Goal: Task Accomplishment & Management: Use online tool/utility

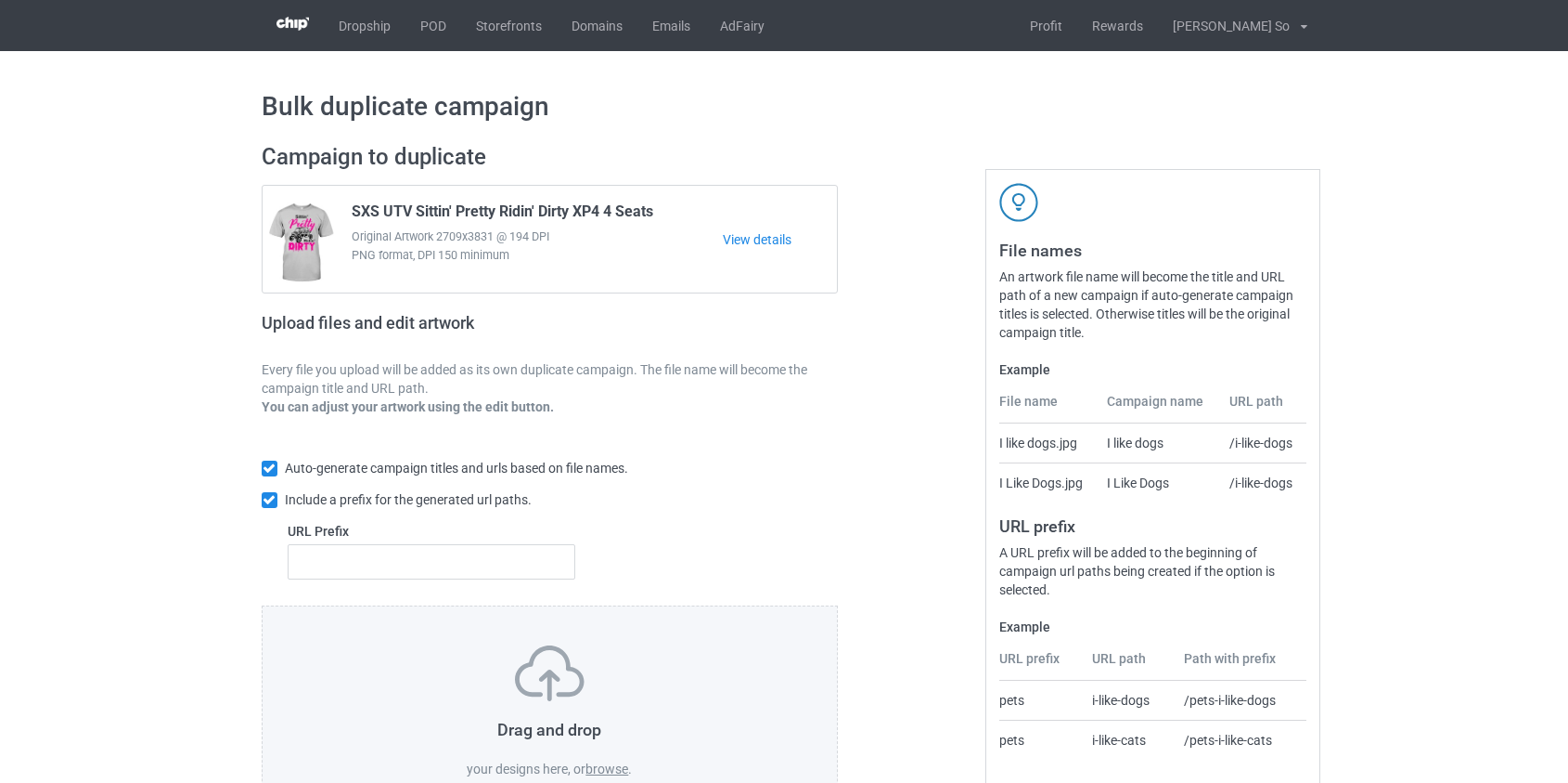
click at [600, 769] on label "browse" at bounding box center [607, 768] width 43 height 15
click at [0, 0] on input "browse" at bounding box center [0, 0] width 0 height 0
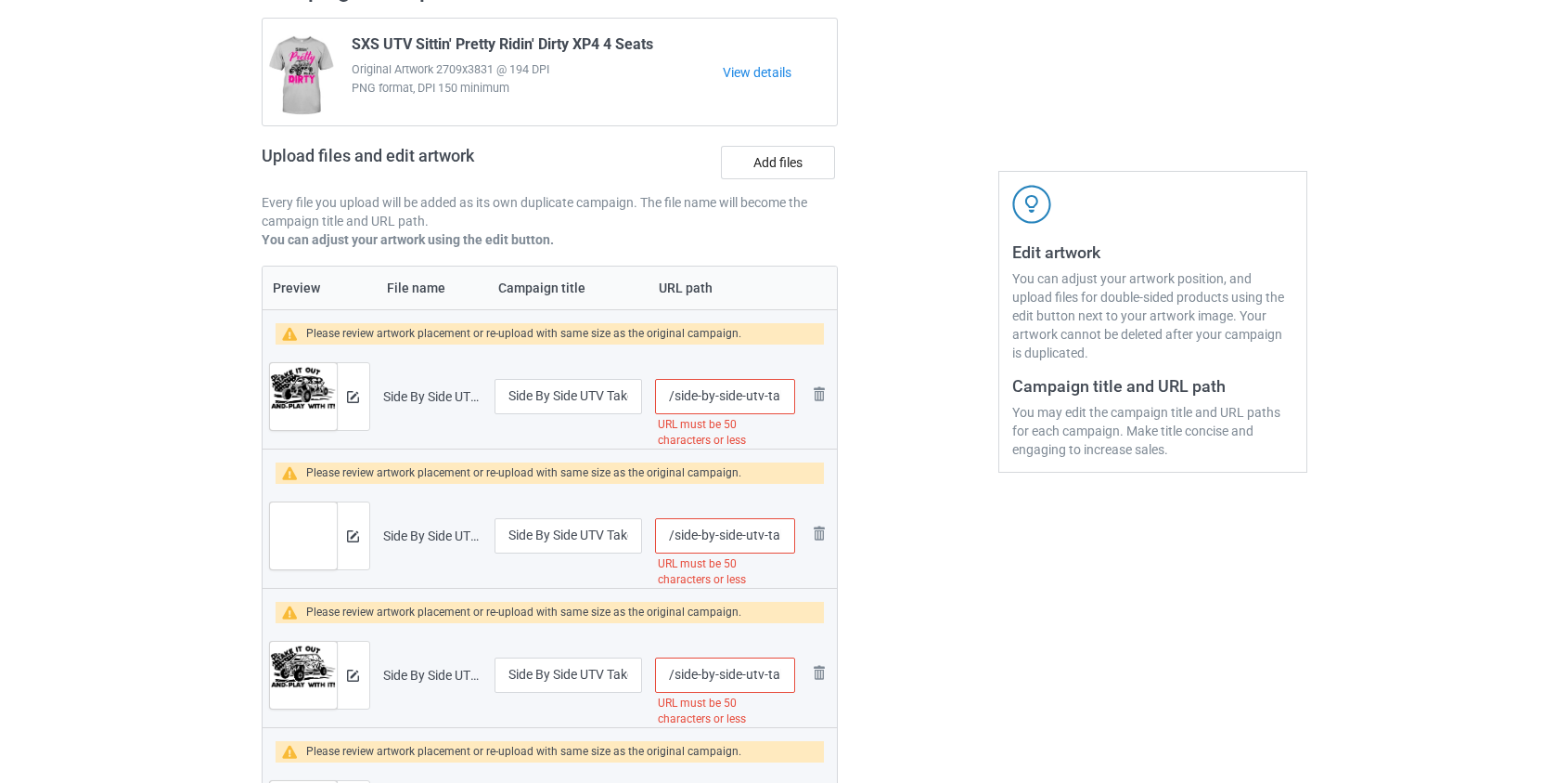
scroll to position [168, 0]
click at [816, 522] on img at bounding box center [819, 531] width 22 height 22
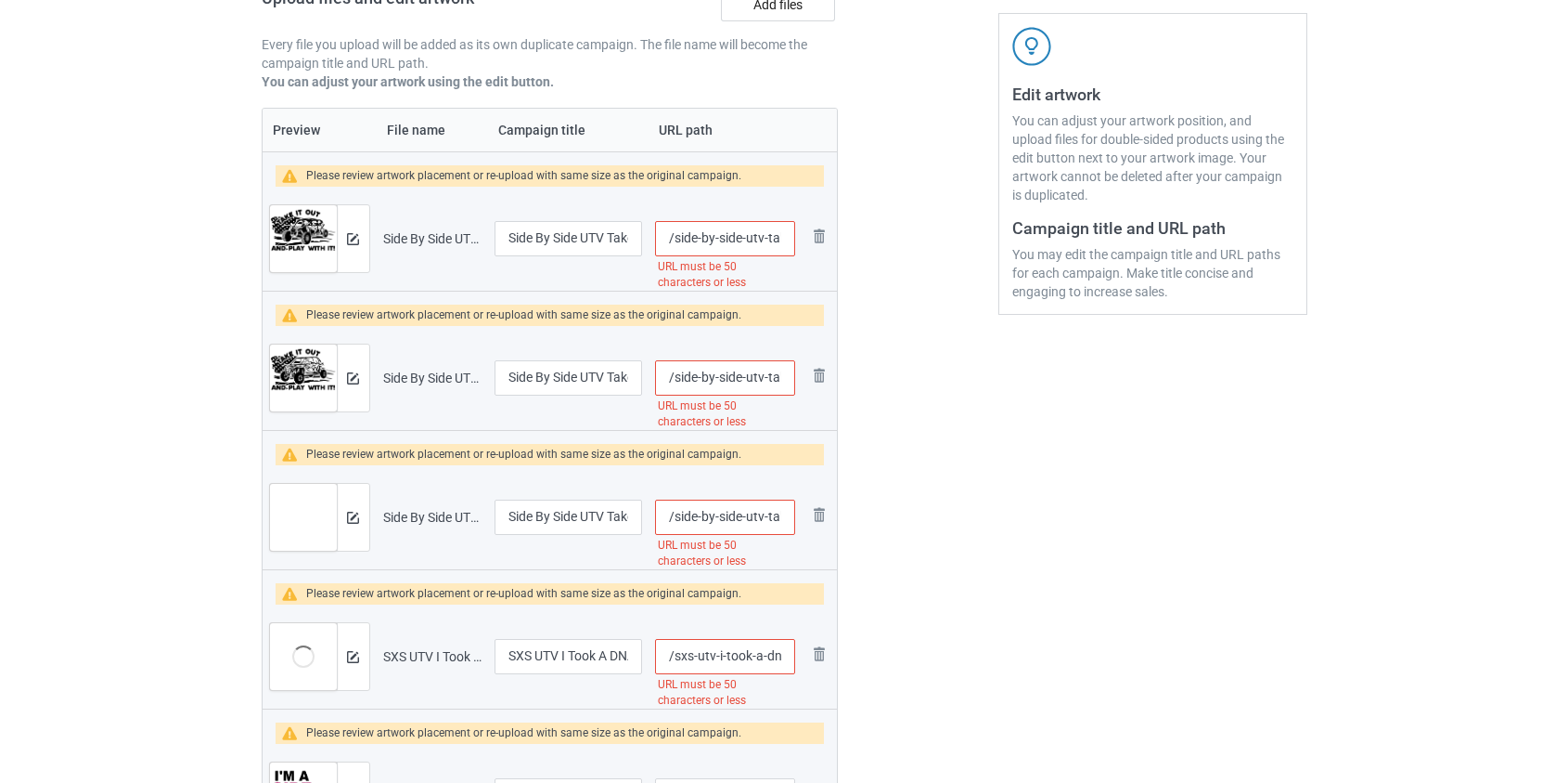
scroll to position [337, 0]
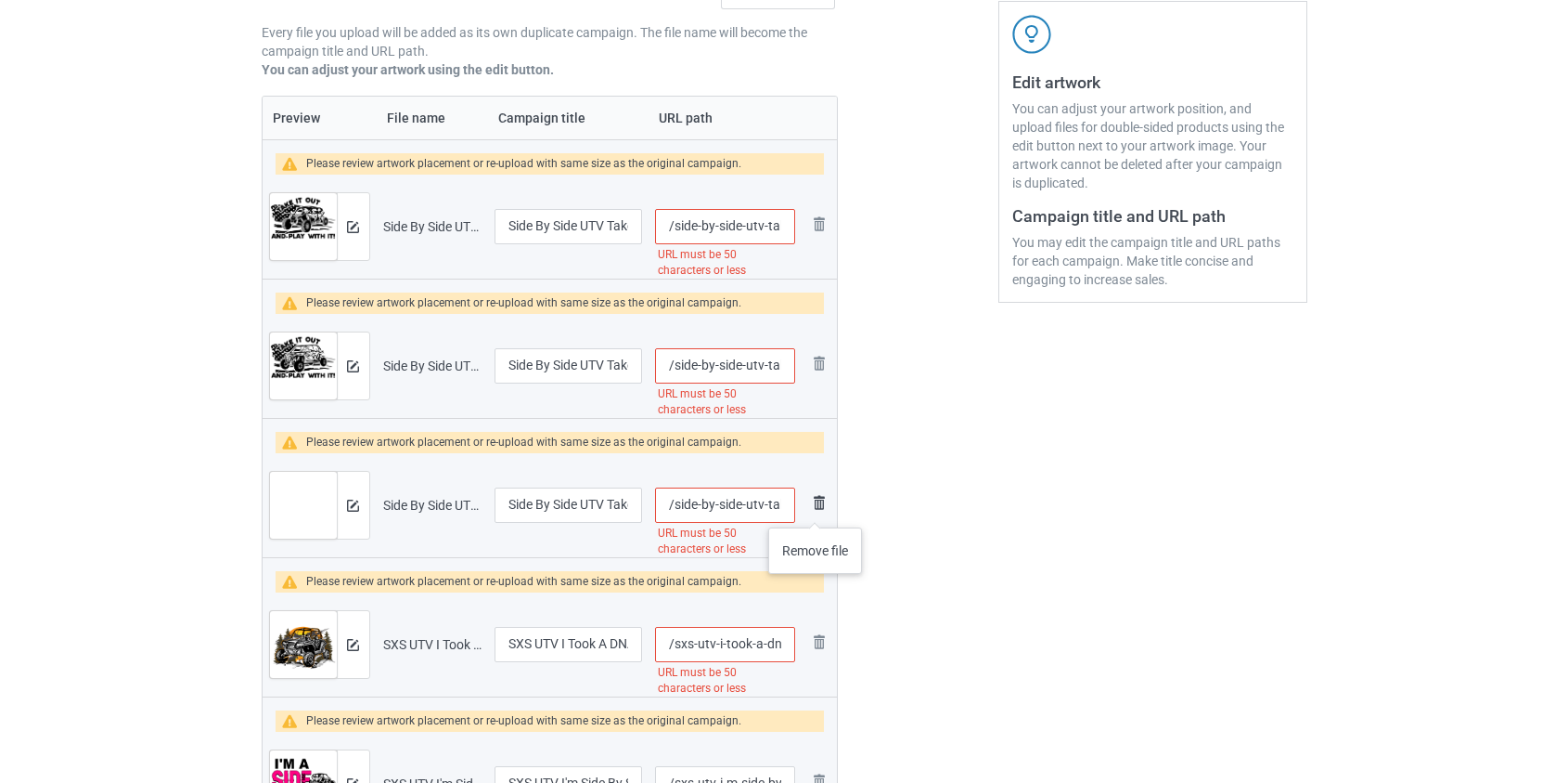
click at [816, 509] on img at bounding box center [819, 502] width 22 height 22
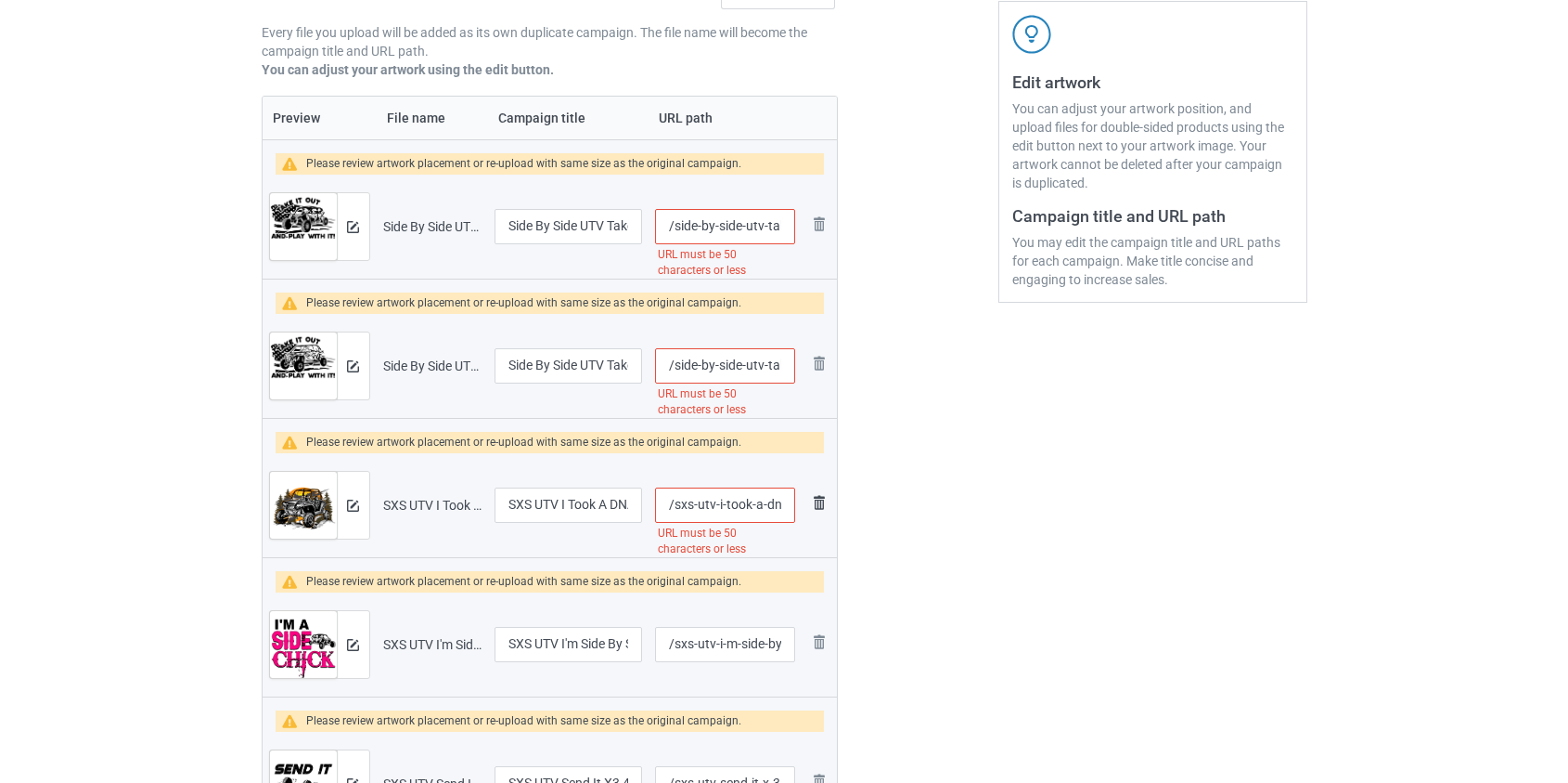
click at [816, 504] on img at bounding box center [819, 502] width 22 height 22
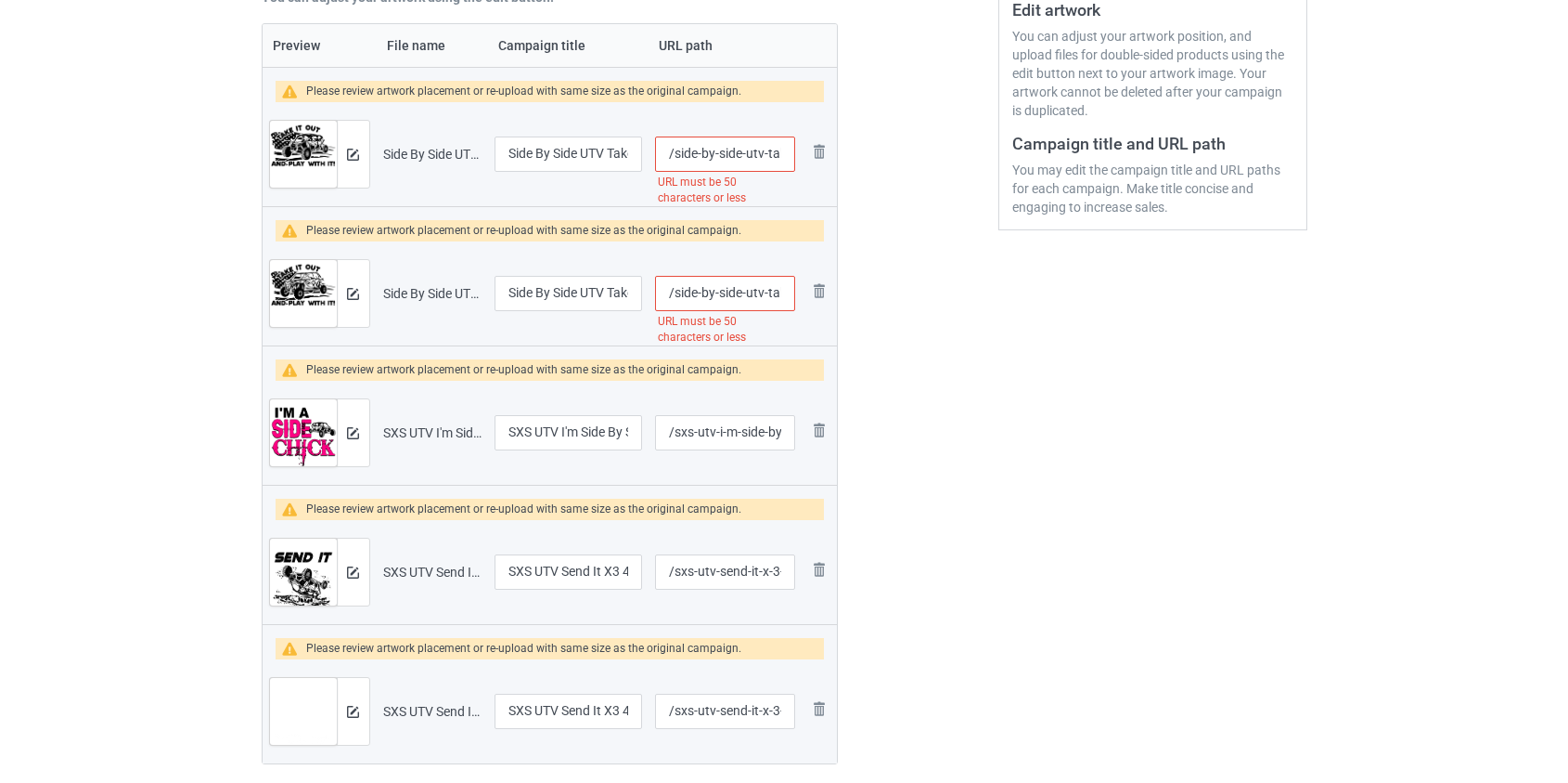
scroll to position [506, 0]
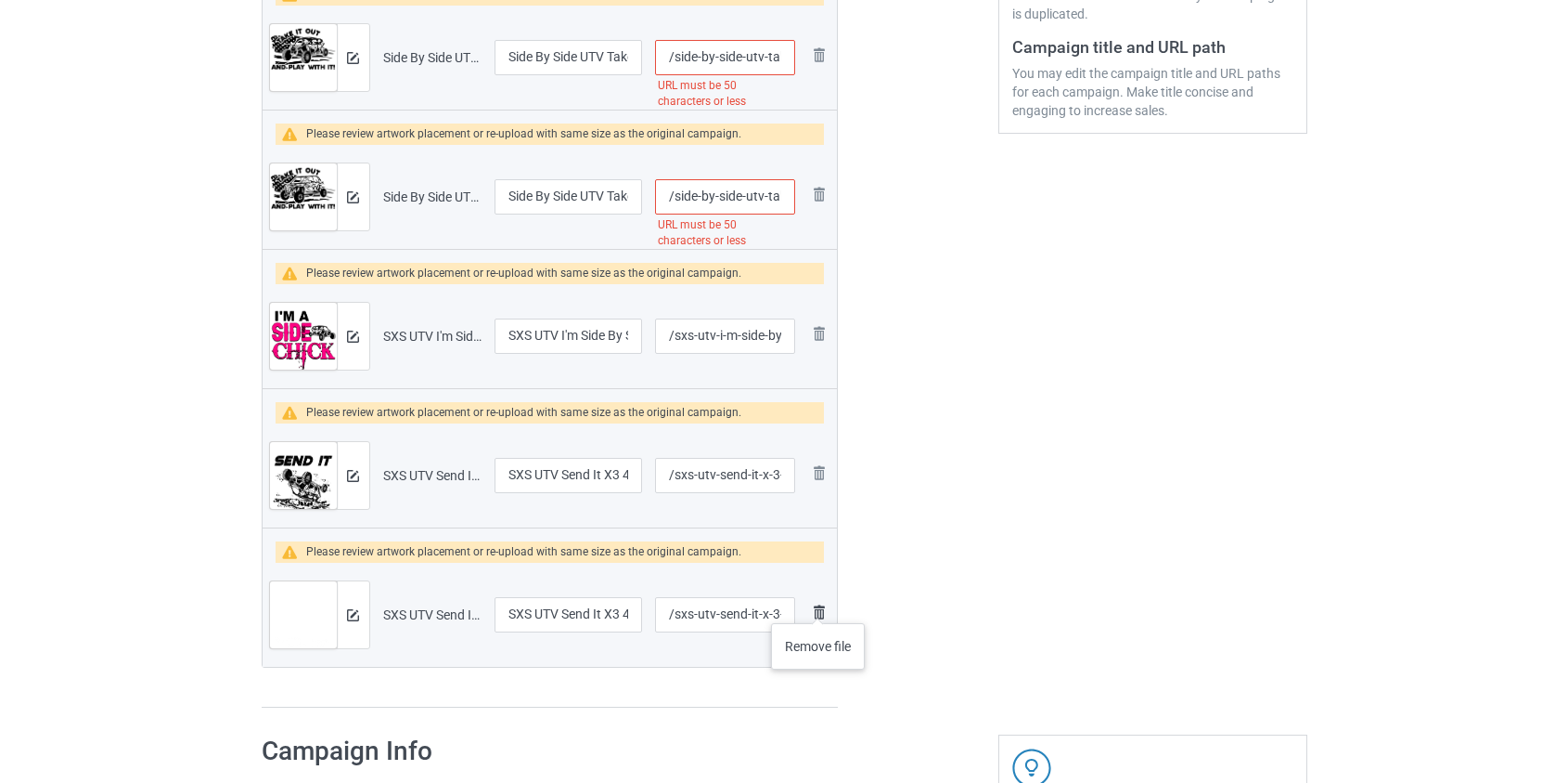
click at [819, 610] on img at bounding box center [819, 611] width 22 height 22
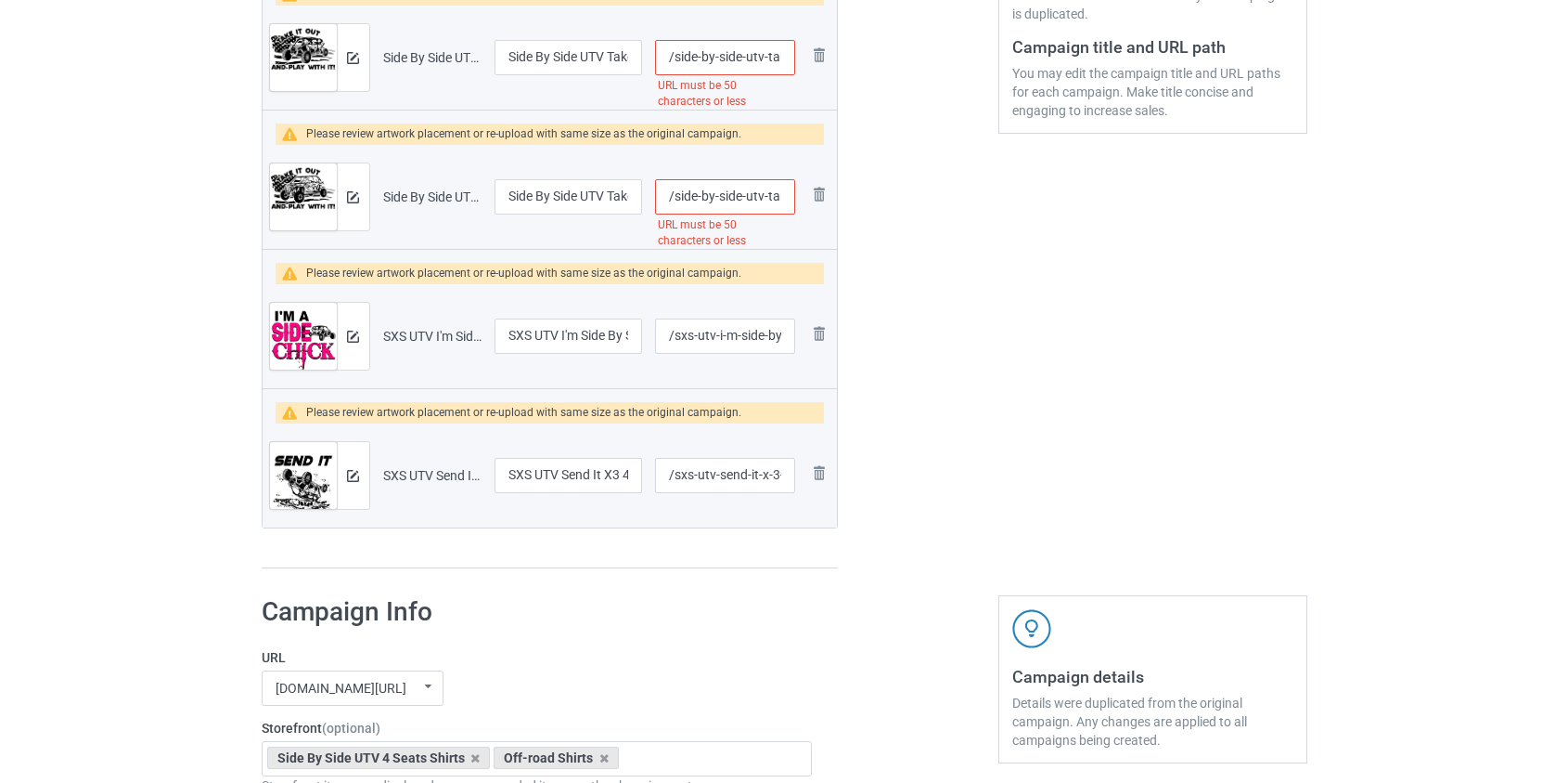
drag, startPoint x: 746, startPoint y: 55, endPoint x: 677, endPoint y: 59, distance: 69.1
click at [677, 59] on input "/side-by-side-utv-take-it-out-and-play-with-it-us-flag-m-x-3-blk" at bounding box center [724, 58] width 139 height 35
drag, startPoint x: 733, startPoint y: 56, endPoint x: 794, endPoint y: 56, distance: 61.0
click at [794, 55] on input "/utv-take-it-out-and-play-with-it-us-flag-m-x-3-blk" at bounding box center [724, 58] width 139 height 35
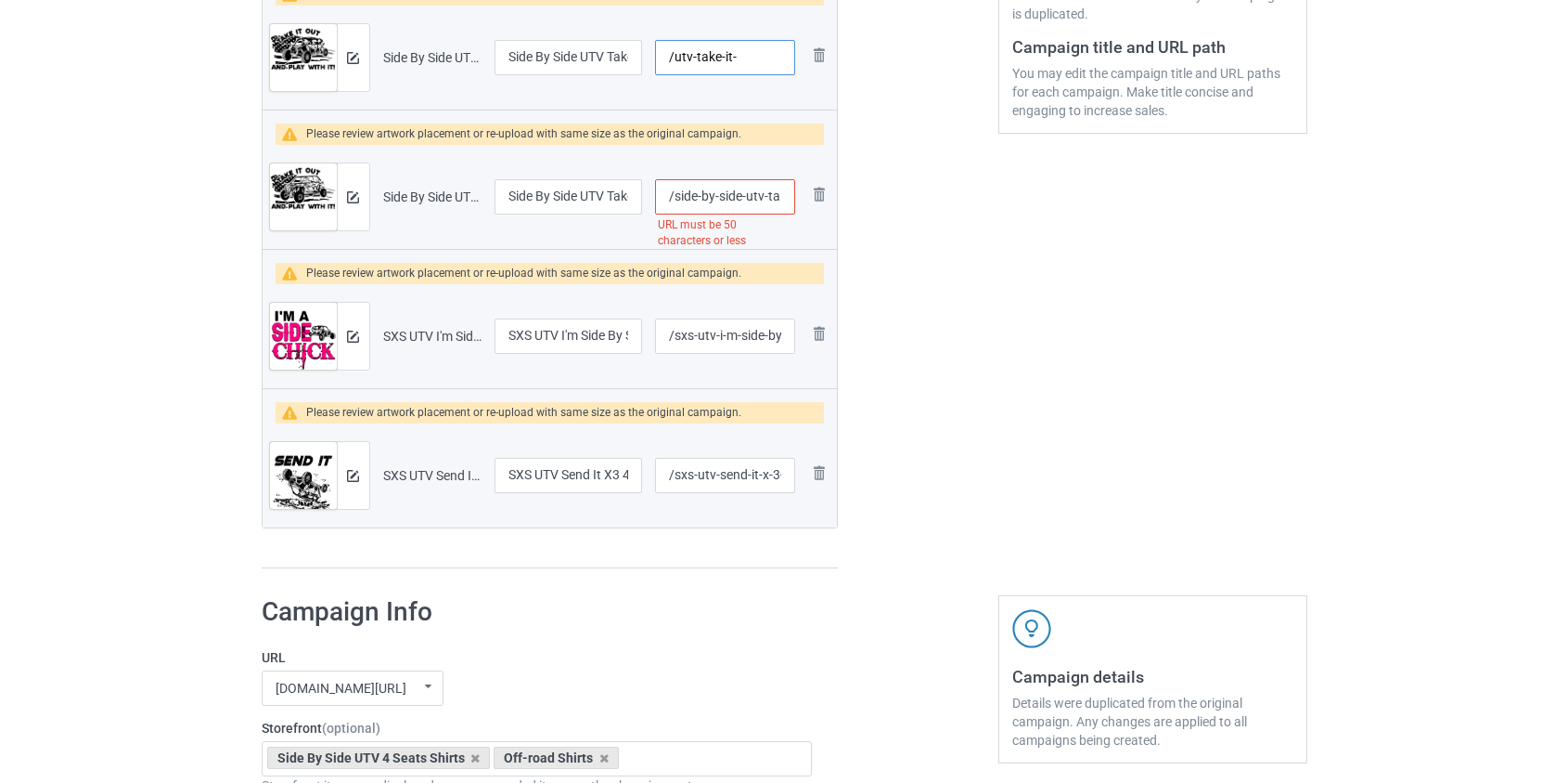
scroll to position [0, 0]
type input "/utv-take-it"
drag, startPoint x: 669, startPoint y: 200, endPoint x: 745, endPoint y: 198, distance: 76.0
click at [745, 198] on input "/side-by-side-utv-take-it-out-and-play-with-it-us-flag-xp-pro-4-blk" at bounding box center [724, 197] width 139 height 35
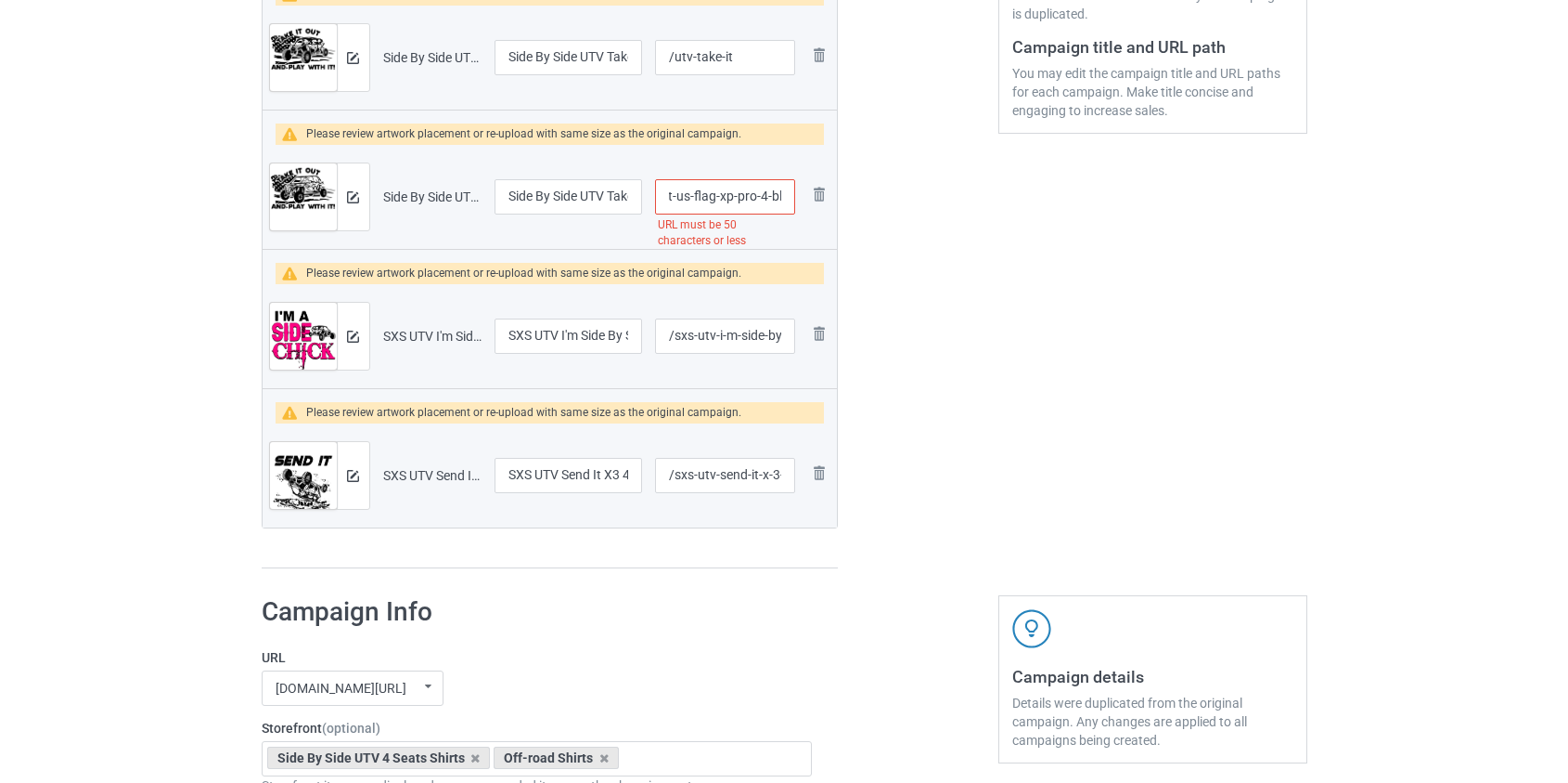
click at [764, 197] on input "/tv-take-it-out-and-play-with-it-us-flag-xp-pro-4-blk" at bounding box center [724, 197] width 139 height 35
drag, startPoint x: 729, startPoint y: 198, endPoint x: 749, endPoint y: 197, distance: 20.0
click at [749, 197] on input "/tv-take-it-out-and-play-with-it-us-flag-xp-pro-4-blk" at bounding box center [724, 197] width 139 height 35
drag, startPoint x: 760, startPoint y: 194, endPoint x: 888, endPoint y: 213, distance: 129.4
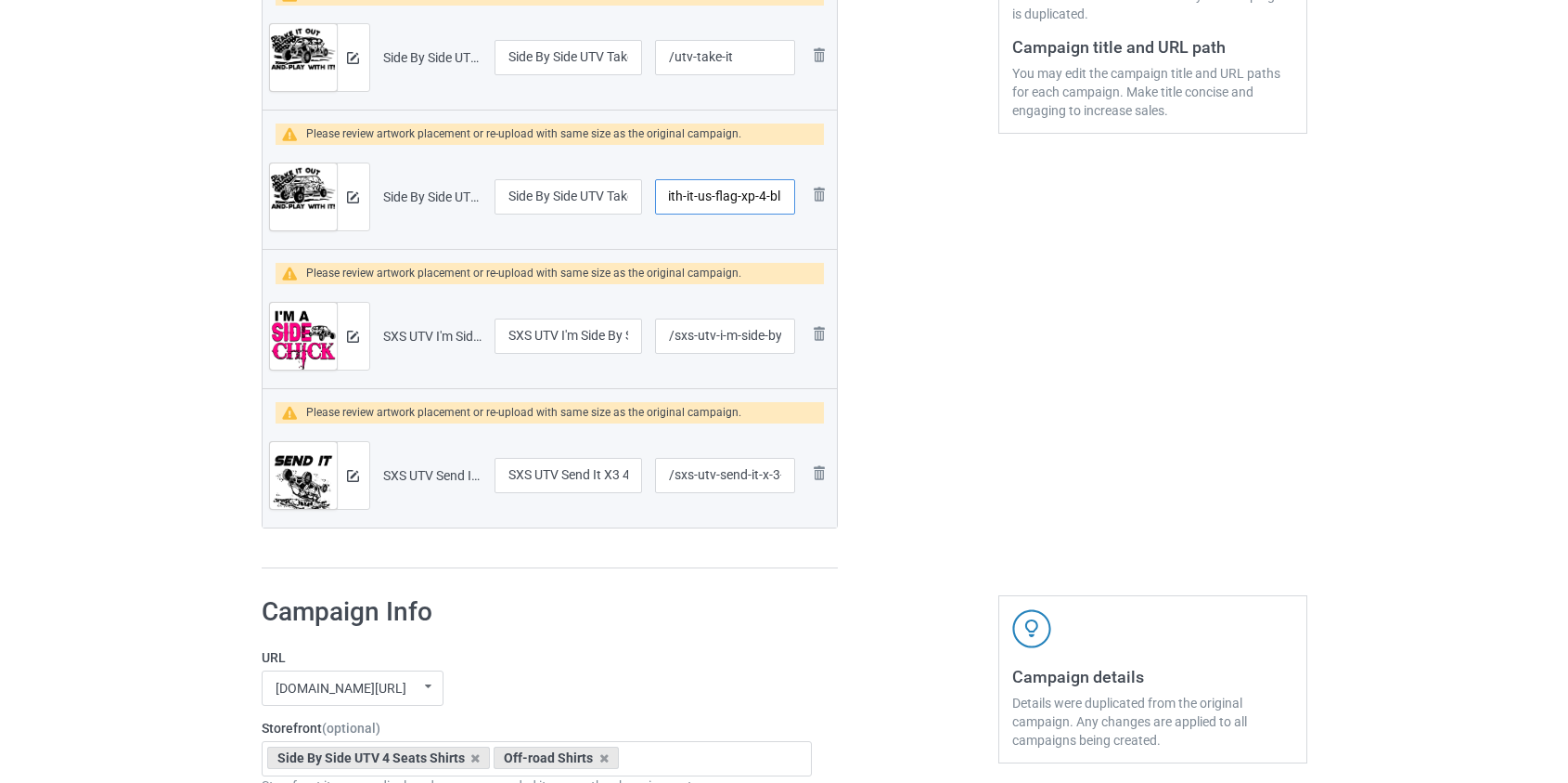
click at [894, 213] on div "Campaign to duplicate SXS UTV Sittin' Pretty Ridin' Dirty XP4 4 Seats Original …" at bounding box center [784, 102] width 1072 height 959
drag, startPoint x: 712, startPoint y: 198, endPoint x: 689, endPoint y: 193, distance: 23.5
click at [689, 192] on input "/tv-take-it-out-and-play-with-it-us-flag-xp-4" at bounding box center [724, 197] width 139 height 35
click at [674, 193] on input "/tv-us-flag-xp-4" at bounding box center [724, 197] width 139 height 35
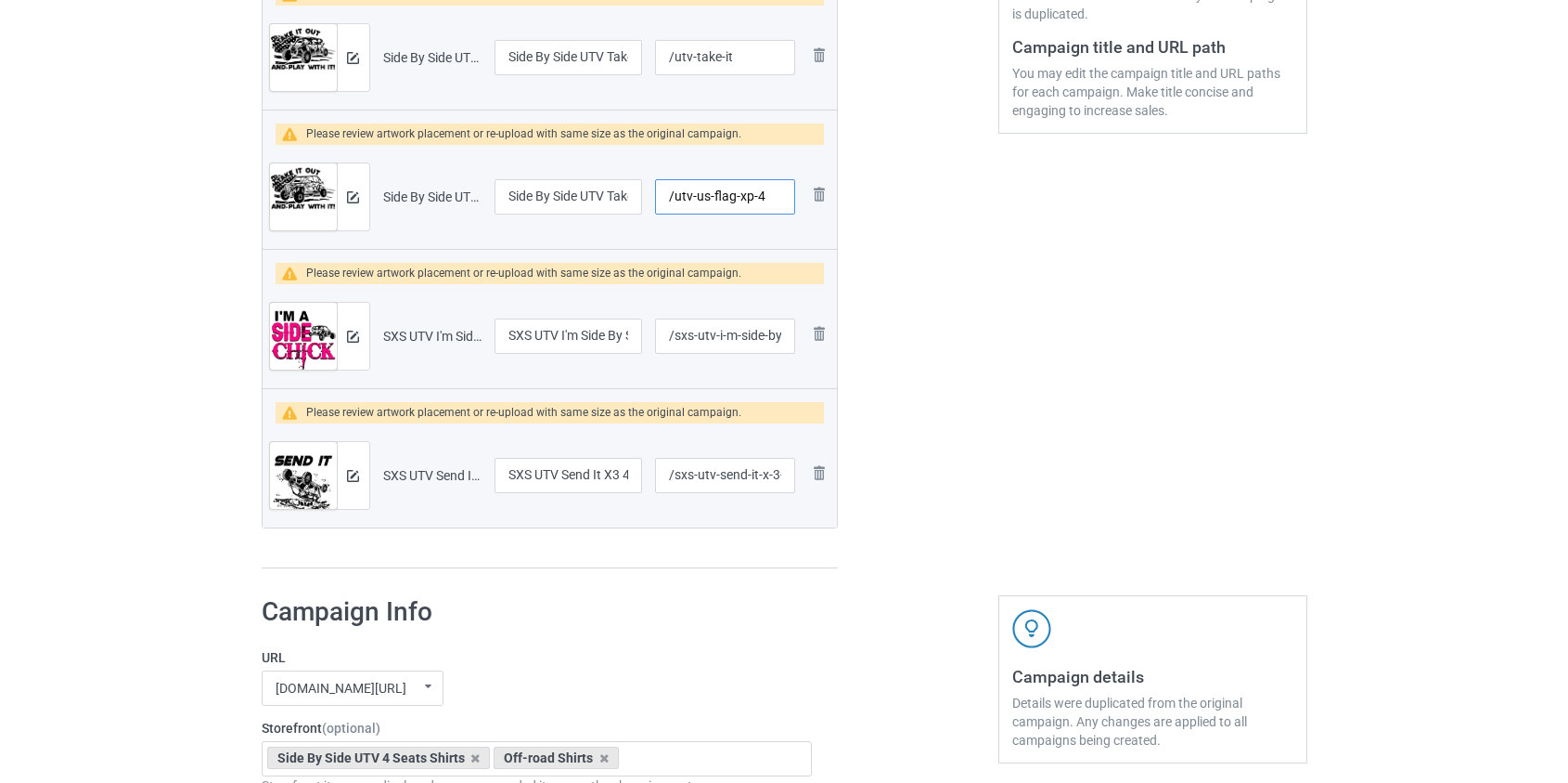
click at [755, 195] on input "/utv-us-flag-xp-4" at bounding box center [724, 197] width 139 height 35
click at [731, 193] on input "/utv-us-flag-xp4" at bounding box center [724, 197] width 139 height 35
type input "/utv-us-xp4"
click at [685, 334] on input "/sxs-utv-i-m-side-by-side-[DEMOGRAPHIC_DATA]-pink-x-3-4-seats" at bounding box center [724, 336] width 139 height 35
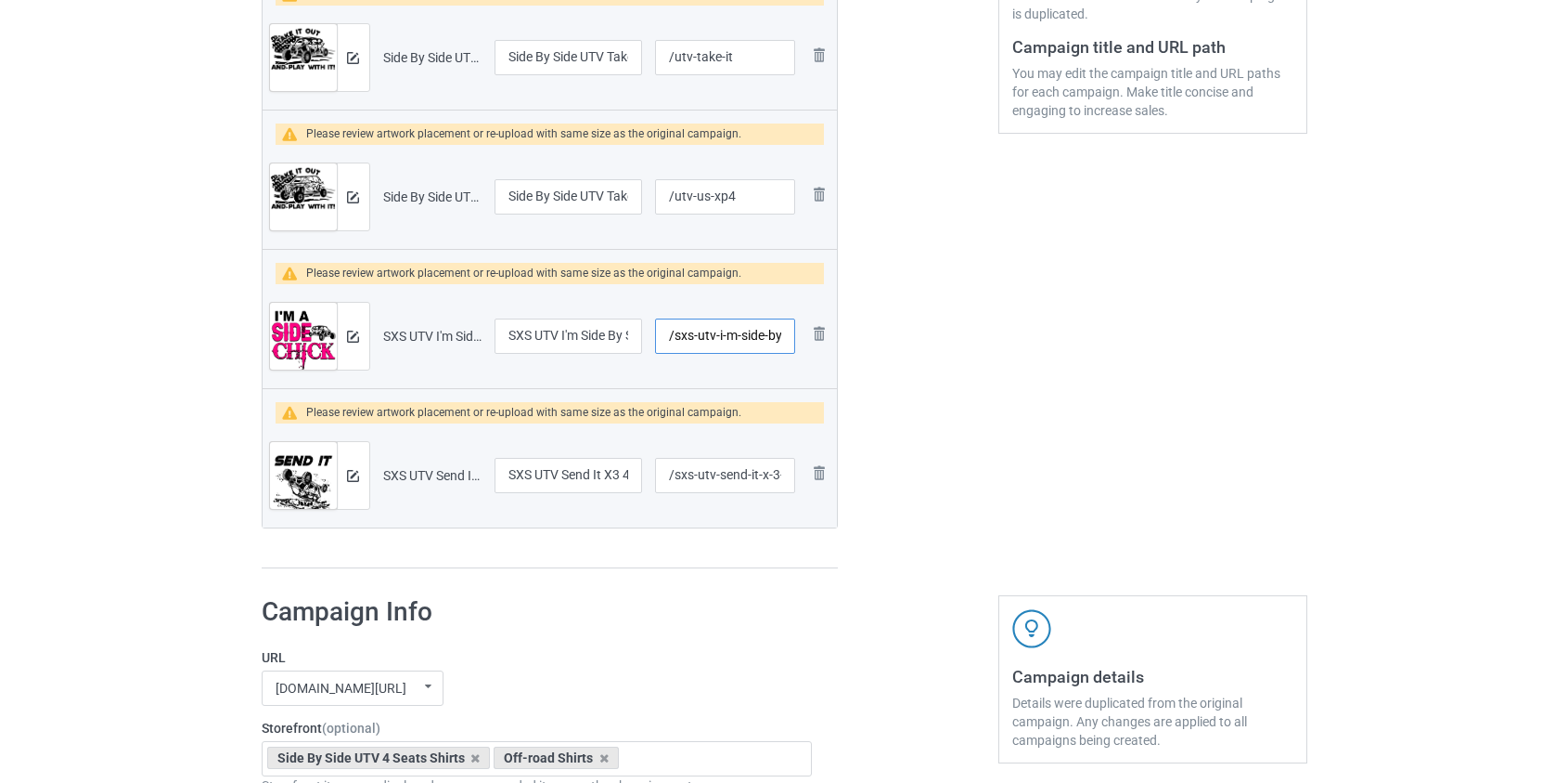
click at [685, 334] on input "/sxs-utv-i-m-side-by-side-[DEMOGRAPHIC_DATA]-pink-x-3-4-seats" at bounding box center [724, 336] width 139 height 35
drag, startPoint x: 694, startPoint y: 334, endPoint x: 737, endPoint y: 337, distance: 43.1
click at [737, 337] on input "/utv-i-m-side-by-side-[DEMOGRAPHIC_DATA]-pink-x-3-4-seats" at bounding box center [724, 336] width 139 height 35
click at [735, 335] on input "/utv-i-m-side-by-side-[DEMOGRAPHIC_DATA]-pink-x-3-4-seats" at bounding box center [724, 336] width 139 height 35
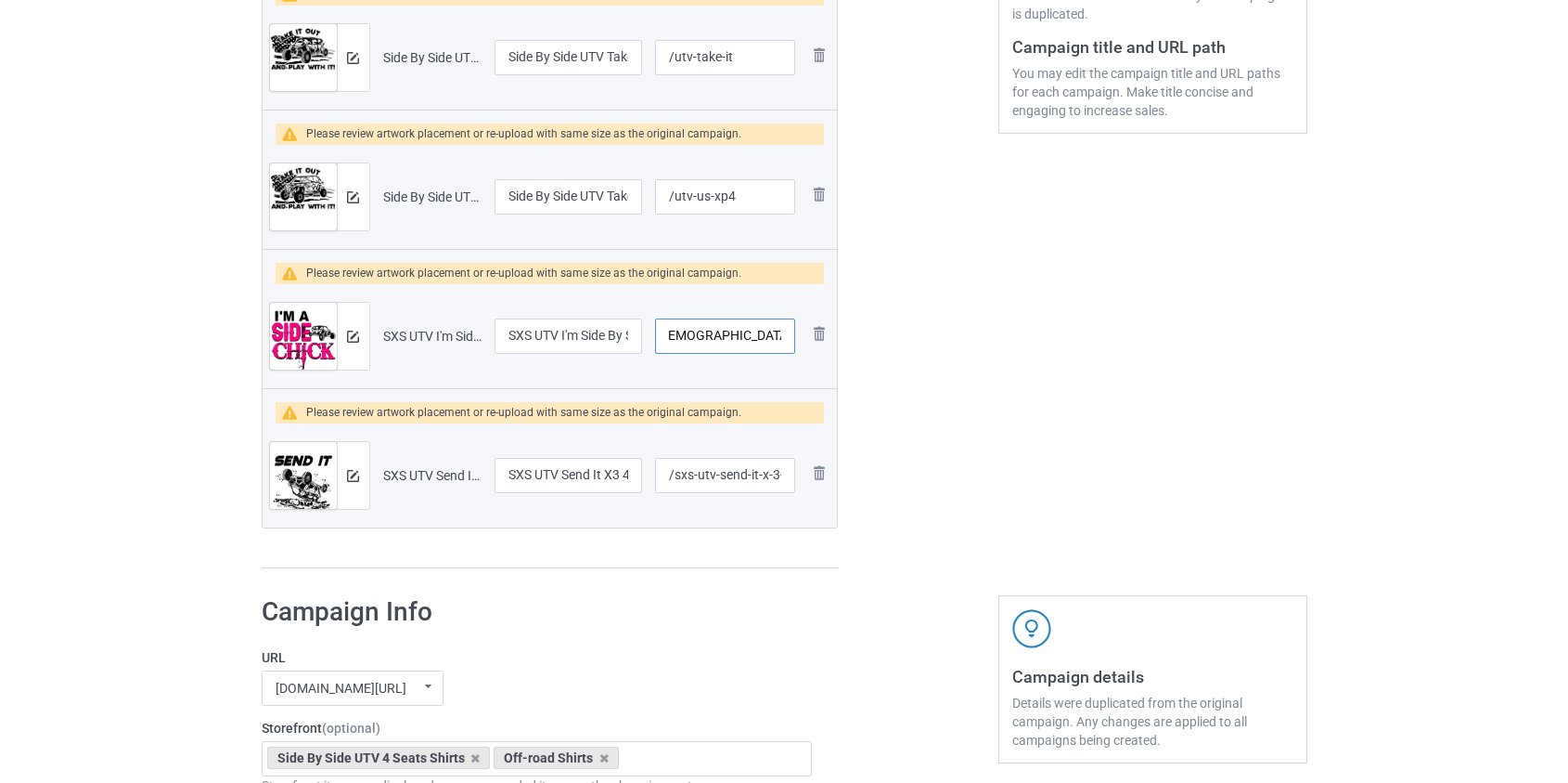
click at [728, 331] on input "/utv-i-m-side-by-side-[DEMOGRAPHIC_DATA]-pink-x-3-4-seats" at bounding box center [724, 336] width 139 height 35
drag, startPoint x: 741, startPoint y: 334, endPoint x: 867, endPoint y: 334, distance: 126.0
click at [867, 334] on div "Campaign to duplicate SXS UTV Sittin' Pretty Ridin' Dirty XP4 4 Seats Original …" at bounding box center [784, 102] width 1072 height 959
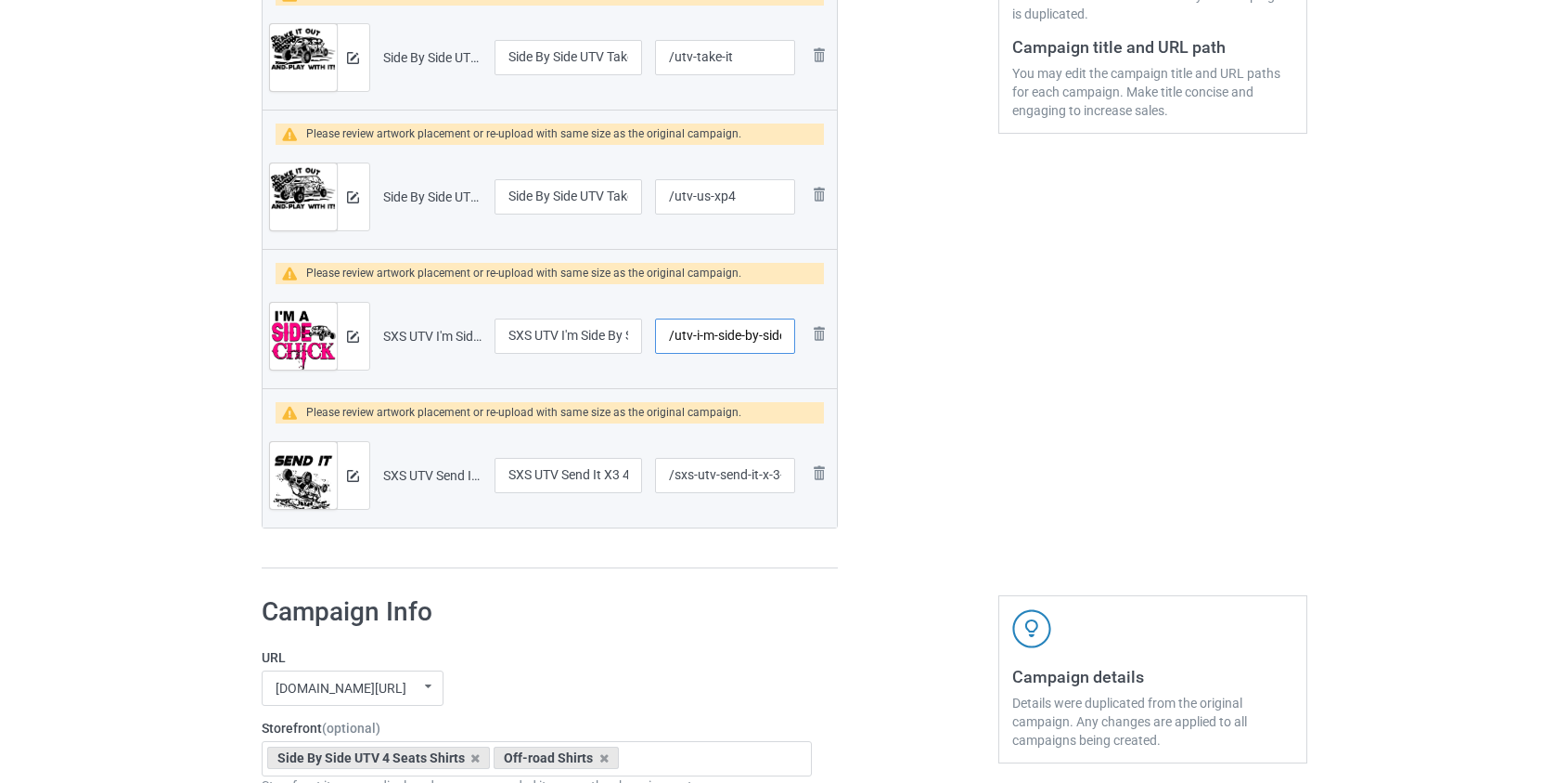
click at [695, 327] on input "/utv-i-m-side-by-side-[DEMOGRAPHIC_DATA]-pink-x3" at bounding box center [724, 336] width 139 height 35
type input "/utv-[DEMOGRAPHIC_DATA]-pink-x3"
click at [687, 480] on input "/sxs-utv-send-it-x-3-4-seats-blk" at bounding box center [724, 475] width 139 height 35
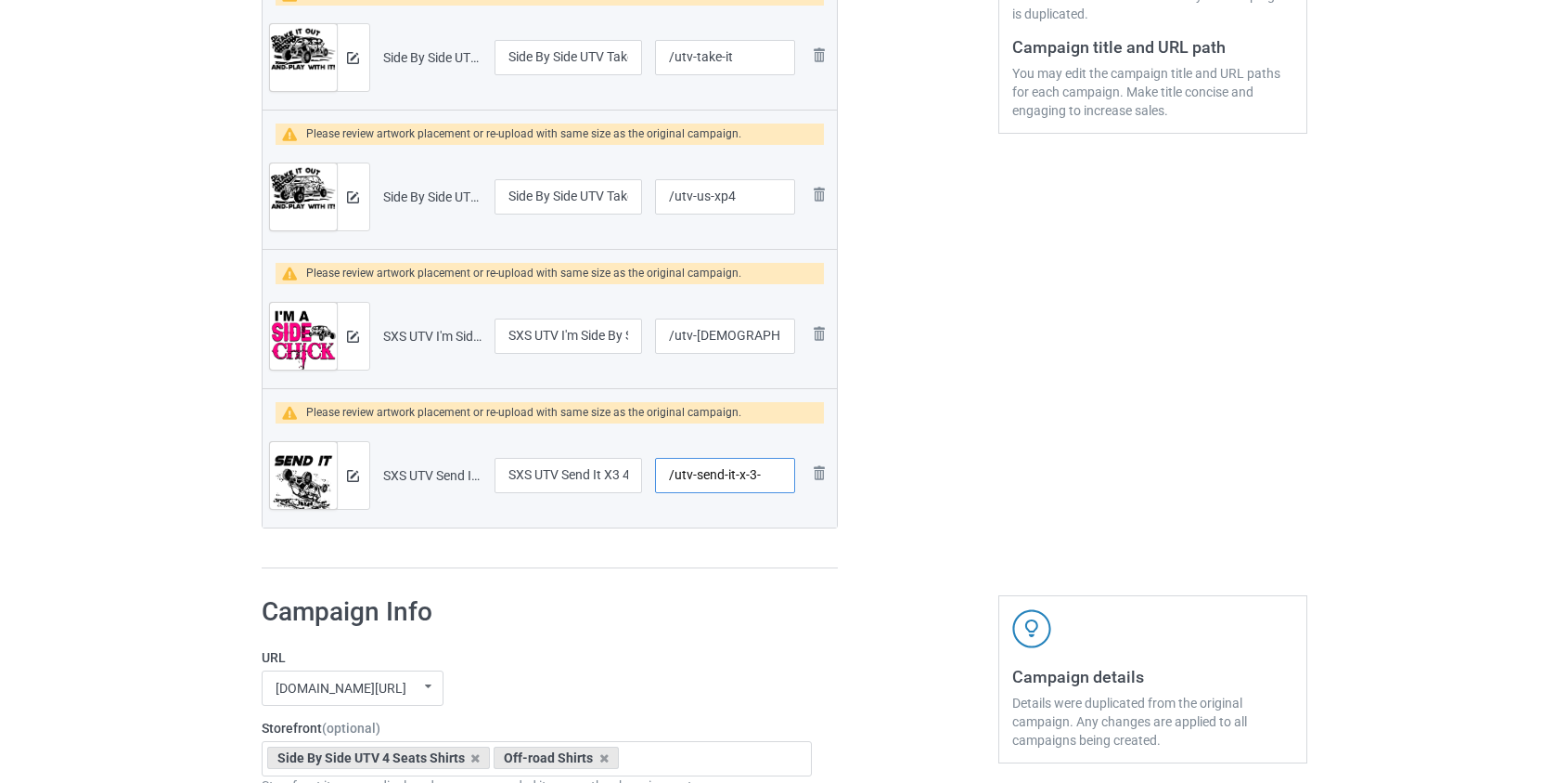
drag, startPoint x: 716, startPoint y: 476, endPoint x: 923, endPoint y: 484, distance: 207.2
click at [927, 484] on div "Campaign to duplicate SXS UTV Sittin' Pretty Ridin' Dirty XP4 4 Seats Original …" at bounding box center [784, 102] width 1072 height 959
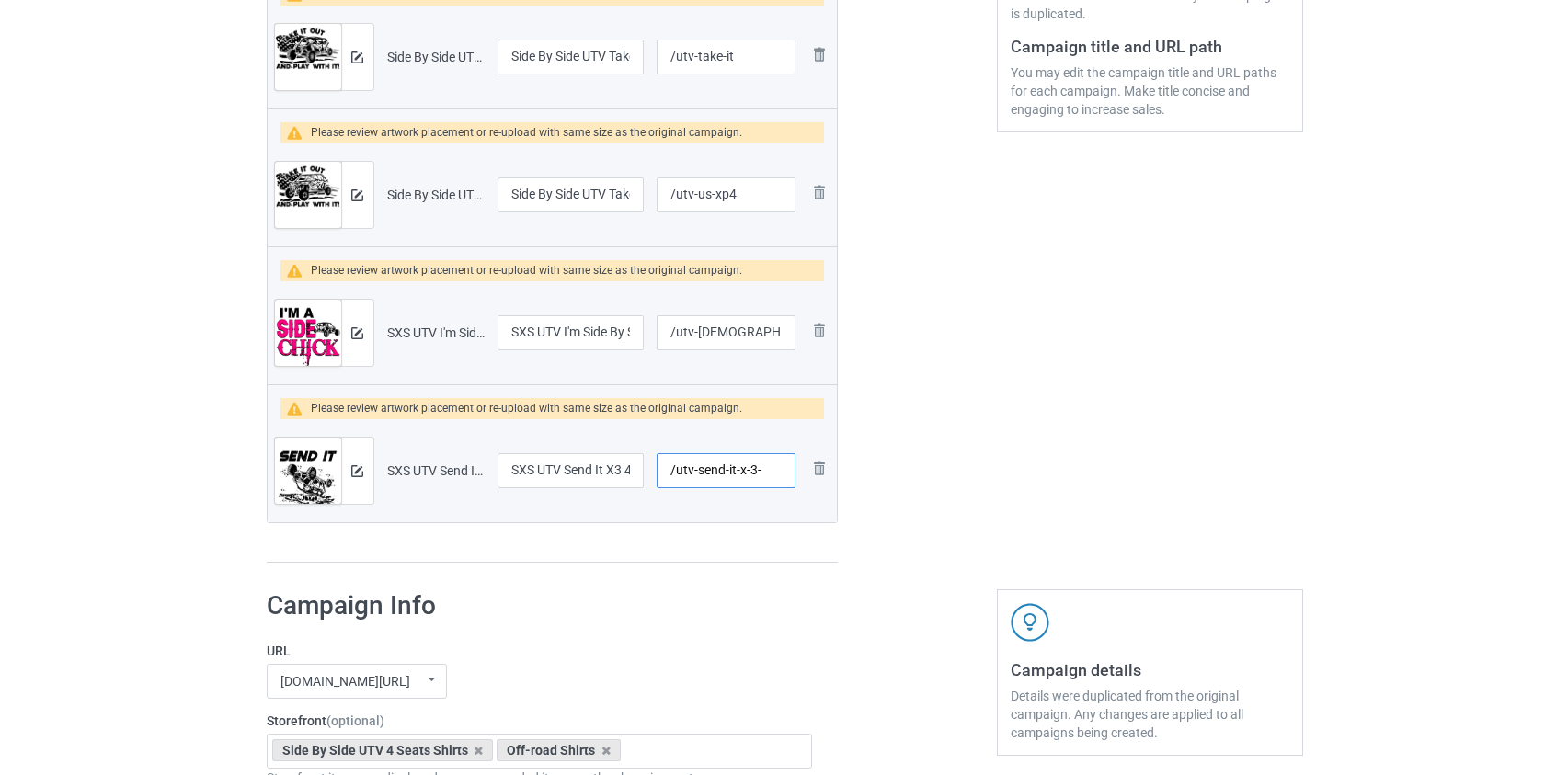
scroll to position [0, 0]
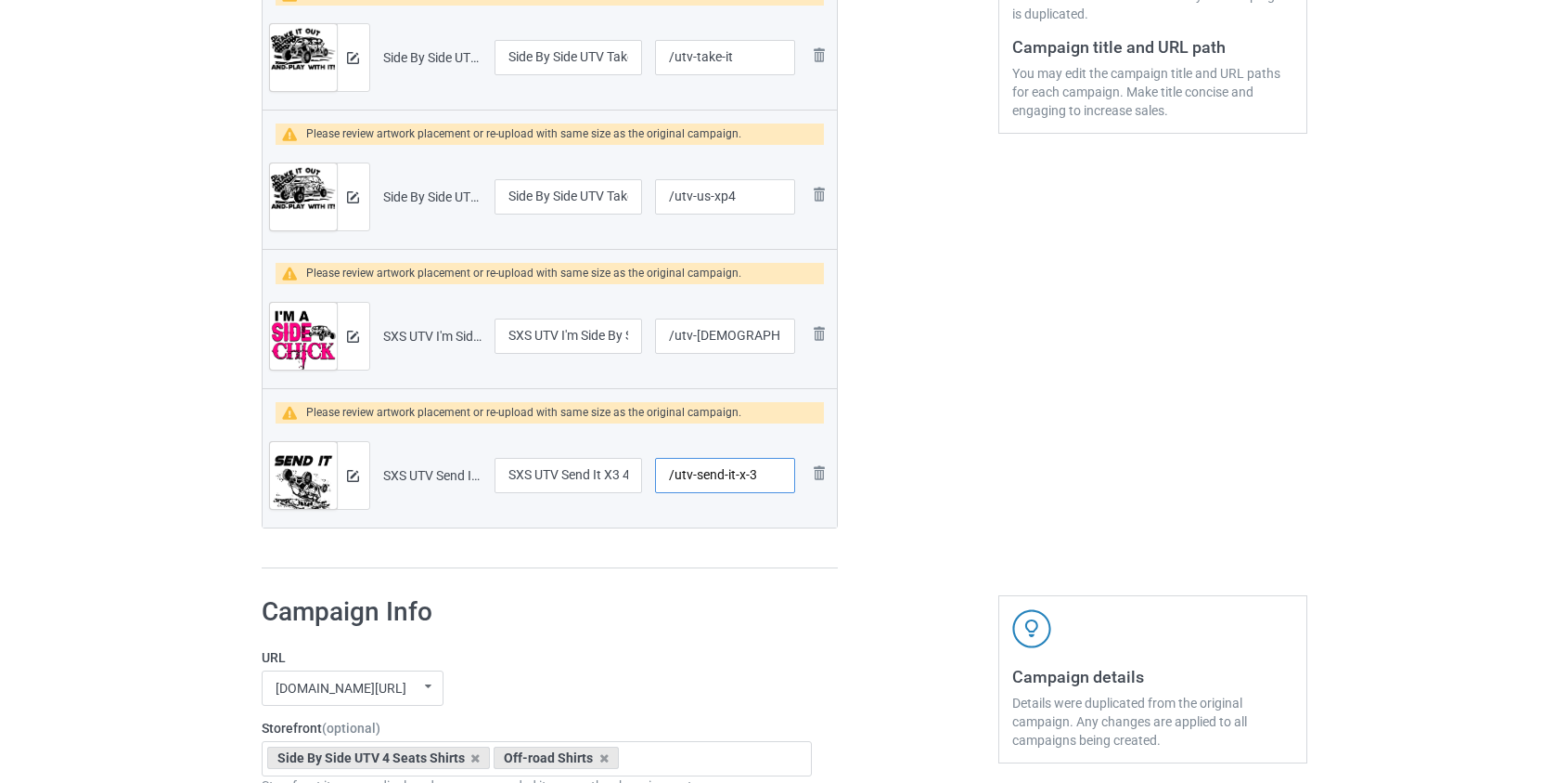
click at [747, 473] on input "/utv-send-it-x-3" at bounding box center [724, 475] width 139 height 35
drag, startPoint x: 734, startPoint y: 476, endPoint x: 692, endPoint y: 479, distance: 42.1
click at [692, 479] on input "/utv-send-it-x3" at bounding box center [724, 475] width 139 height 35
type input "/utv-x3"
click at [358, 50] on button at bounding box center [353, 57] width 12 height 15
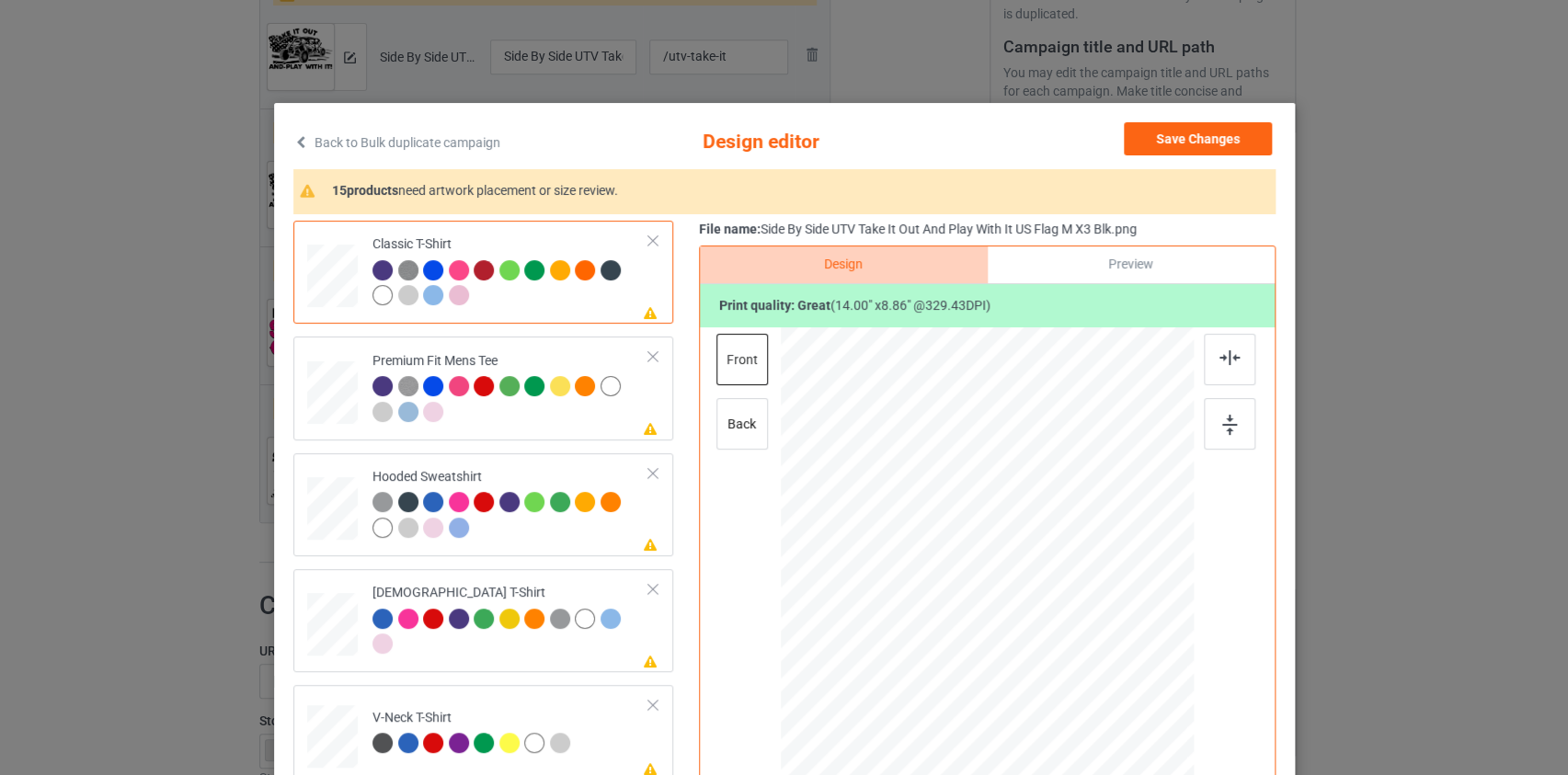
click at [414, 135] on link "Back to Bulk duplicate campaign" at bounding box center [397, 143] width 207 height 41
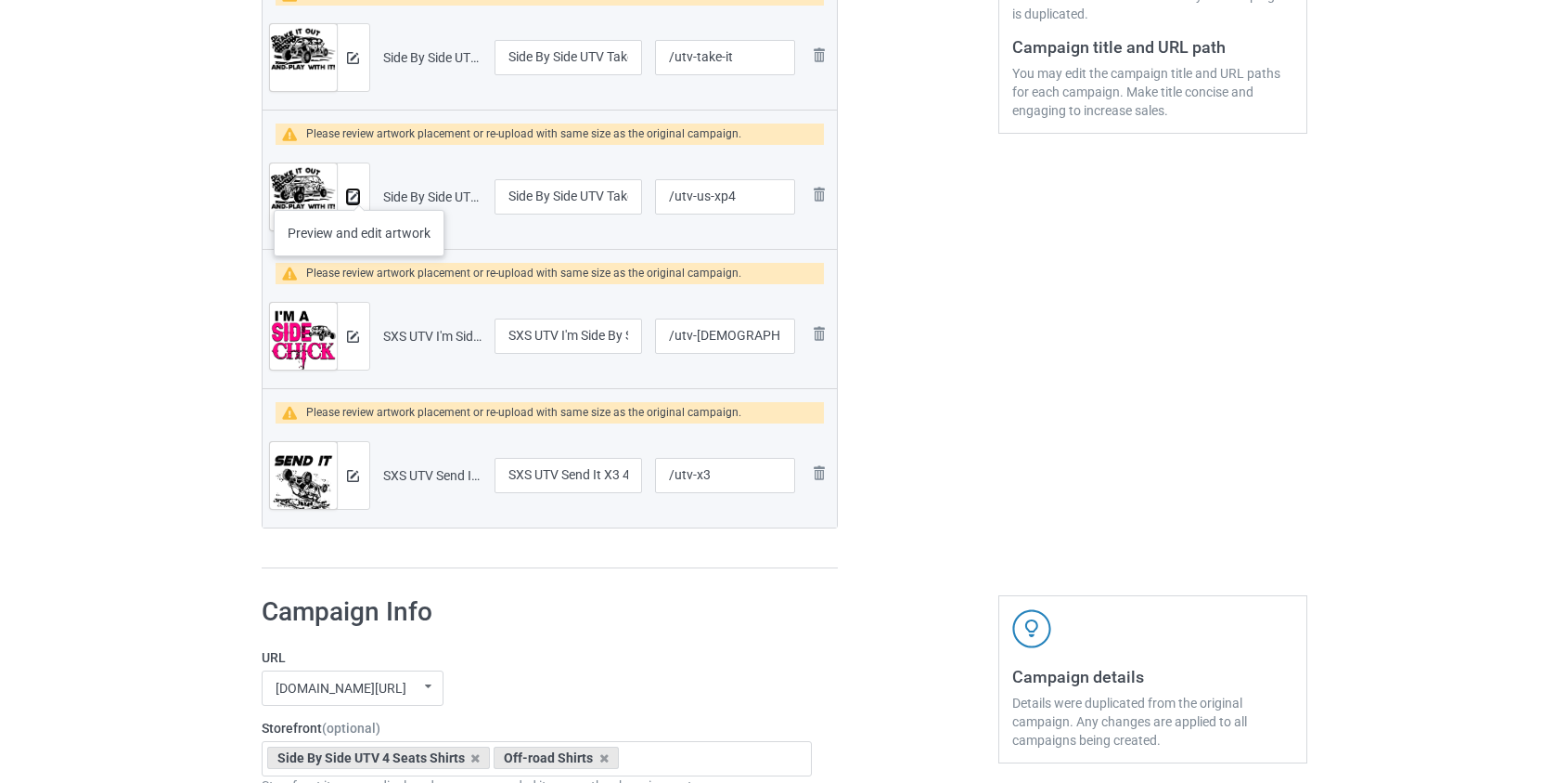
click at [353, 195] on img at bounding box center [353, 197] width 12 height 12
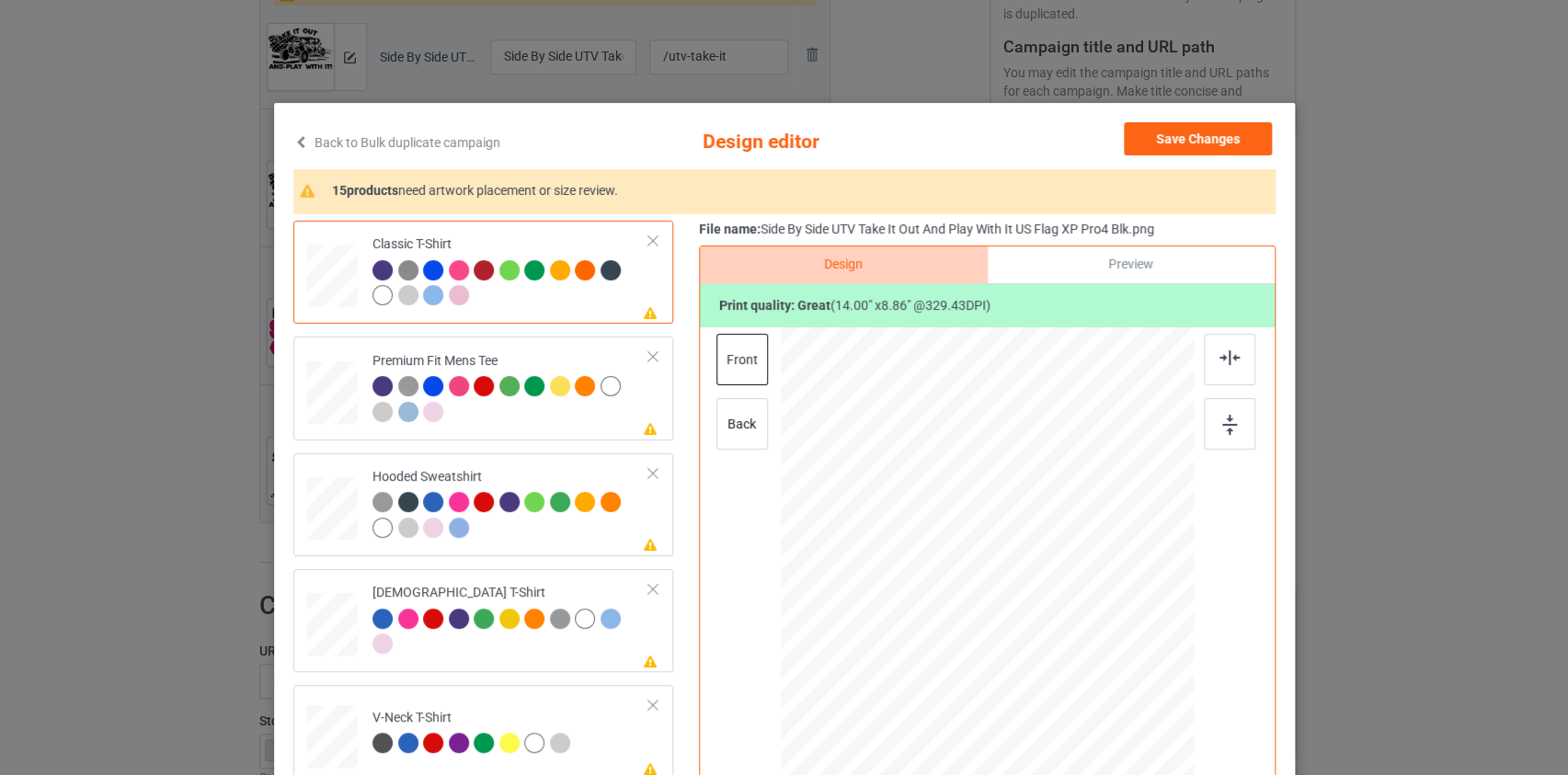
click at [375, 141] on link "Back to Bulk duplicate campaign" at bounding box center [397, 143] width 207 height 41
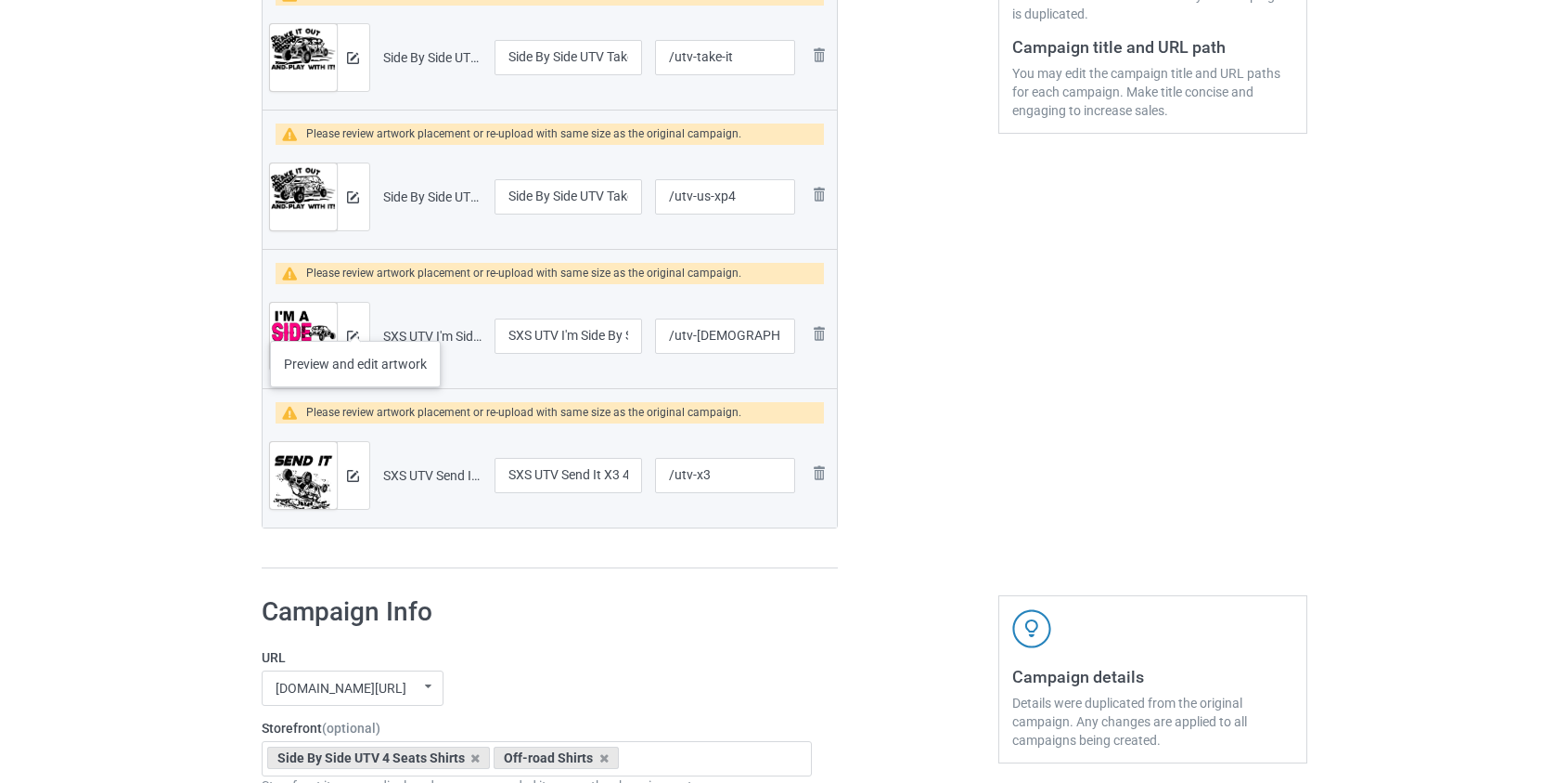
click at [356, 322] on div at bounding box center [353, 335] width 32 height 67
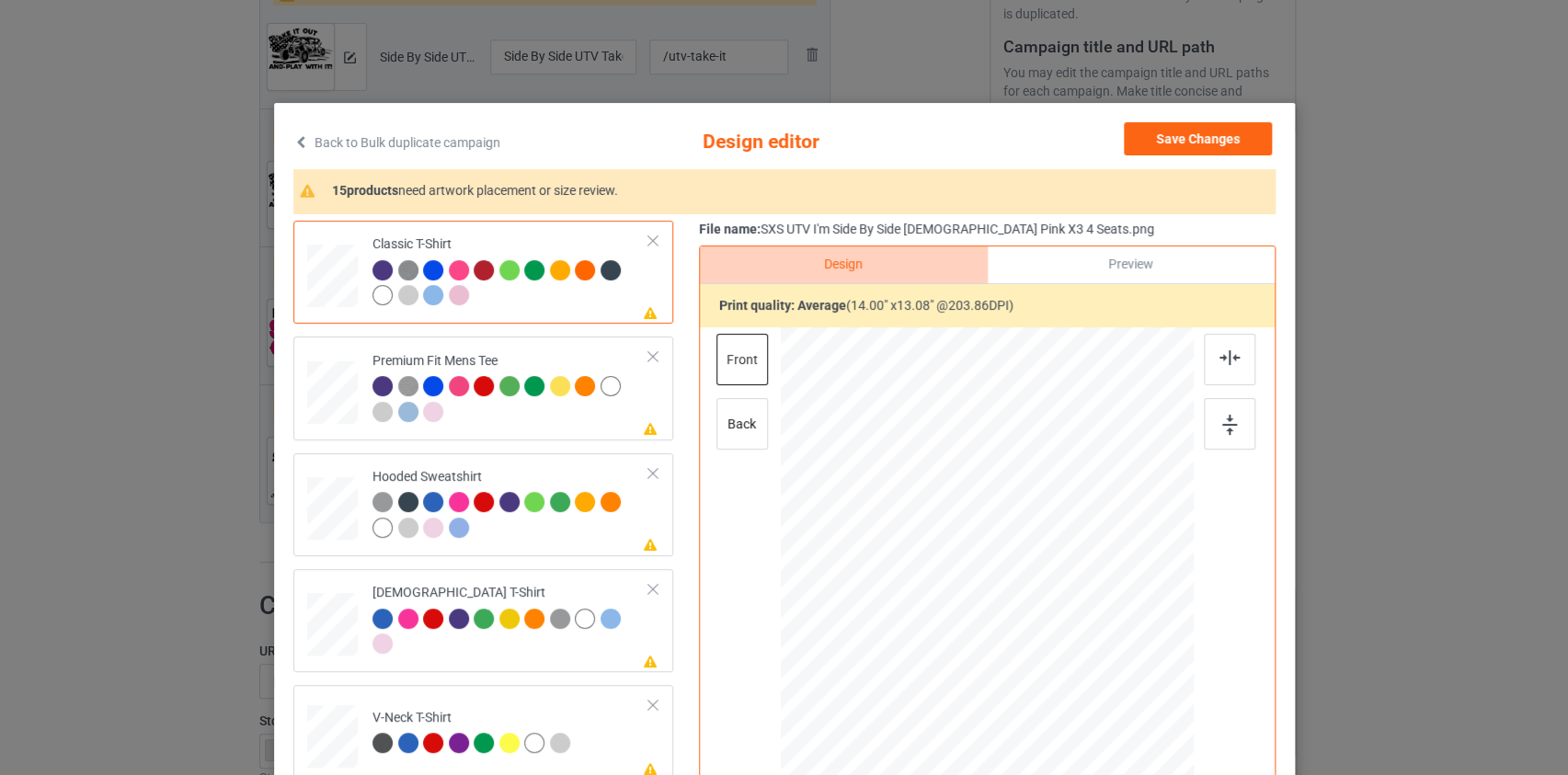
click at [407, 153] on link "Back to Bulk duplicate campaign" at bounding box center [397, 143] width 207 height 41
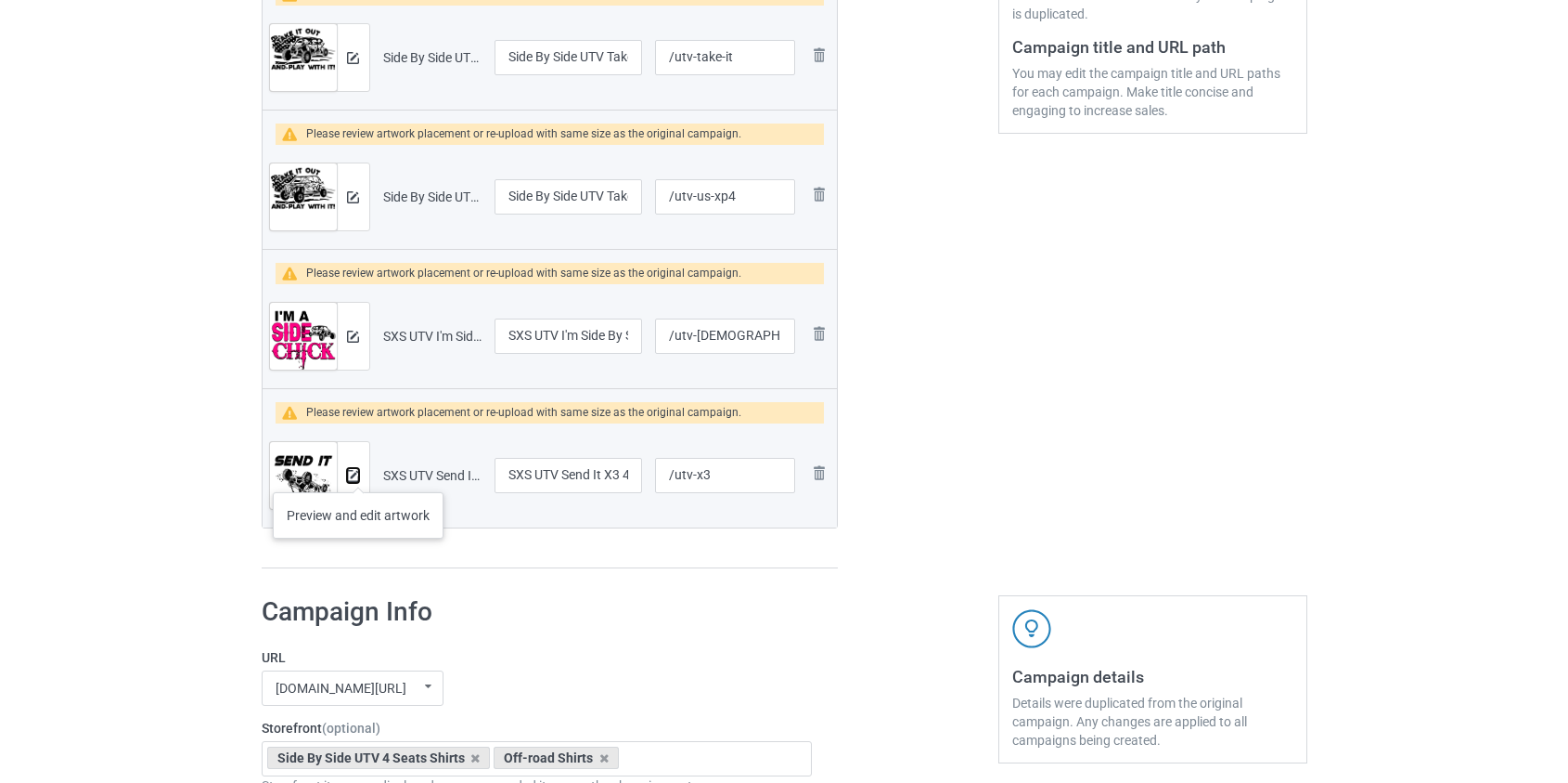
click at [359, 474] on img at bounding box center [353, 476] width 12 height 12
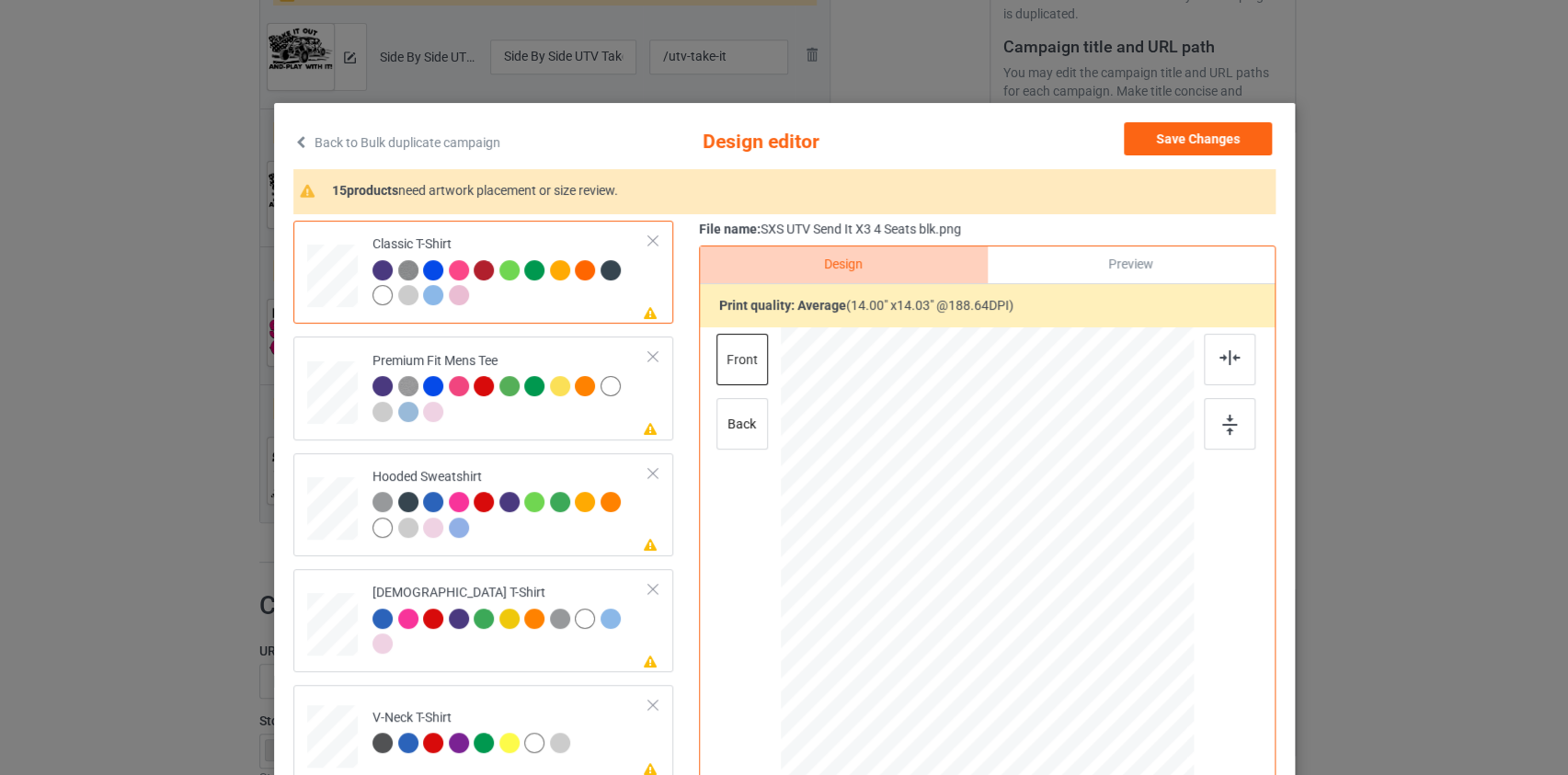
click at [464, 140] on link "Back to Bulk duplicate campaign" at bounding box center [397, 143] width 207 height 41
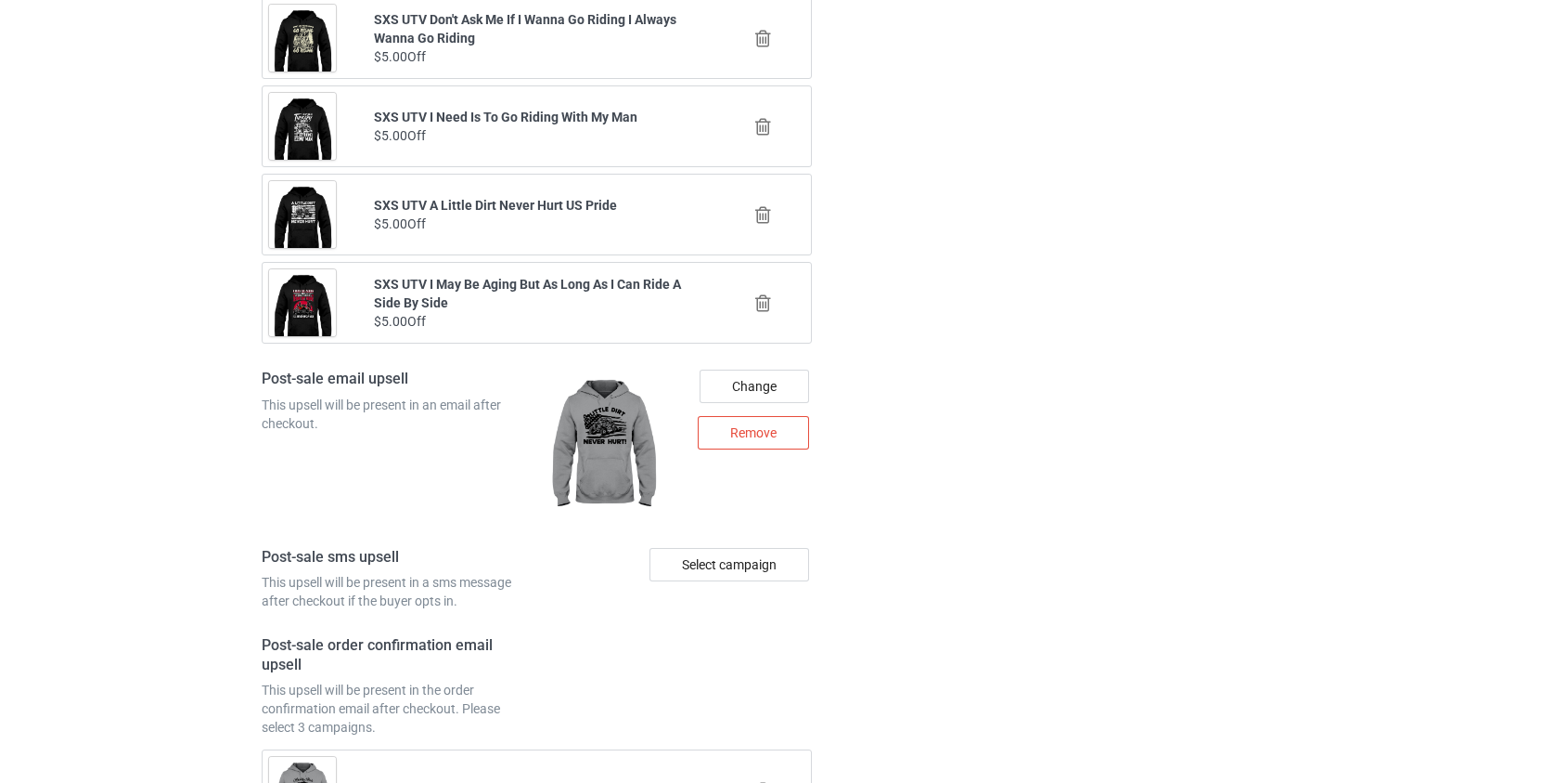
scroll to position [3021, 0]
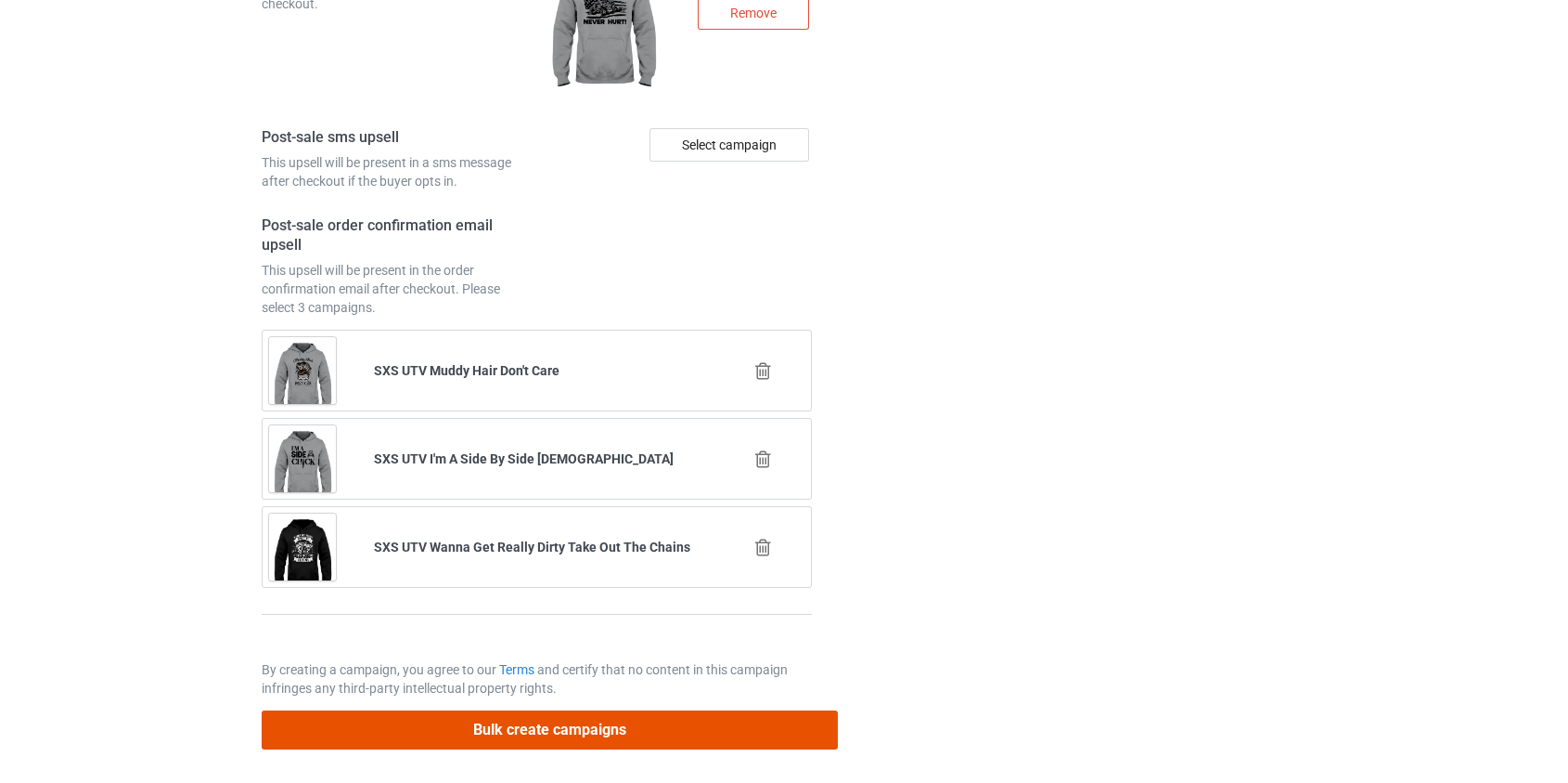
click at [663, 724] on button "Bulk create campaigns" at bounding box center [551, 728] width 577 height 38
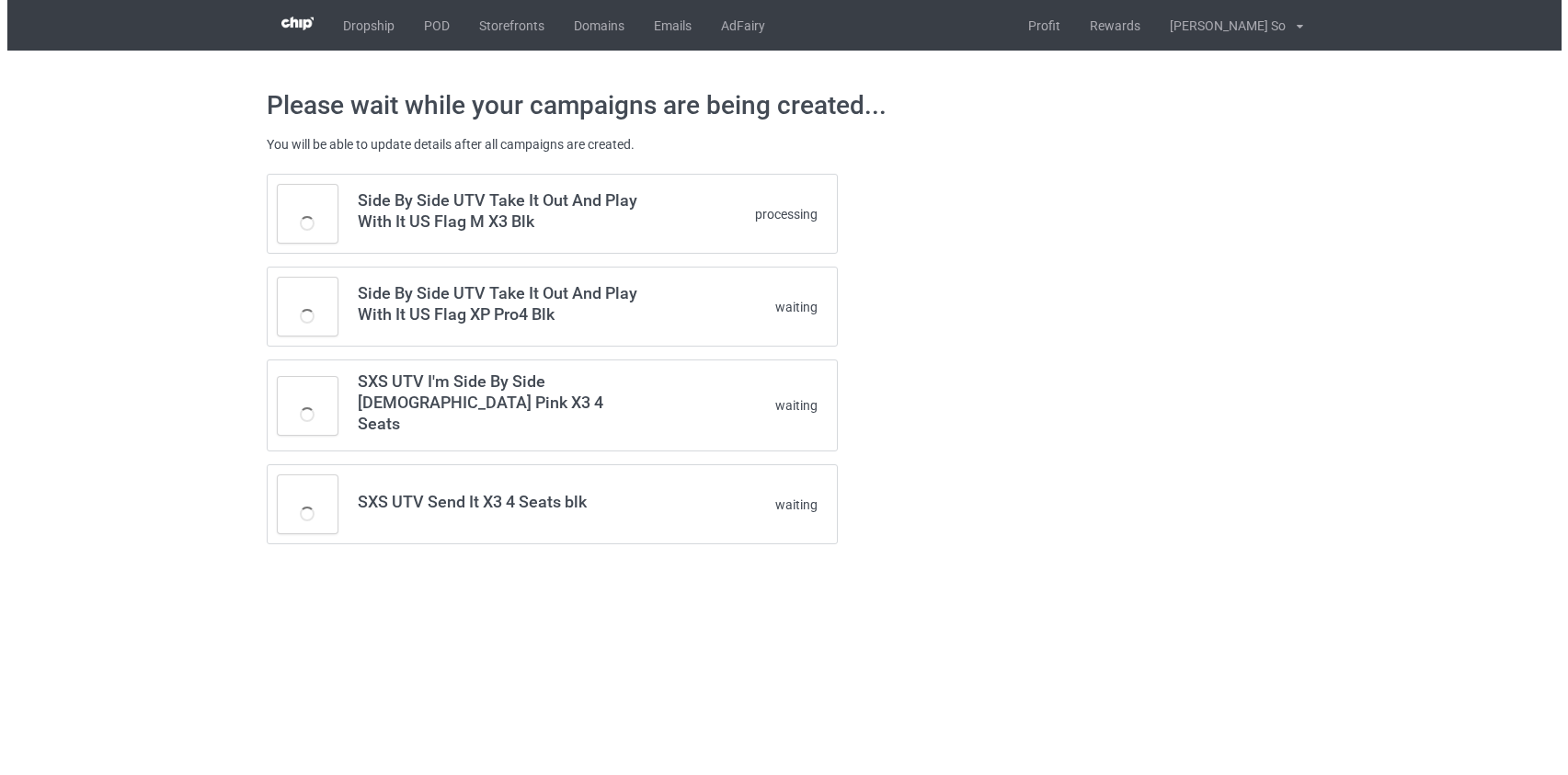
scroll to position [0, 0]
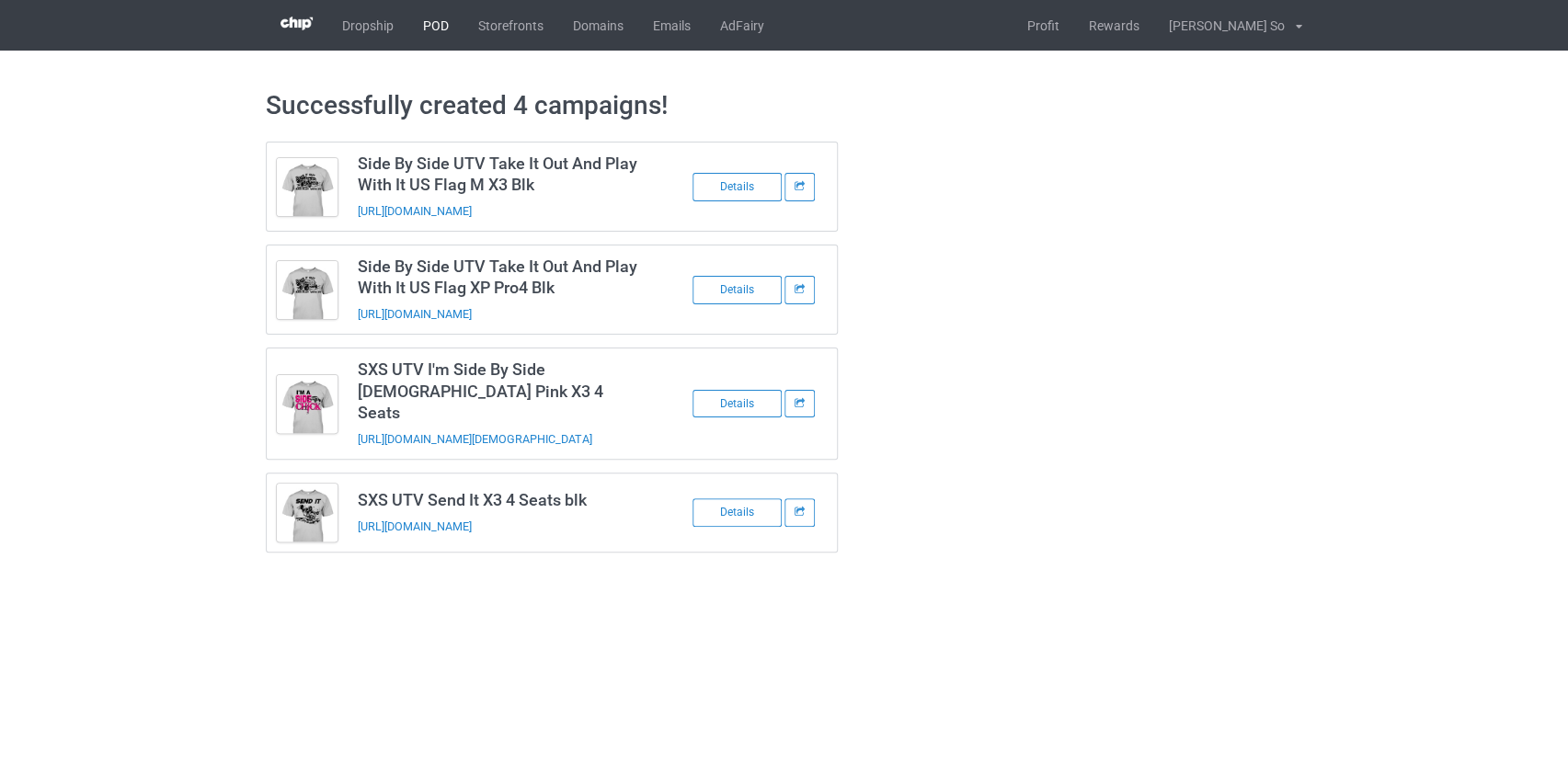
click at [429, 17] on link "POD" at bounding box center [435, 25] width 55 height 50
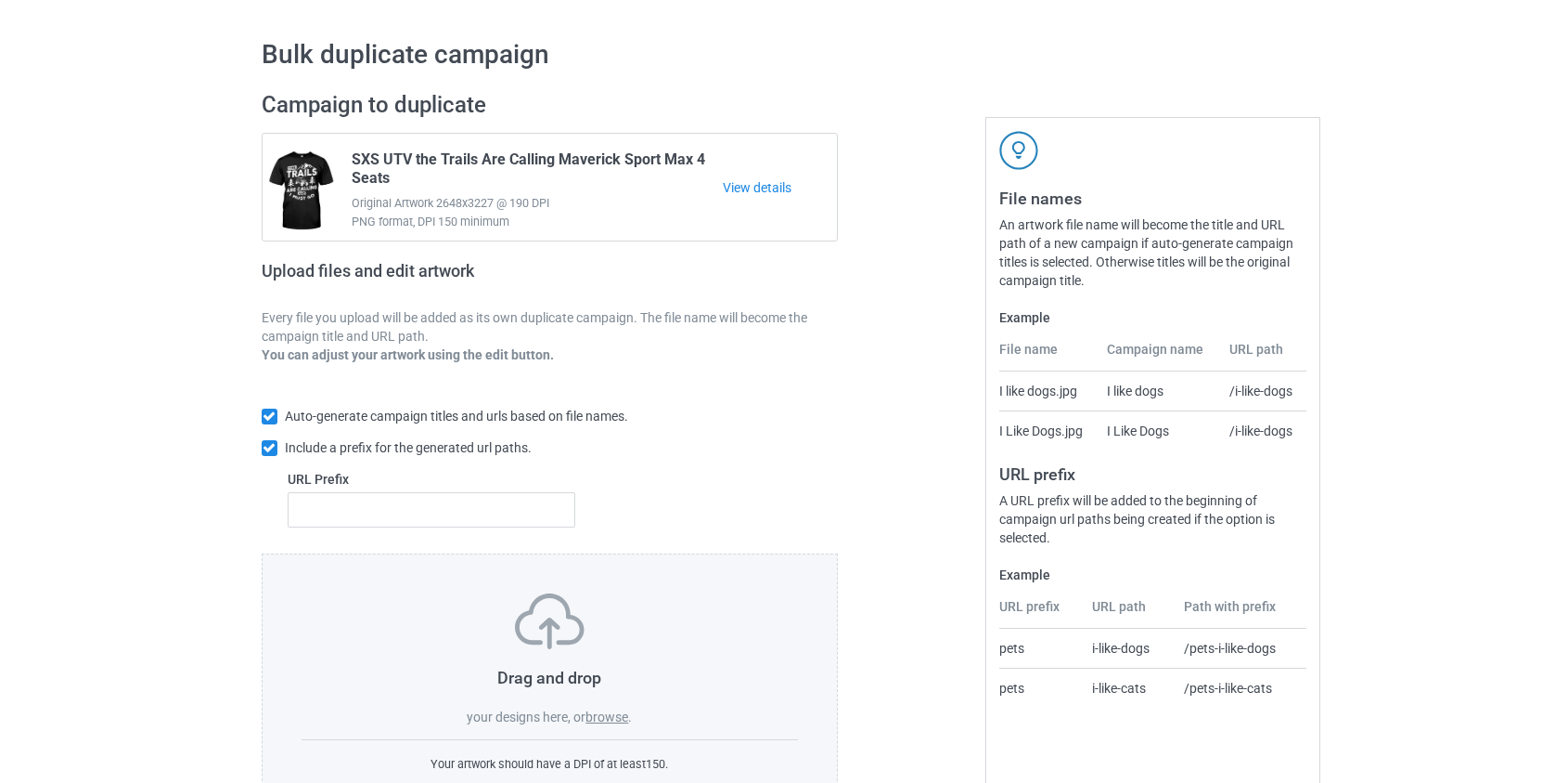
scroll to position [121, 0]
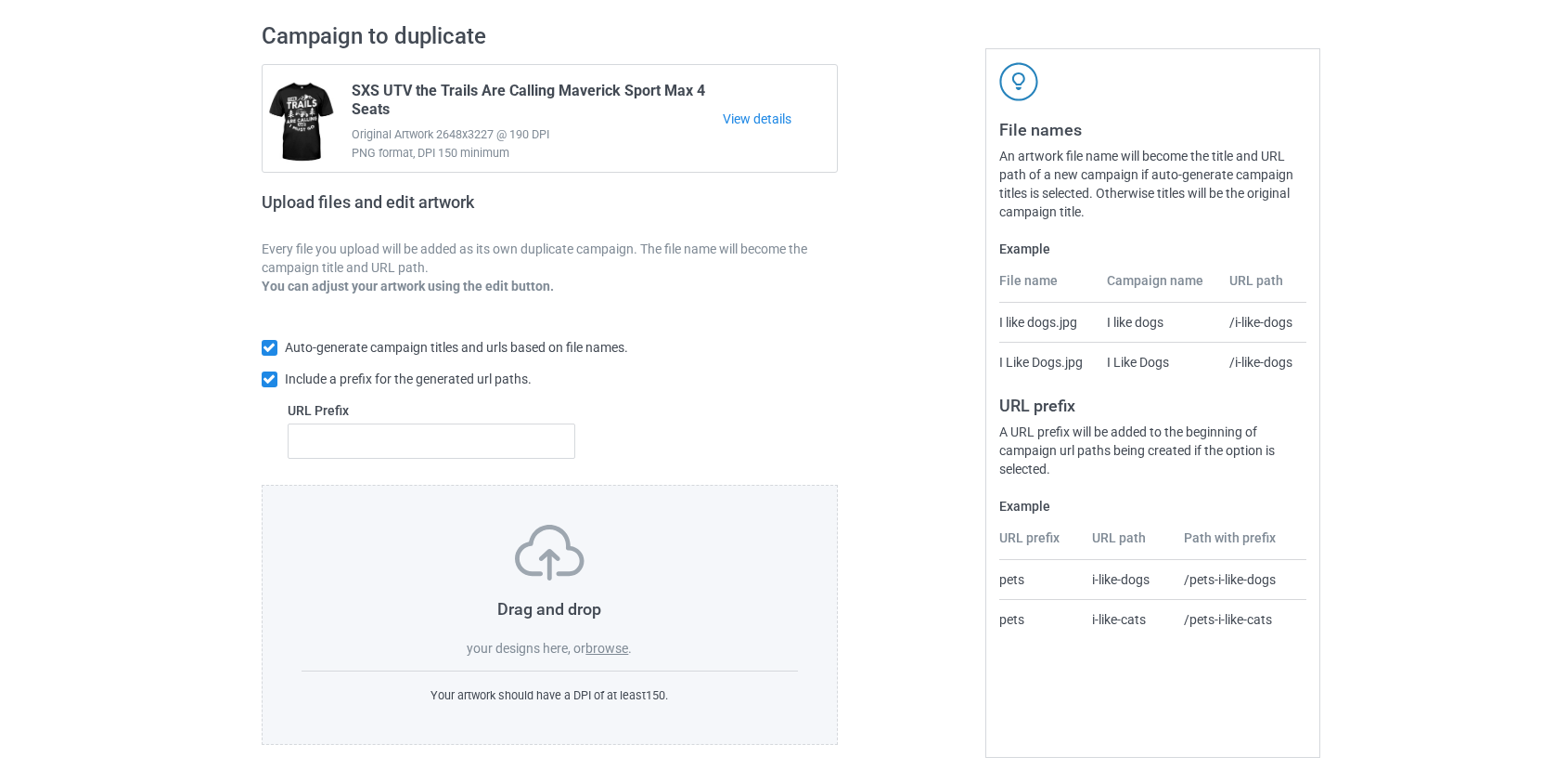
click at [612, 643] on label "browse" at bounding box center [607, 647] width 43 height 15
click at [0, 0] on input "browse" at bounding box center [0, 0] width 0 height 0
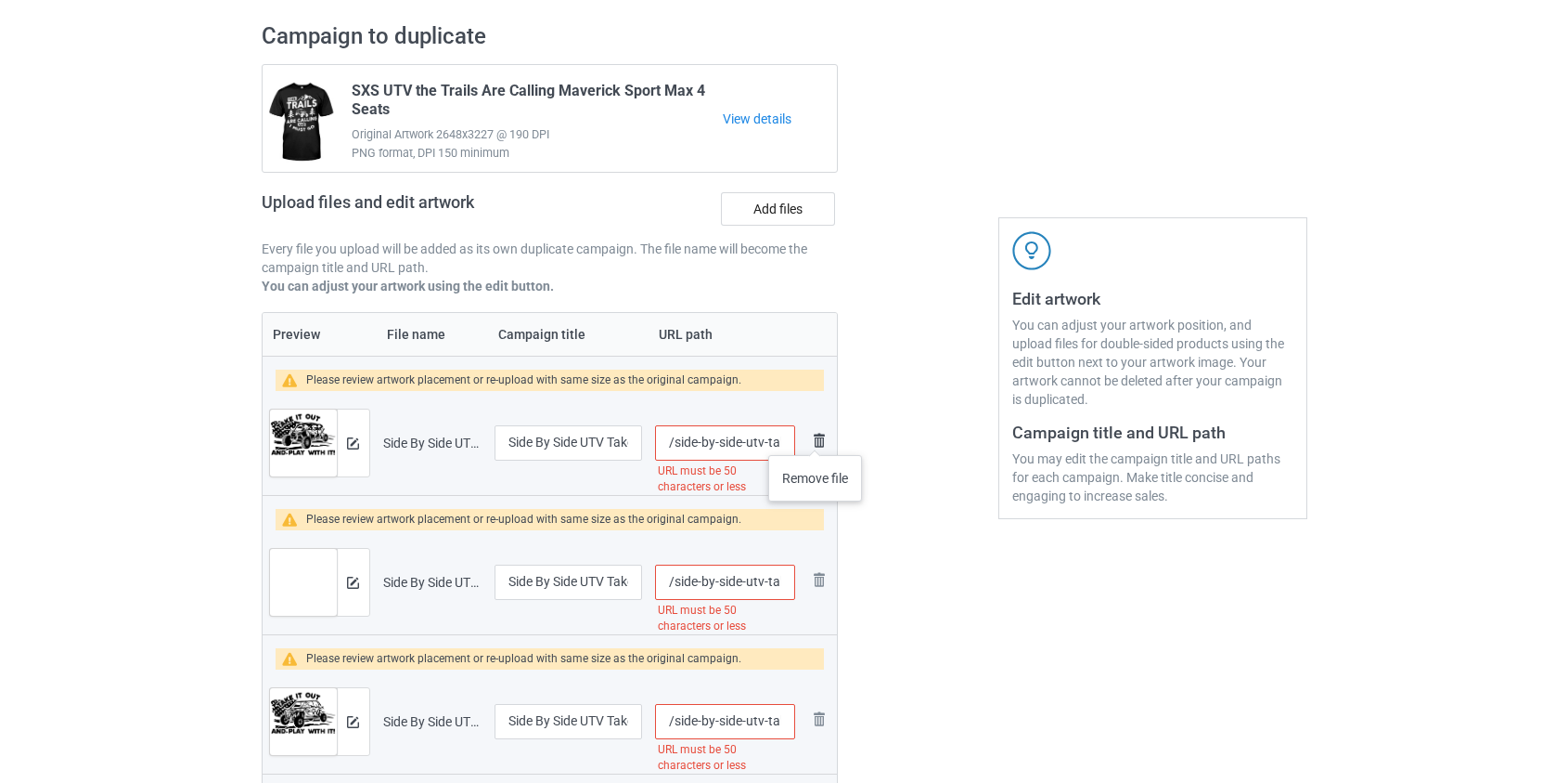
click at [816, 437] on img at bounding box center [819, 440] width 22 height 22
click at [816, 574] on img at bounding box center [819, 579] width 22 height 22
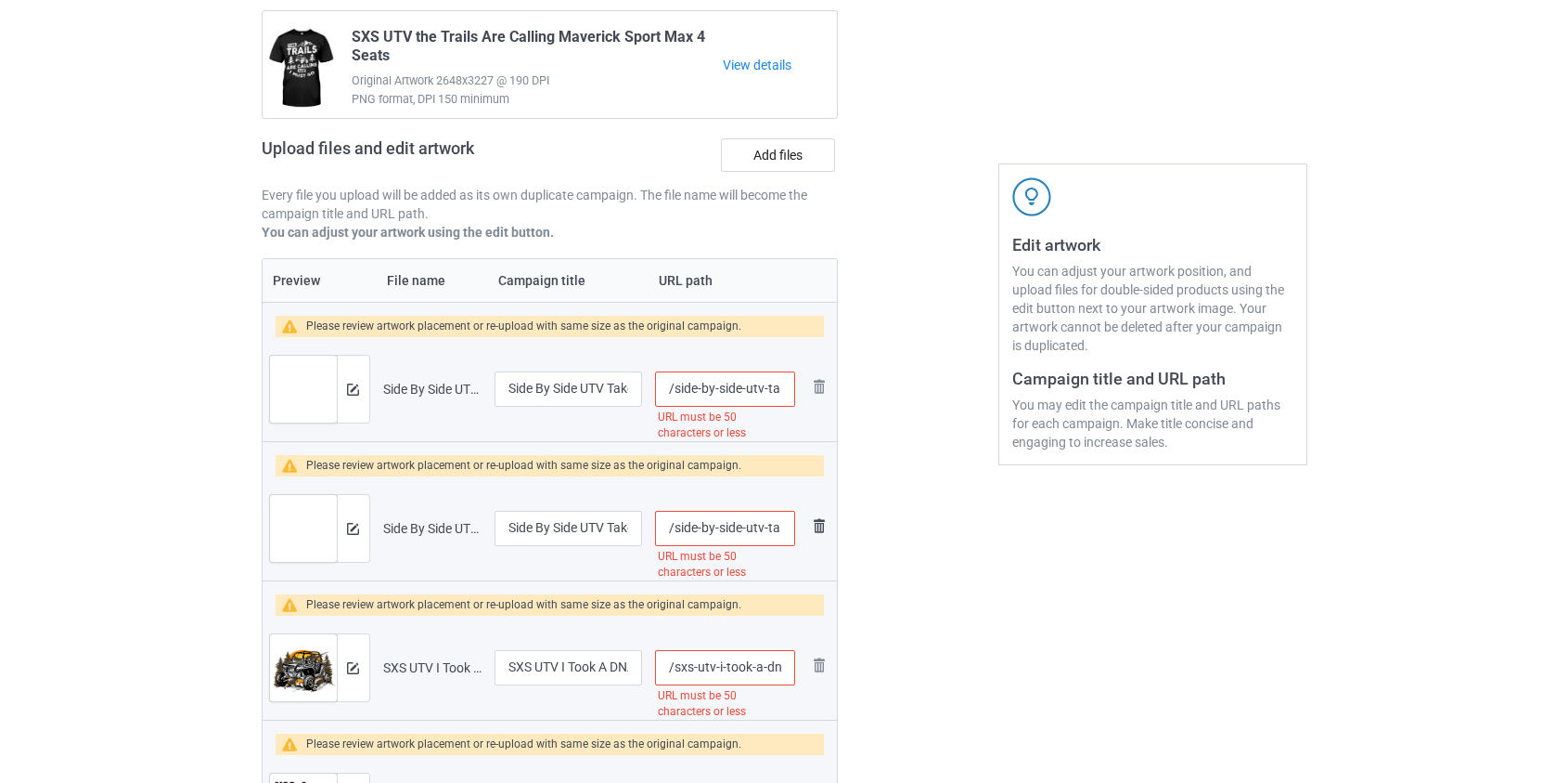
scroll to position [204, 0]
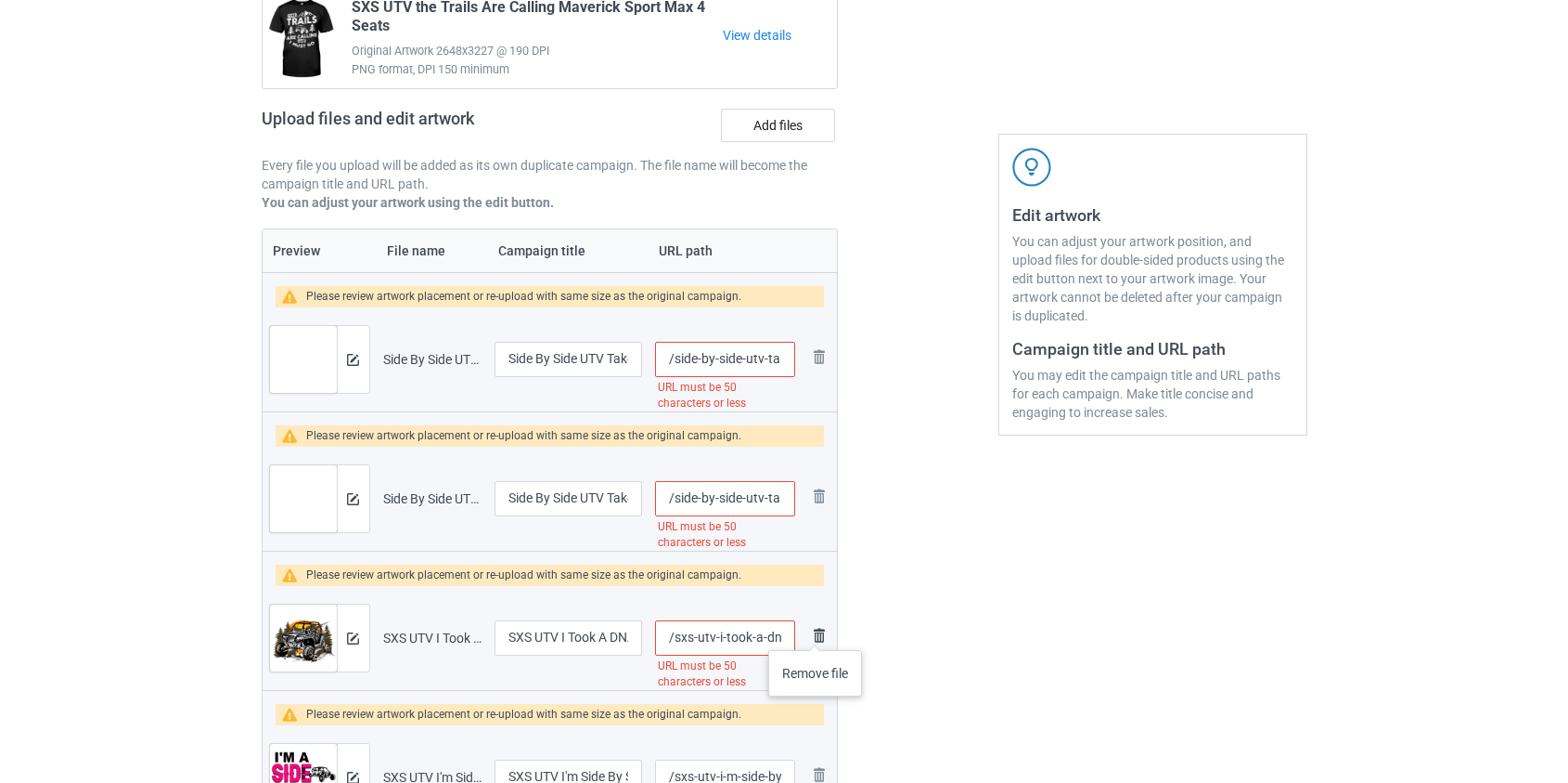
click at [816, 632] on img at bounding box center [819, 635] width 22 height 22
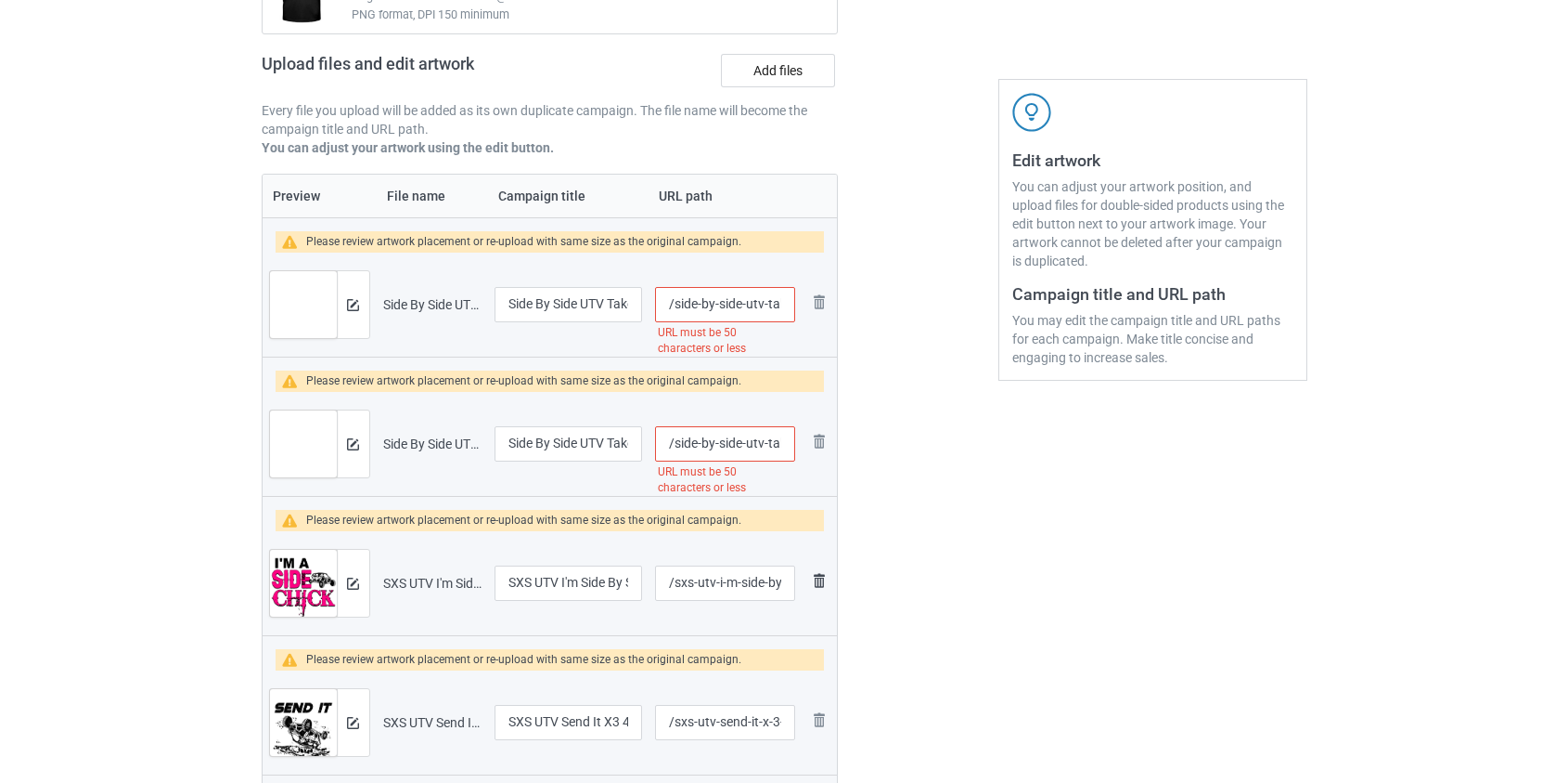
scroll to position [289, 0]
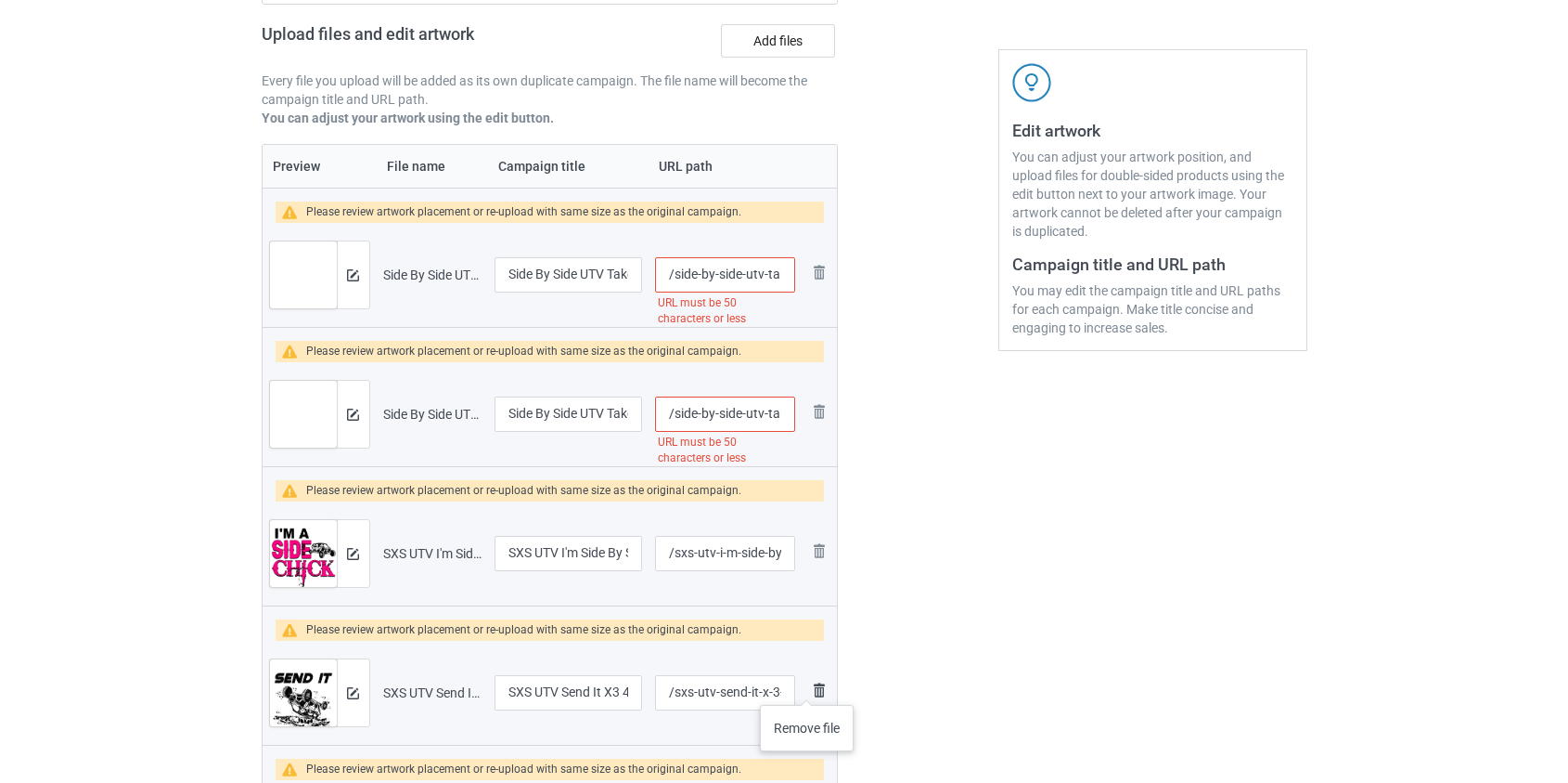
click at [808, 686] on img at bounding box center [819, 689] width 22 height 22
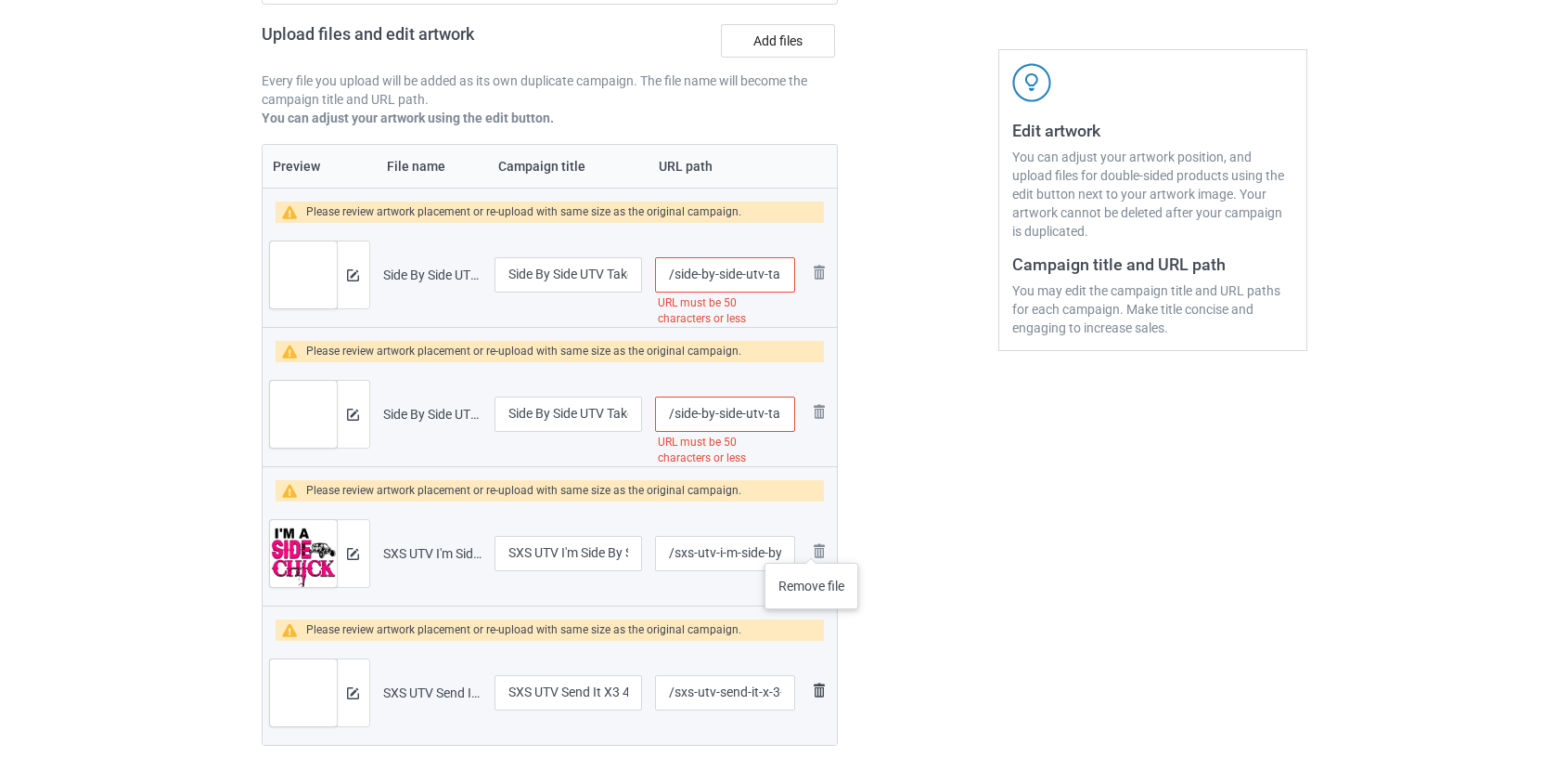
click at [0, 0] on img at bounding box center [0, 0] width 0 height 0
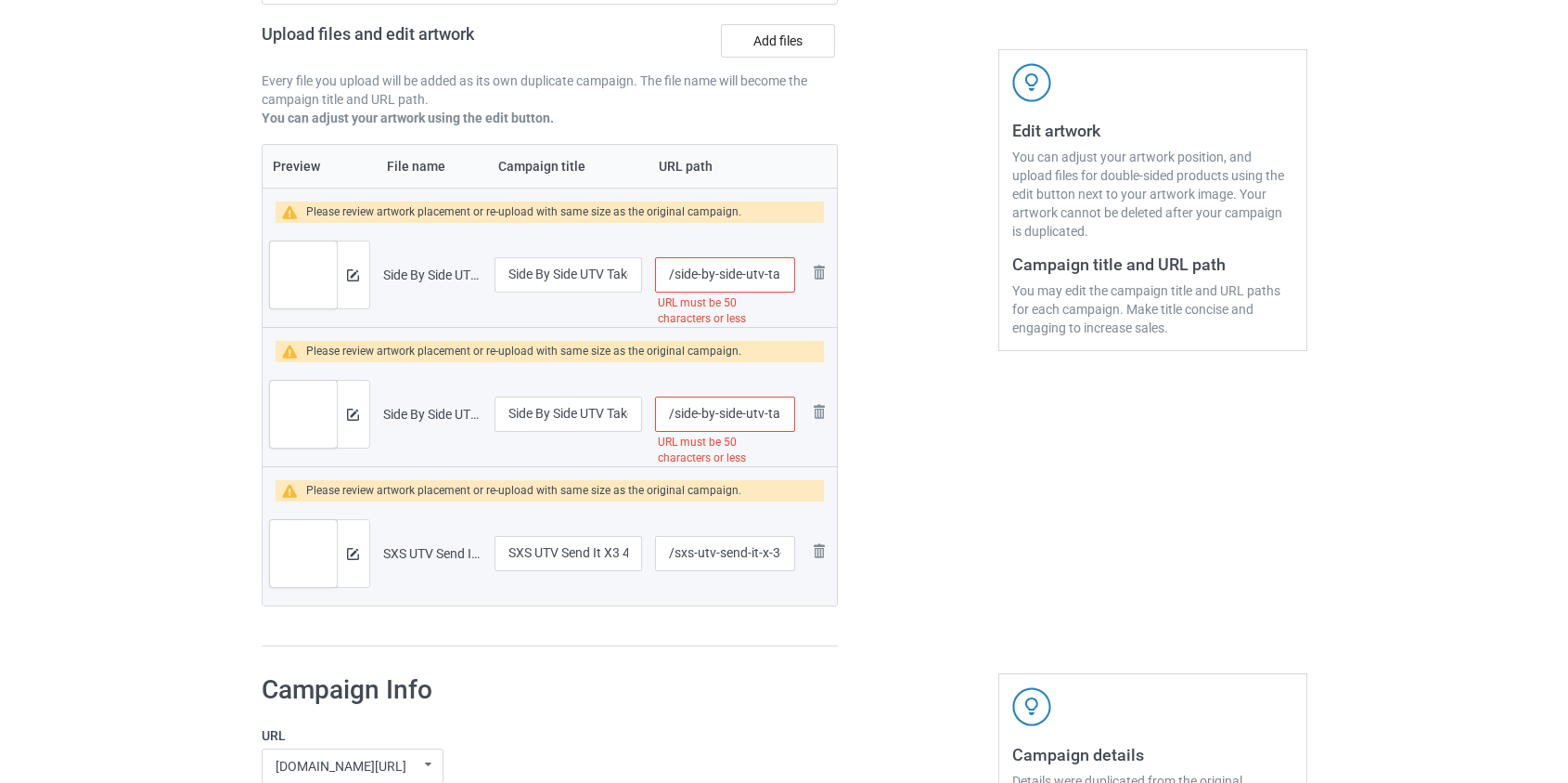
drag, startPoint x: 746, startPoint y: 272, endPoint x: 675, endPoint y: 277, distance: 71.2
click at [675, 277] on input "/side-by-side-utv-take-it-out-and-play-with-it-us-flag-m-x-3" at bounding box center [724, 275] width 139 height 35
drag, startPoint x: 723, startPoint y: 269, endPoint x: 763, endPoint y: 273, distance: 40.2
click at [763, 273] on input "/utv-take-it-out-and-play-with-it-us-flag-m-x-3" at bounding box center [724, 275] width 139 height 35
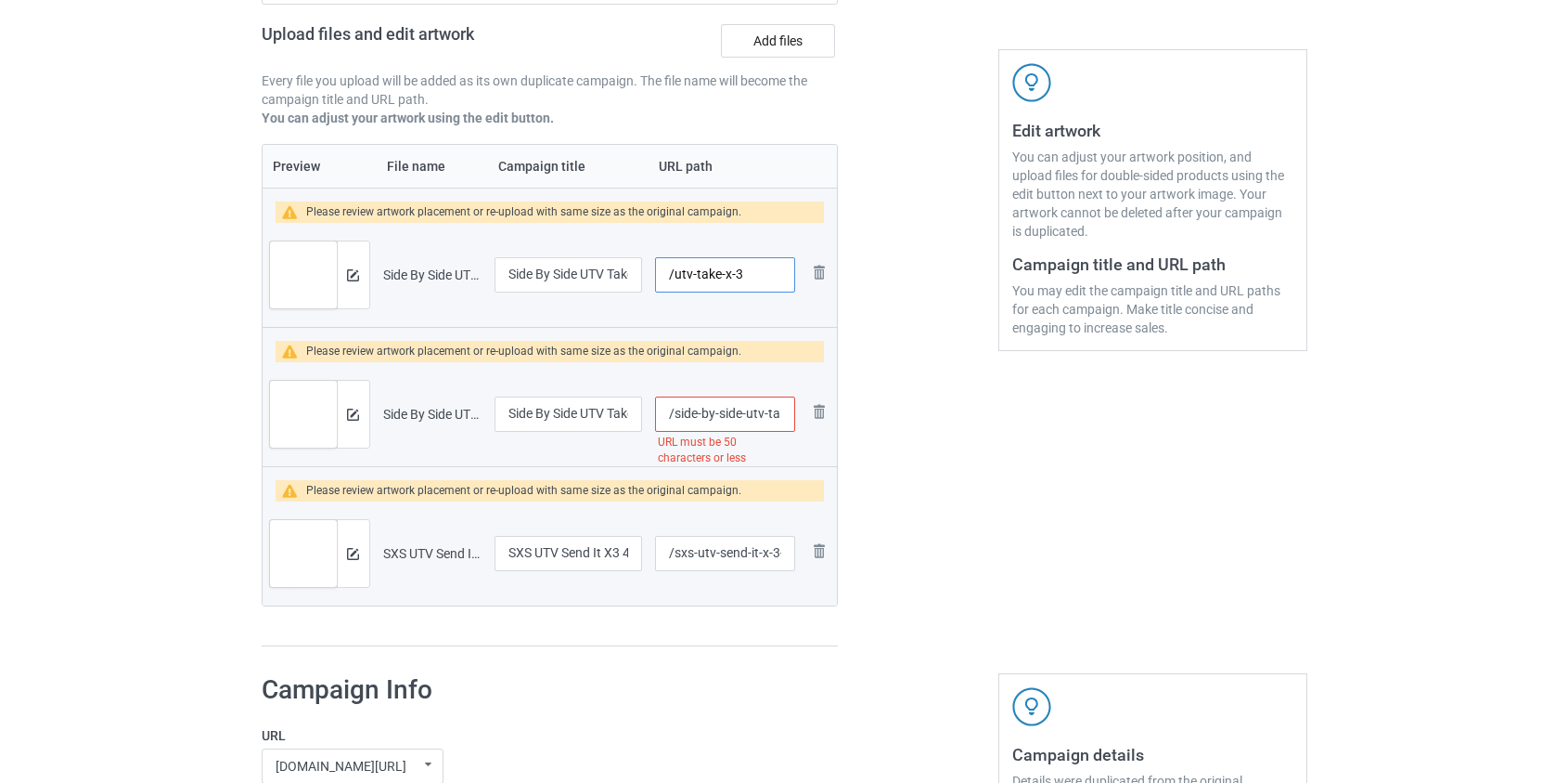
scroll to position [0, 0]
click at [733, 275] on input "/utv-take-x-3" at bounding box center [724, 275] width 139 height 35
type input "/utv-take-x3"
drag, startPoint x: 674, startPoint y: 414, endPoint x: 746, endPoint y: 415, distance: 72.0
click at [746, 414] on input "/side-by-side-utv-take-it-out-and-play-with-it-us-flag-xp-pro-4" at bounding box center [724, 414] width 139 height 35
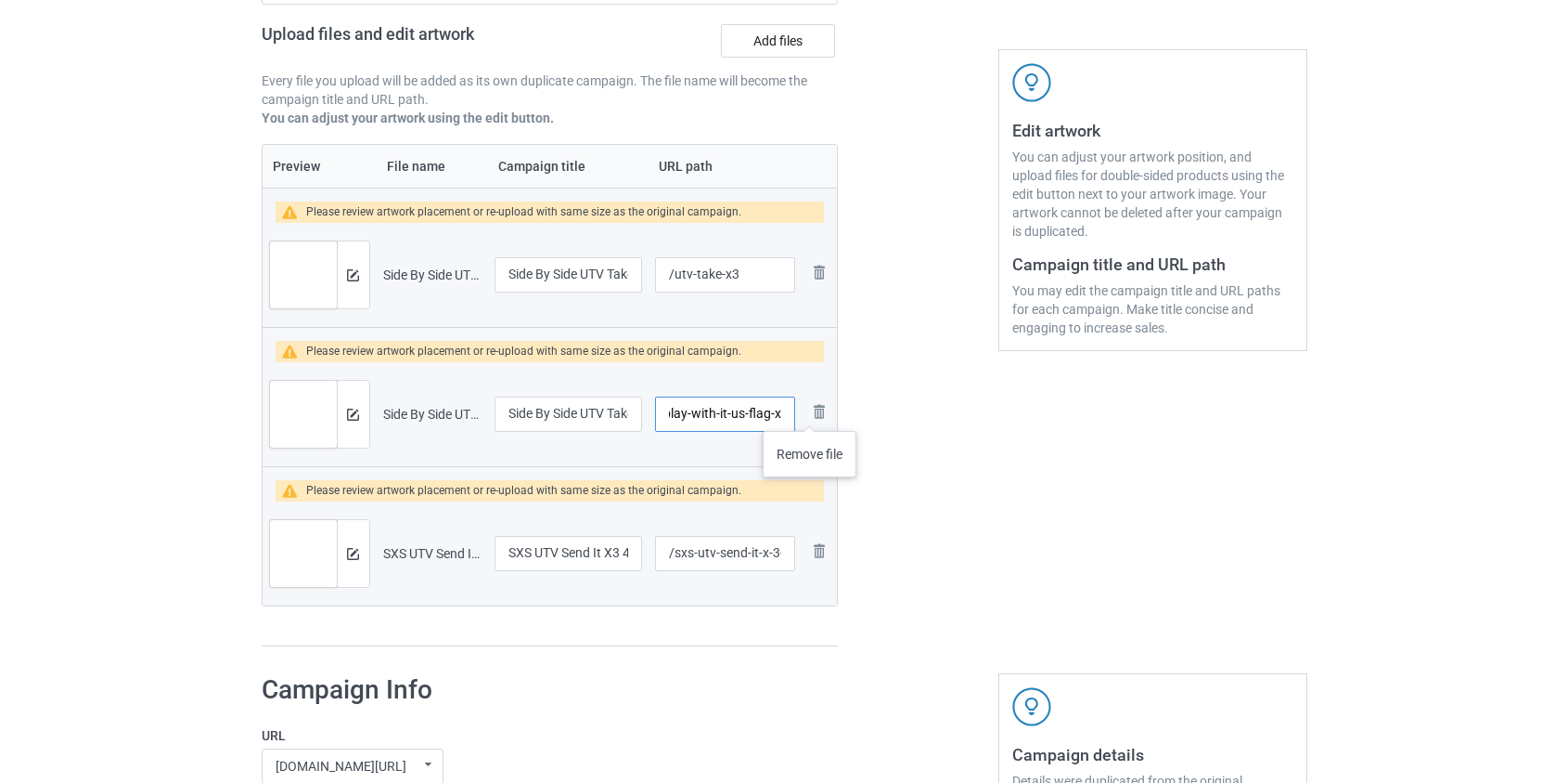
scroll to position [0, 158]
drag, startPoint x: 721, startPoint y: 412, endPoint x: 732, endPoint y: 411, distance: 11.0
click at [732, 411] on input "/utv-take-it-out-and-play-with-it-us-flag-xp-pro-4" at bounding box center [724, 414] width 139 height 35
click at [749, 413] on input "/utv-take-xp-pro-4" at bounding box center [724, 414] width 139 height 35
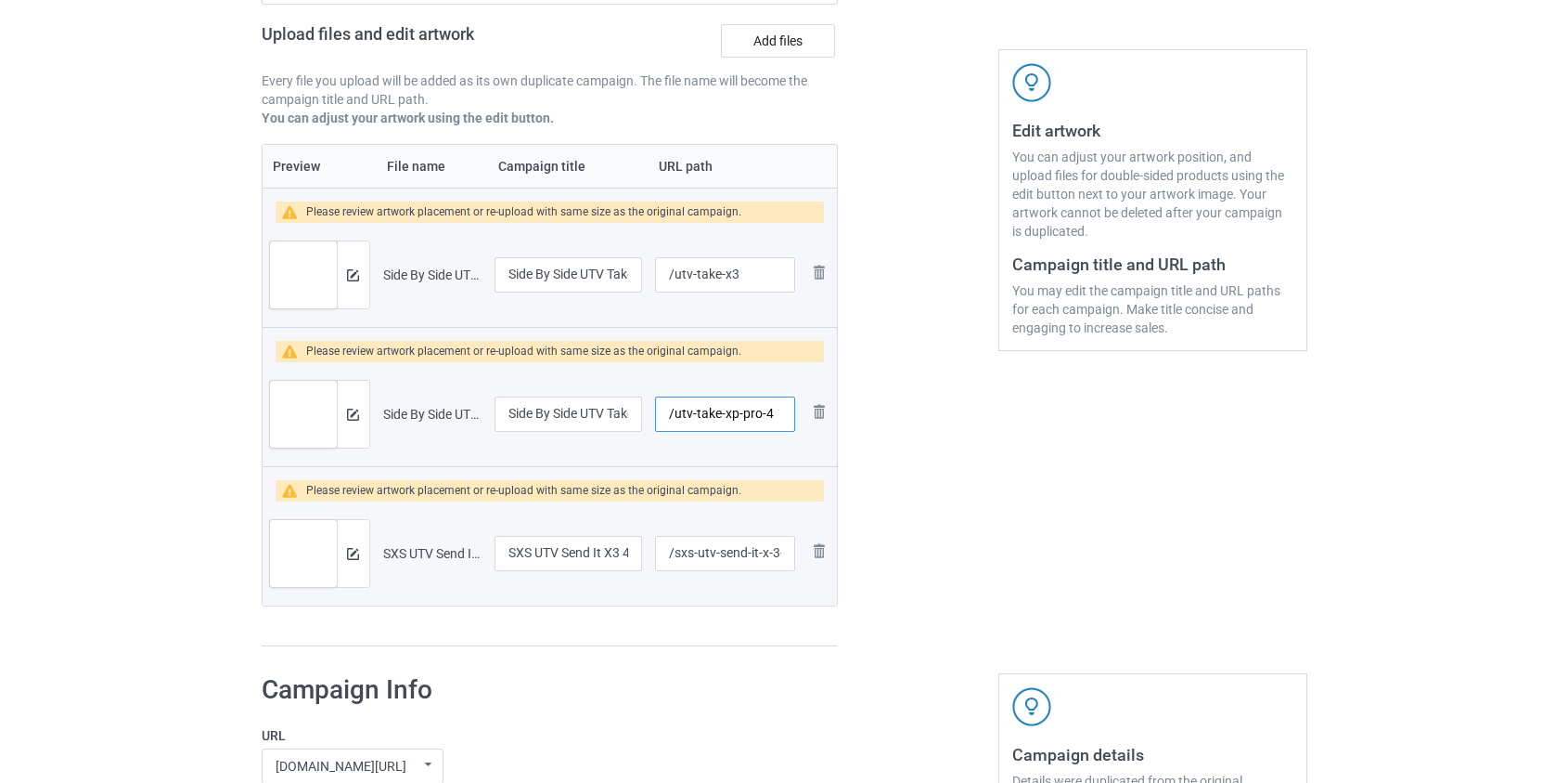
click at [749, 413] on input "/utv-take-xp-pro-4" at bounding box center [724, 414] width 139 height 35
click at [755, 412] on input "/utv-take-xp-ro-4" at bounding box center [724, 414] width 139 height 35
type input "/utv-take-xp4"
click at [684, 555] on input "/sxs-utv-send-it-x-3-4-seats" at bounding box center [724, 553] width 139 height 35
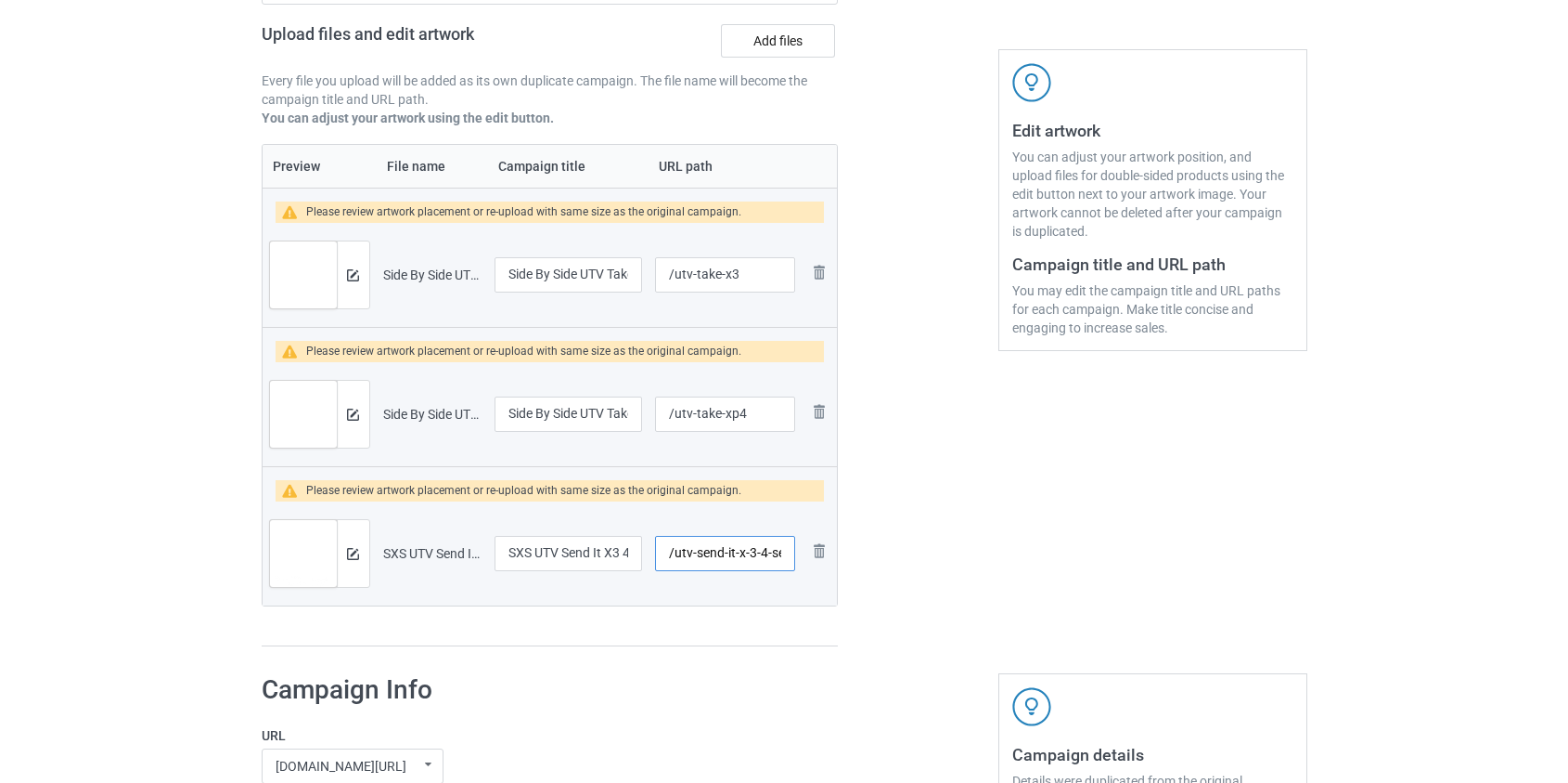
drag, startPoint x: 740, startPoint y: 552, endPoint x: 723, endPoint y: 553, distance: 17.0
click at [723, 553] on input "/utv-send-it-x-3-4-seats" at bounding box center [724, 553] width 139 height 35
click at [734, 552] on input "/utv-sendx-3-4-seats" at bounding box center [724, 553] width 139 height 35
drag, startPoint x: 738, startPoint y: 548, endPoint x: 937, endPoint y: 552, distance: 199.0
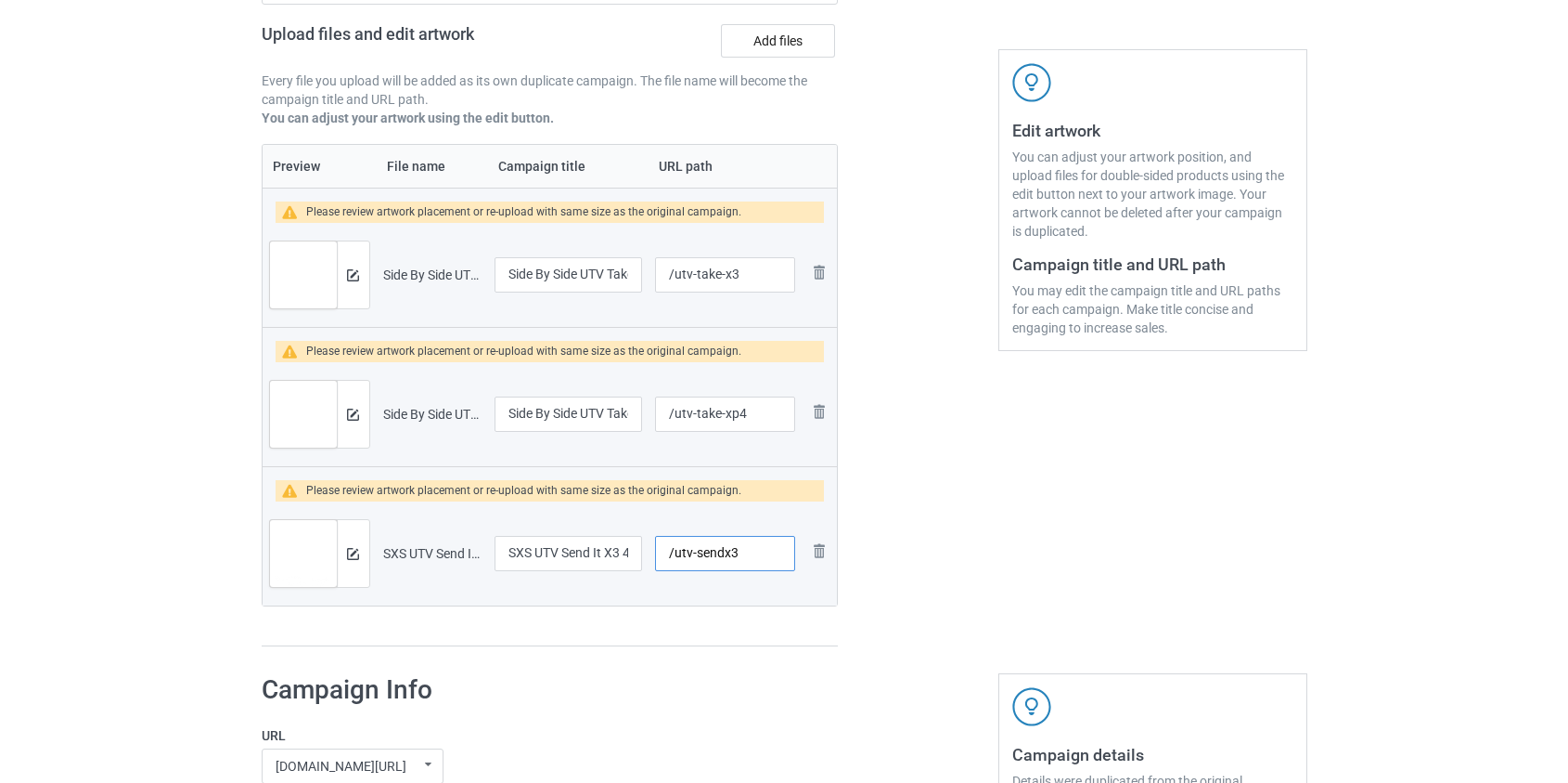
click at [937, 552] on div "Campaign to duplicate SXS UTV the Trails Are Calling Maverick Sport Max 4 Seats…" at bounding box center [784, 251] width 1072 height 819
type input "/utv-sendx3"
click at [360, 270] on div at bounding box center [353, 275] width 32 height 67
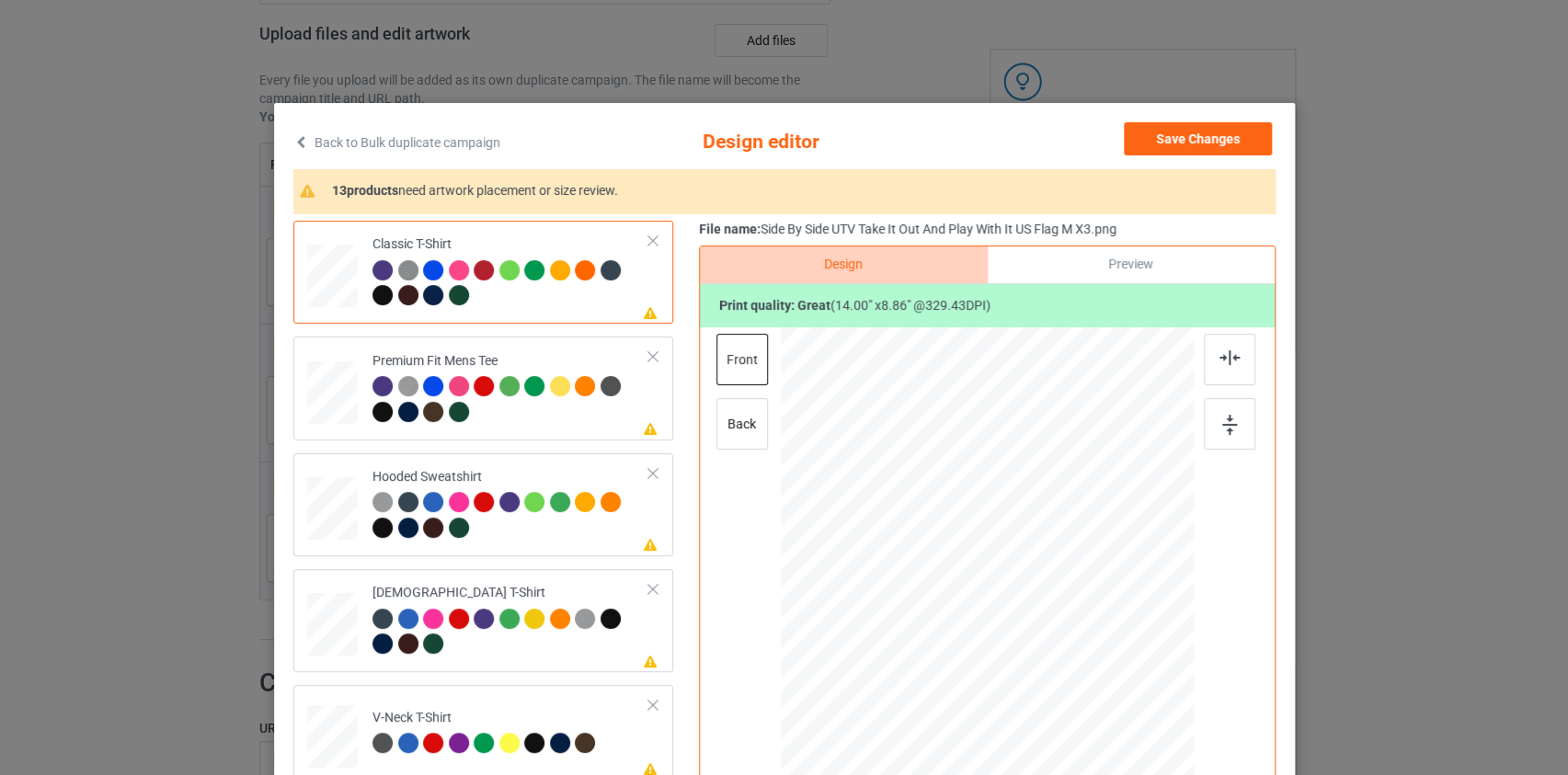
click at [340, 143] on link "Back to Bulk duplicate campaign" at bounding box center [397, 143] width 207 height 41
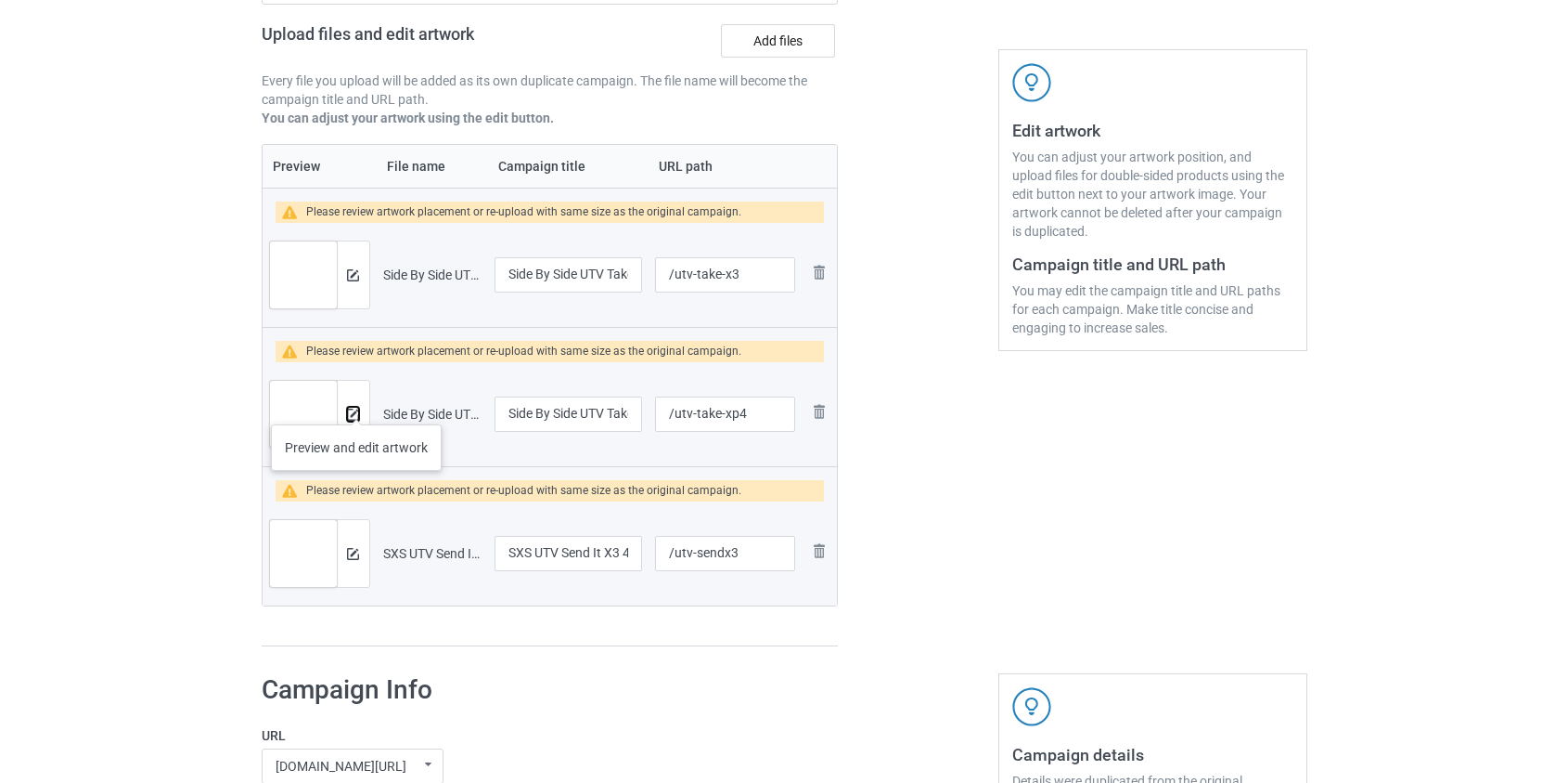
click at [355, 409] on img at bounding box center [353, 414] width 12 height 12
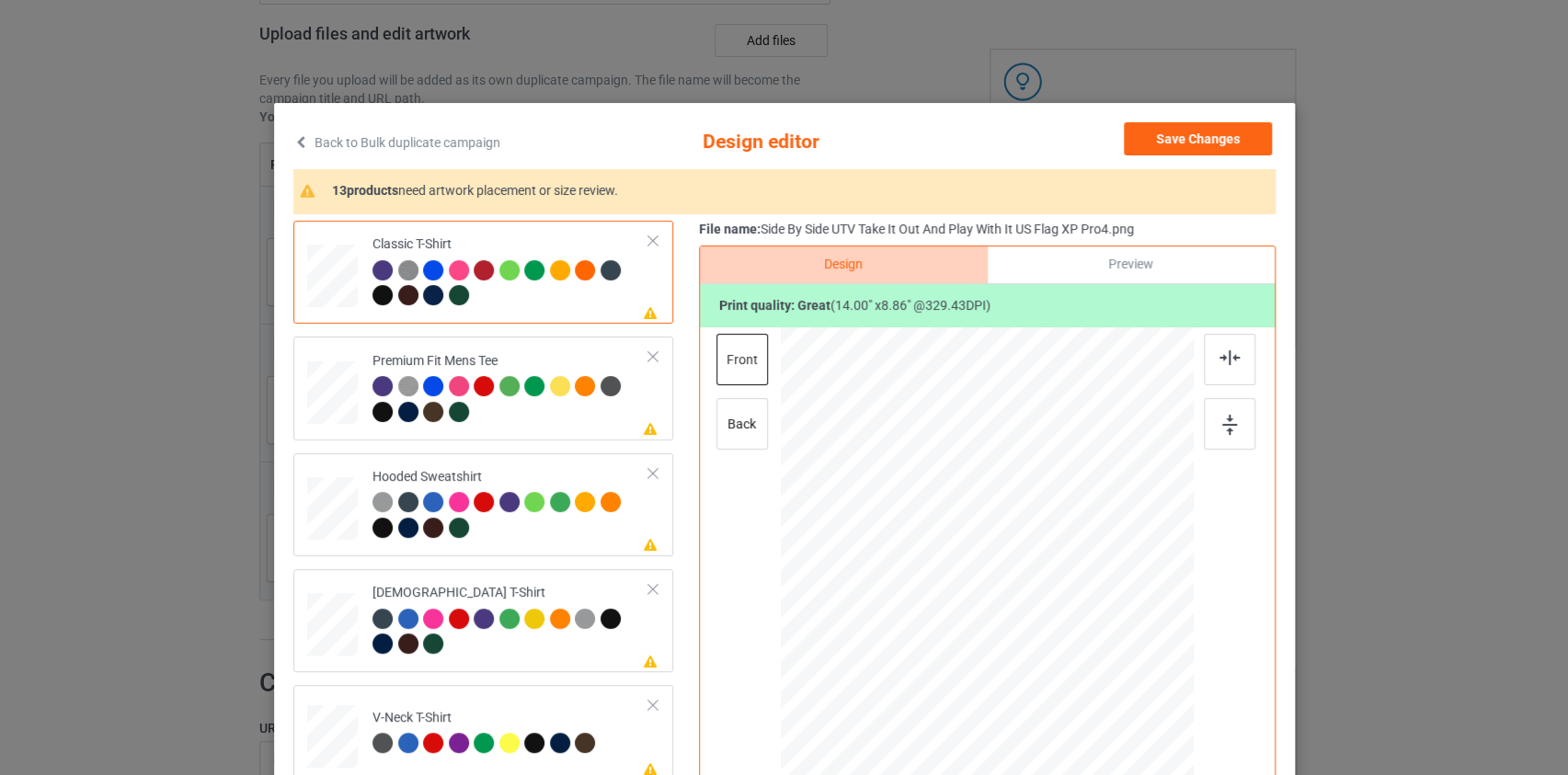
click at [327, 131] on link "Back to Bulk duplicate campaign" at bounding box center [397, 143] width 207 height 41
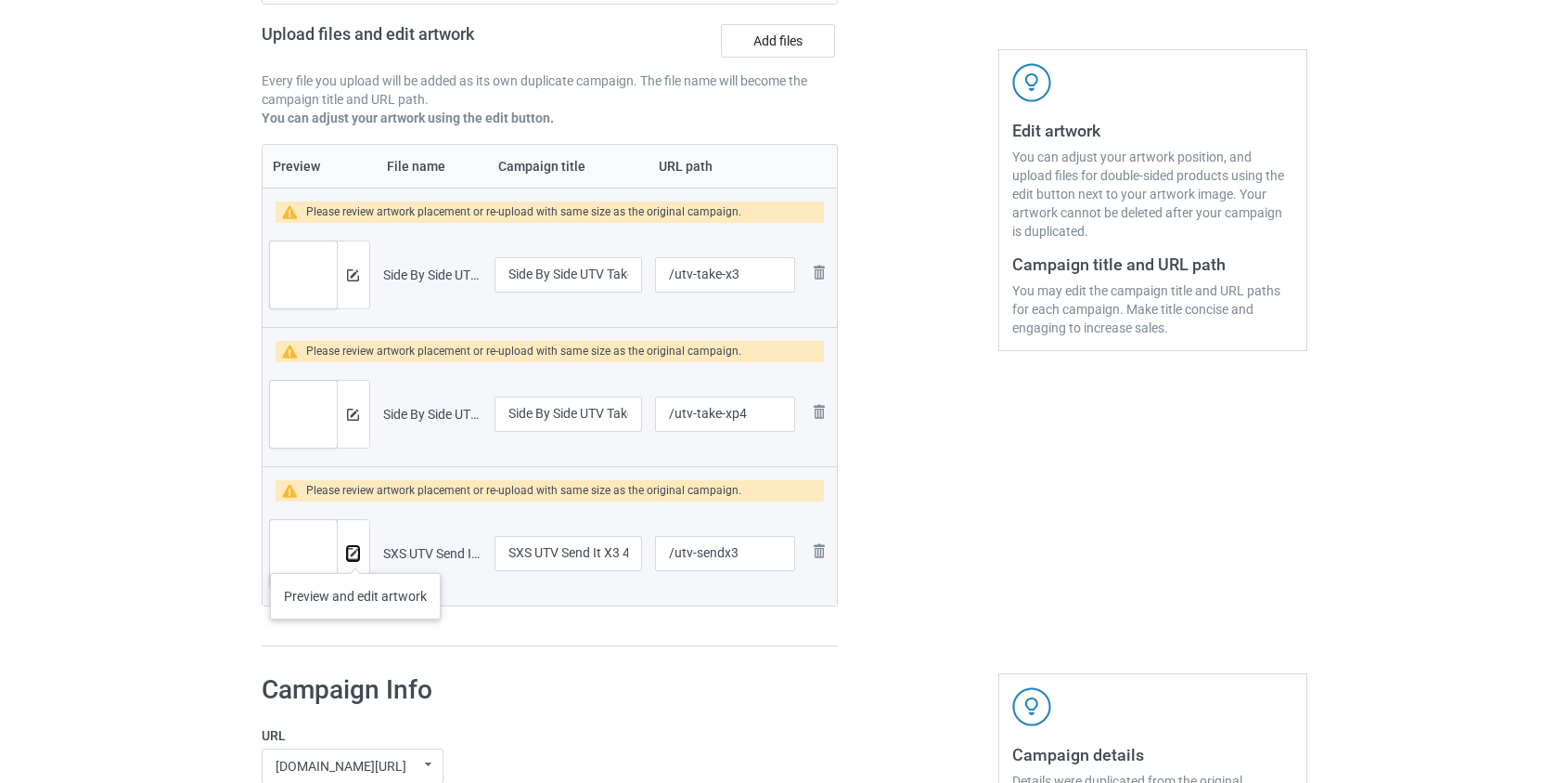
click at [356, 554] on img at bounding box center [353, 554] width 12 height 12
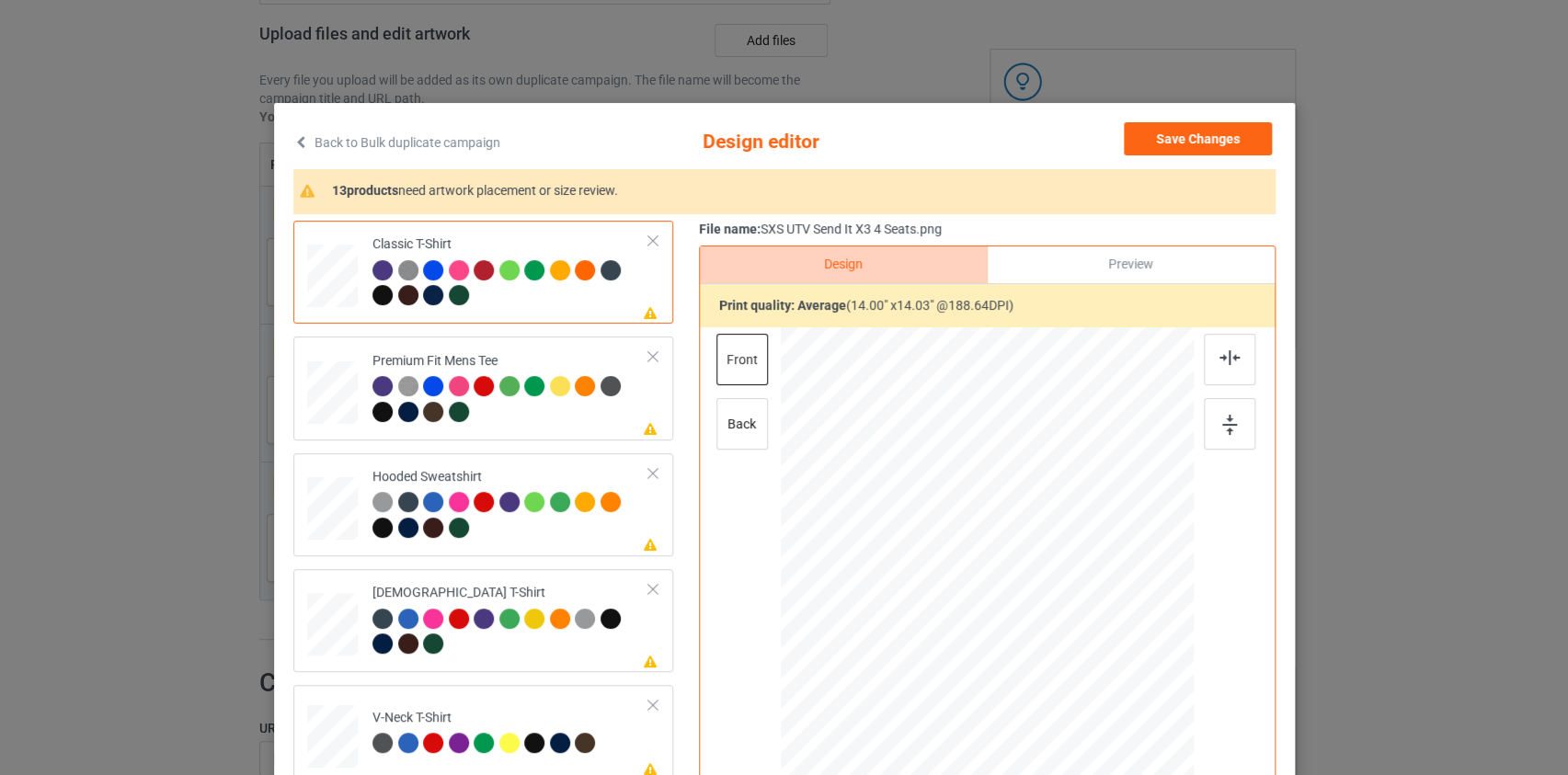
click at [433, 144] on link "Back to Bulk duplicate campaign" at bounding box center [397, 143] width 207 height 41
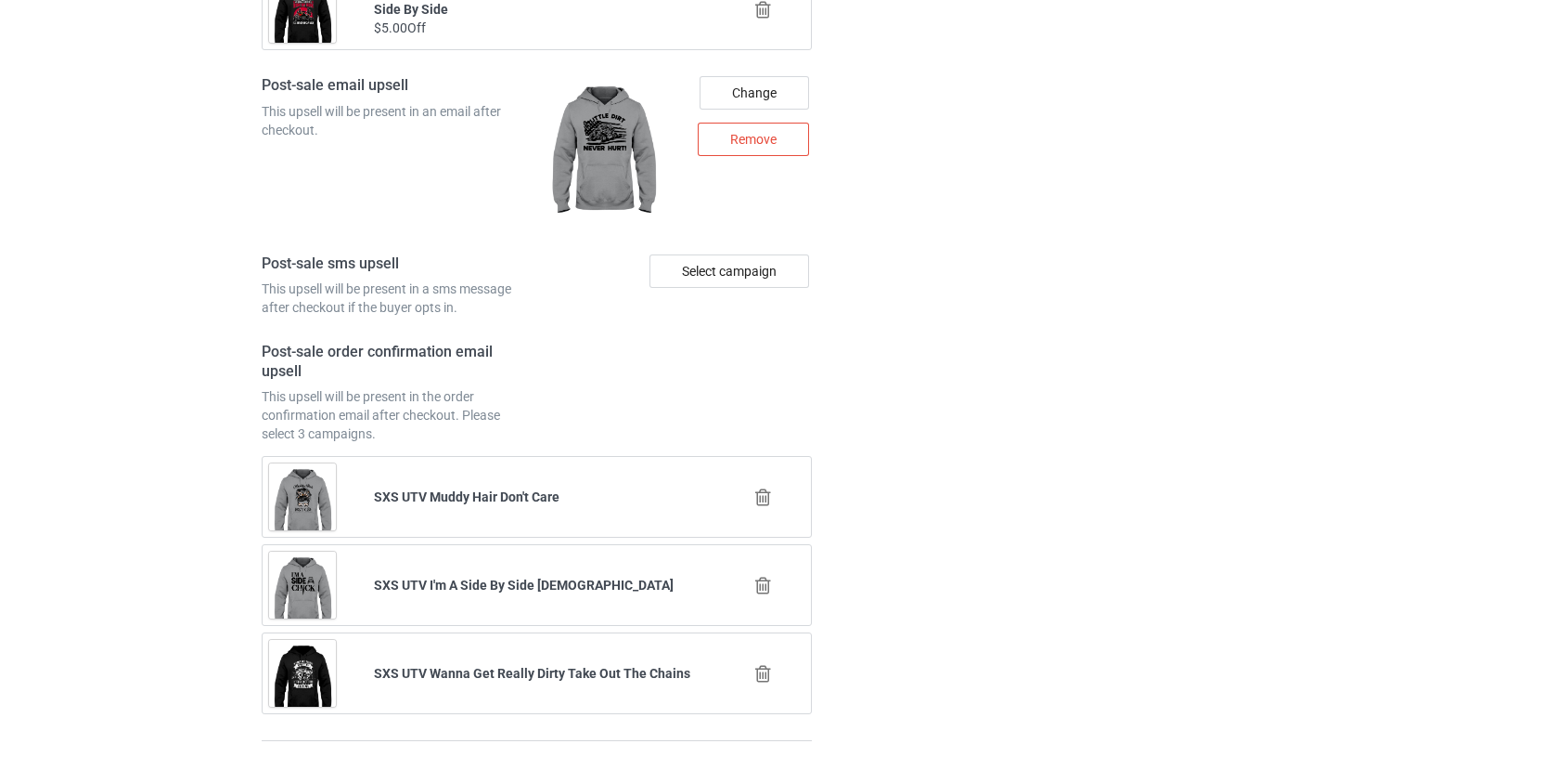
scroll to position [2881, 0]
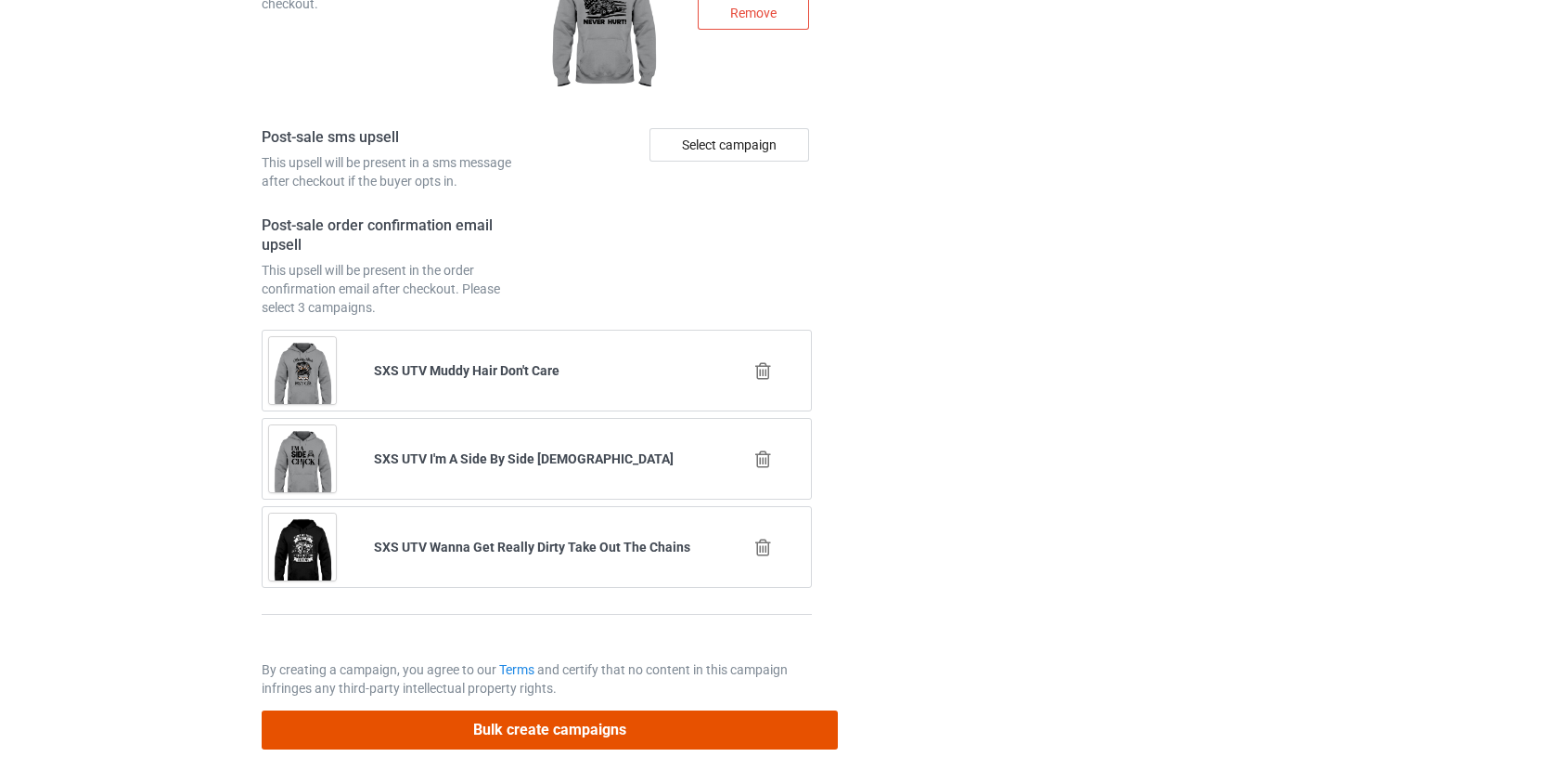
click at [500, 733] on button "Bulk create campaigns" at bounding box center [551, 728] width 577 height 38
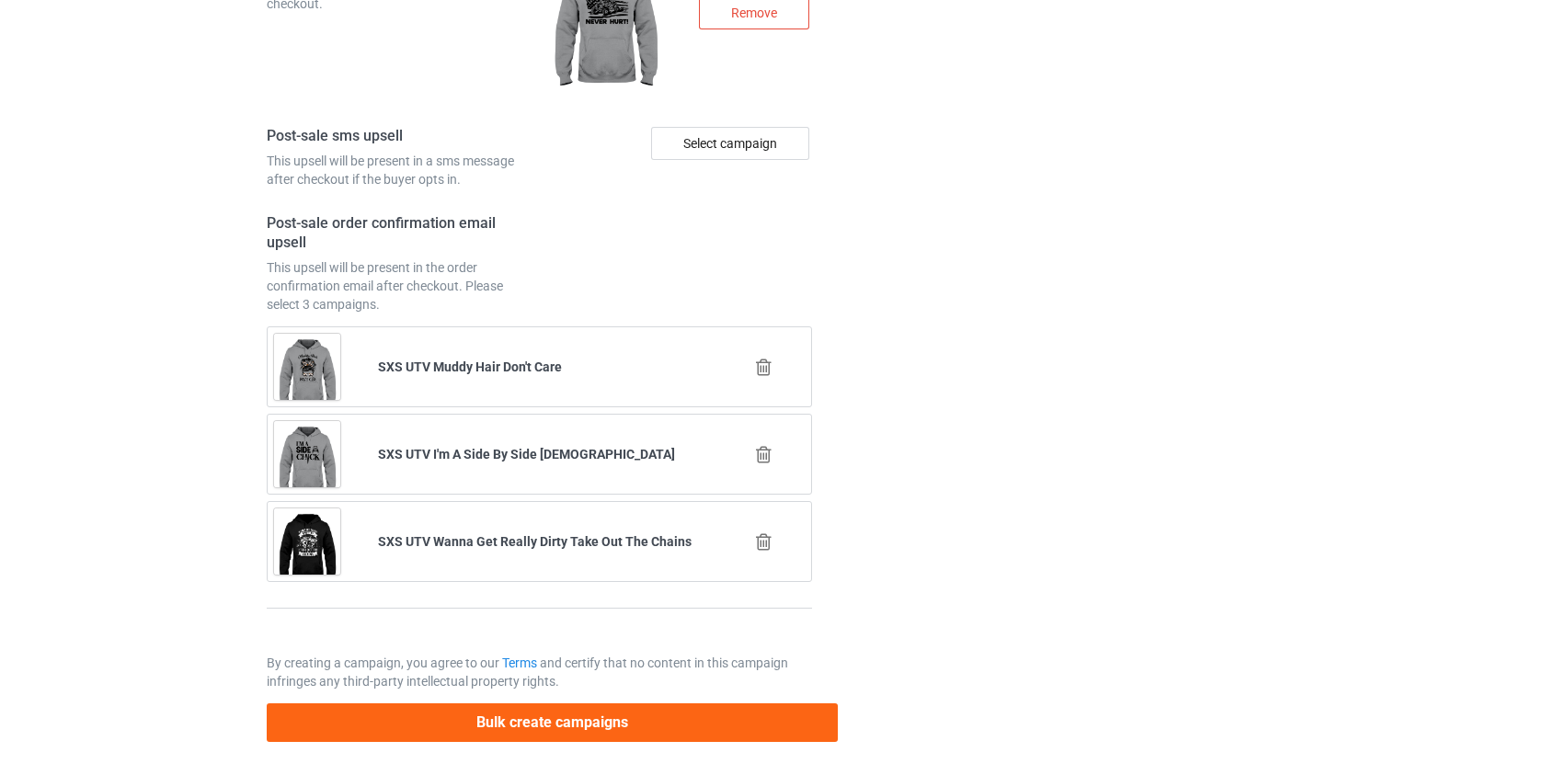
scroll to position [0, 0]
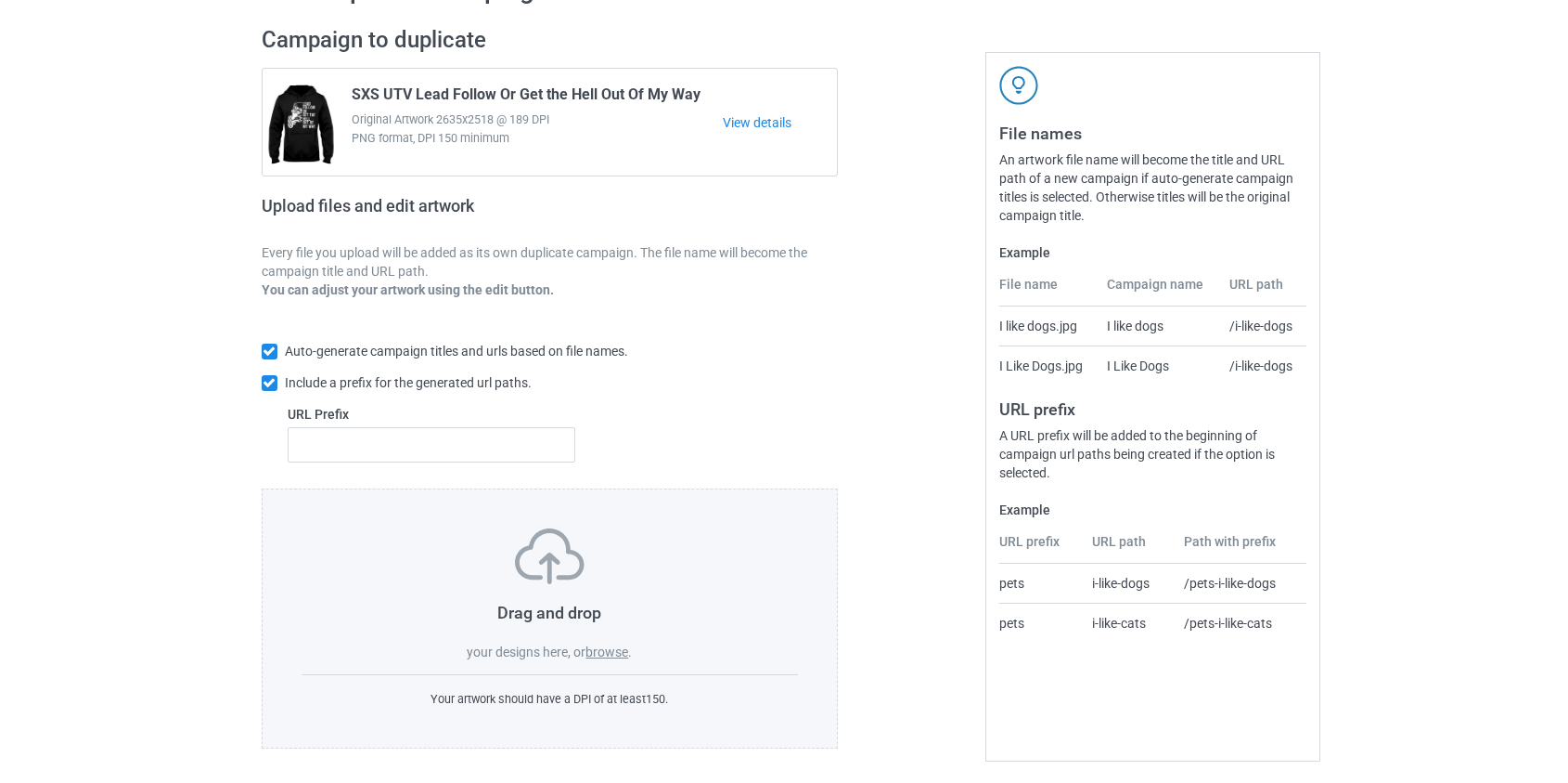
scroll to position [121, 0]
click at [606, 646] on label "browse" at bounding box center [607, 647] width 43 height 15
click at [0, 0] on input "browse" at bounding box center [0, 0] width 0 height 0
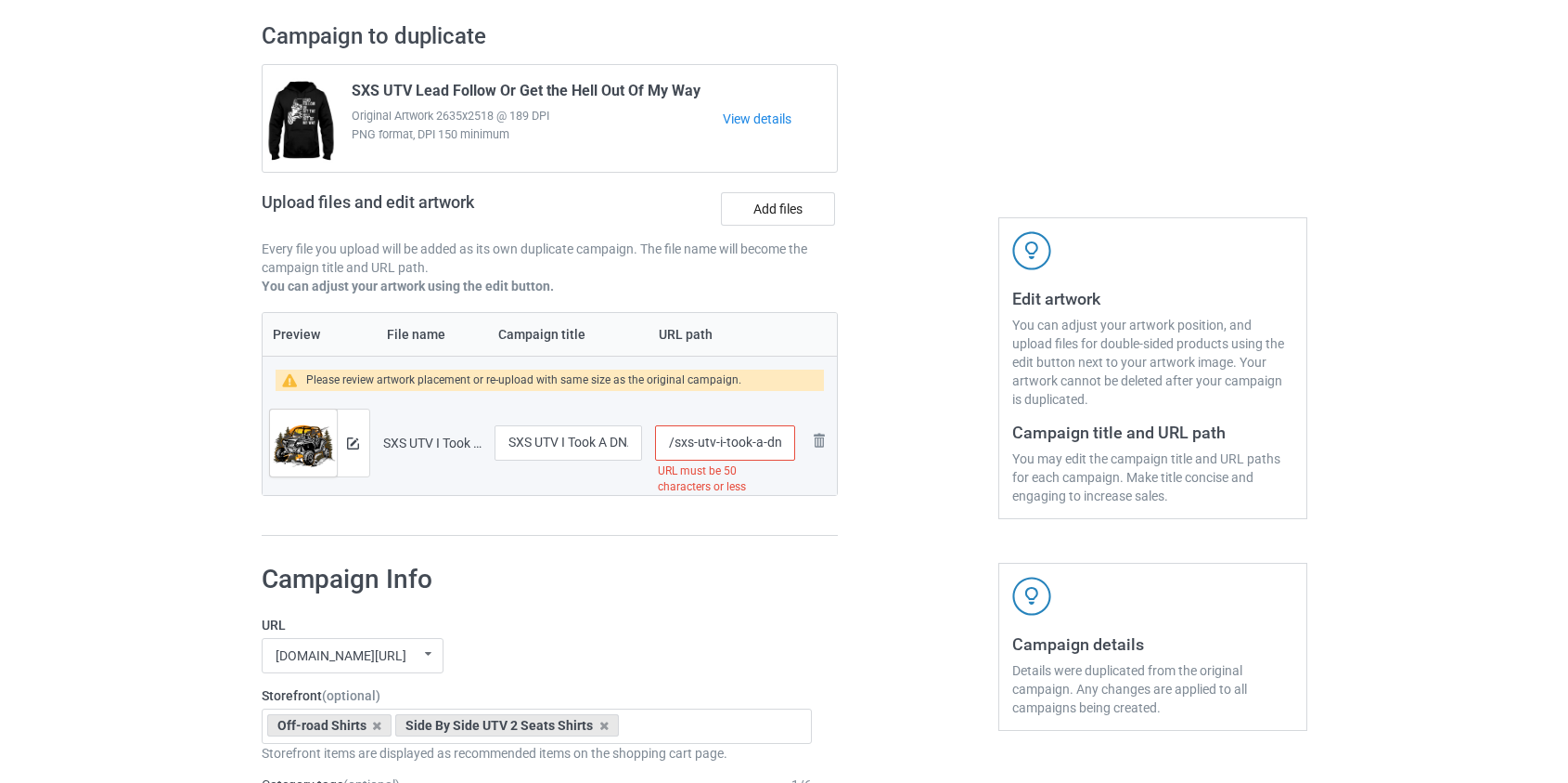
drag, startPoint x: 695, startPoint y: 440, endPoint x: 723, endPoint y: 436, distance: 28.3
click at [723, 436] on input "/sxs-utv-i-took-a-dna-test-turns-out-i-m-100-the-crazy-man-in-that-sxs" at bounding box center [724, 443] width 139 height 35
drag, startPoint x: 721, startPoint y: 442, endPoint x: 1518, endPoint y: 607, distance: 813.9
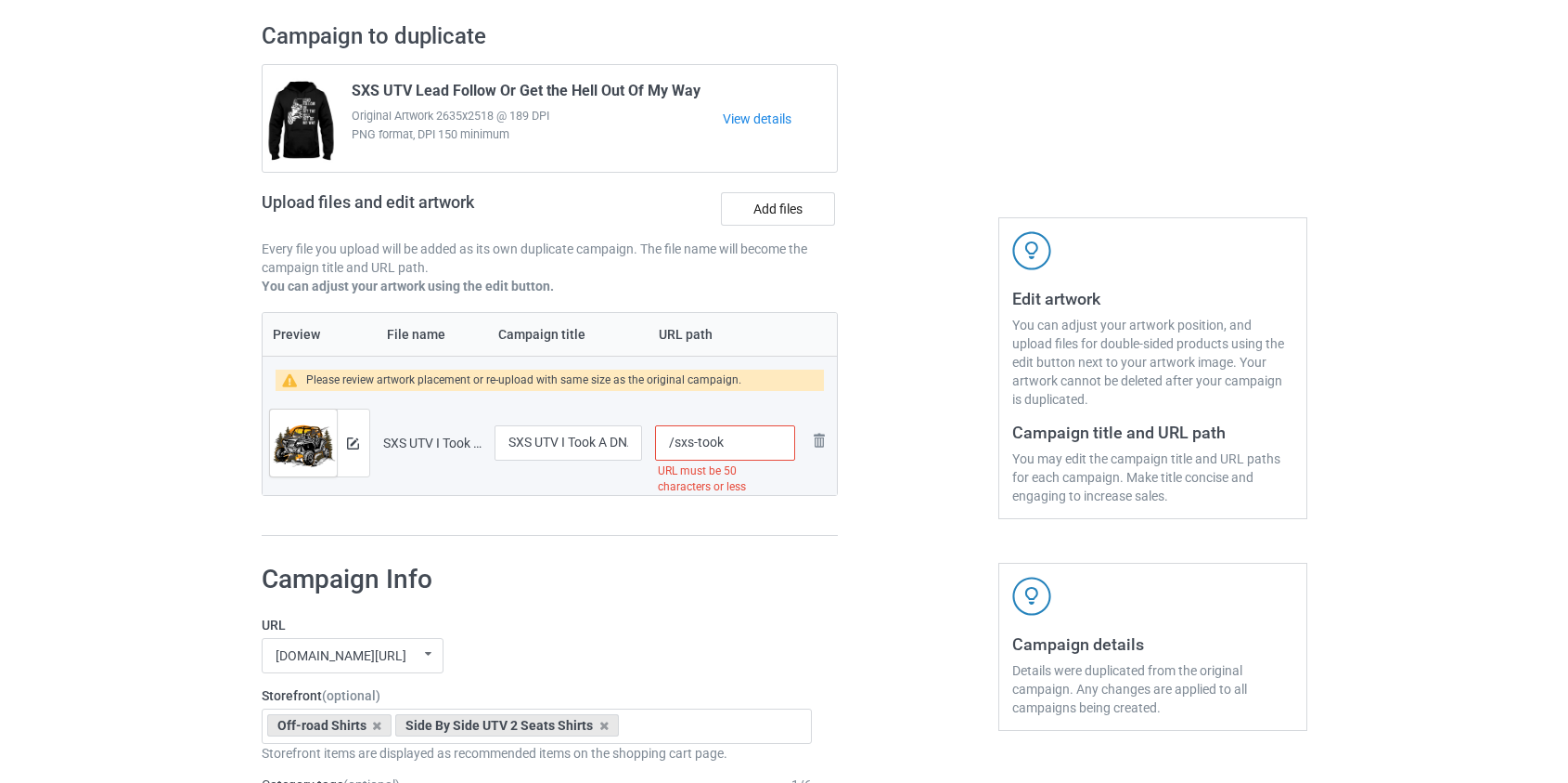
scroll to position [0, 0]
type input "/sxs-took"
click at [343, 439] on div at bounding box center [353, 443] width 32 height 67
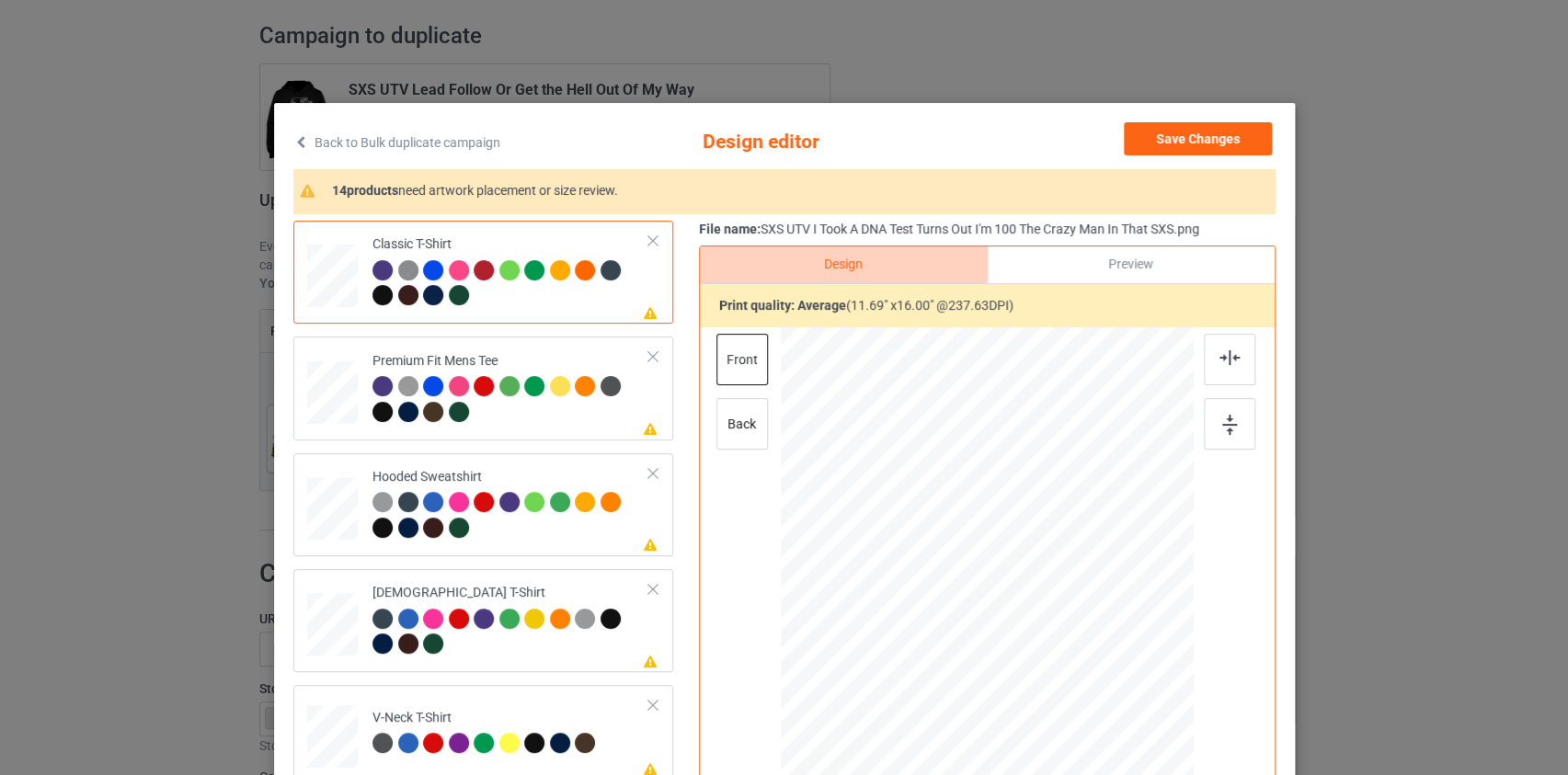
click at [461, 144] on link "Back to Bulk duplicate campaign" at bounding box center [397, 143] width 207 height 41
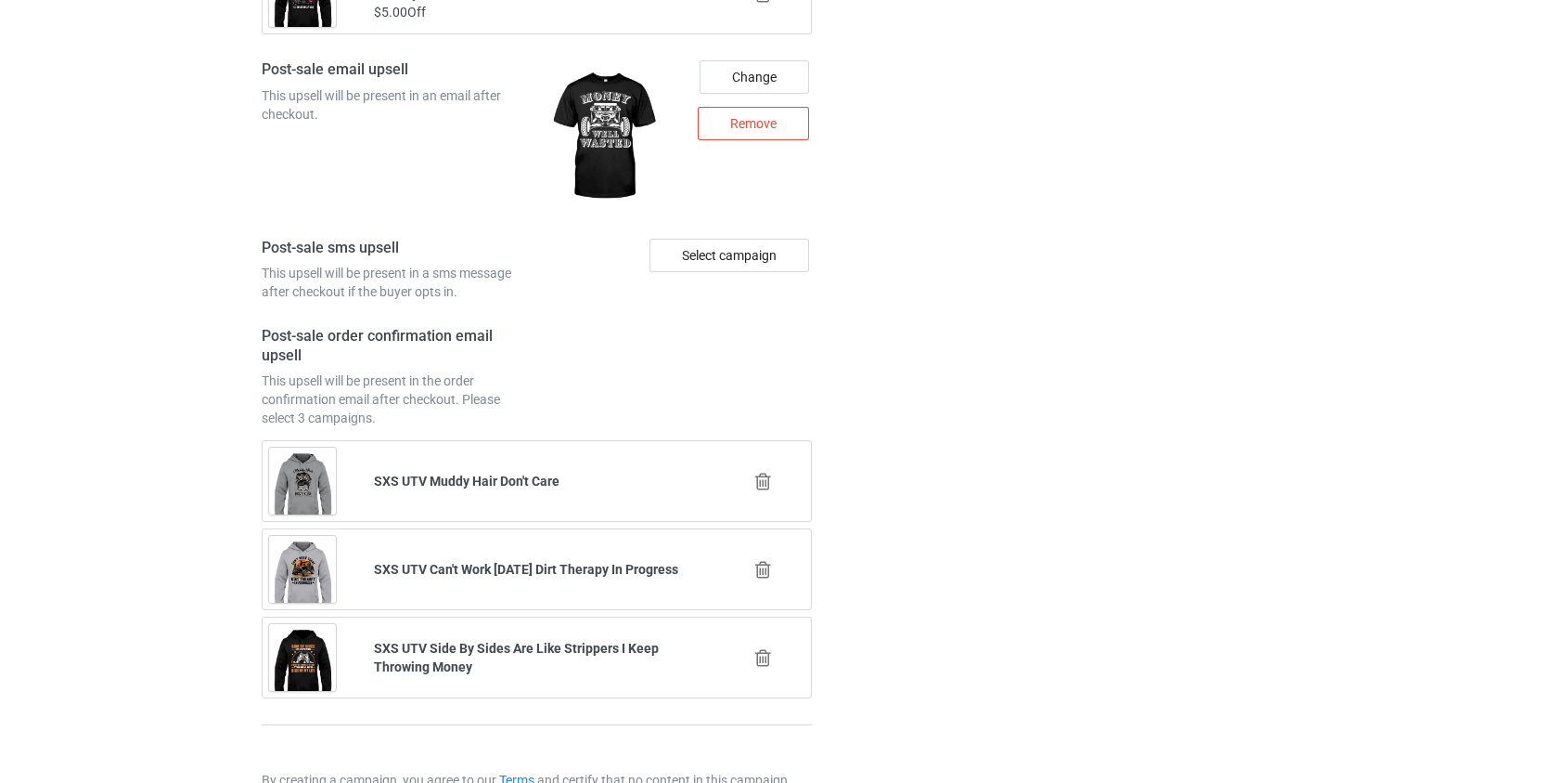
scroll to position [2603, 0]
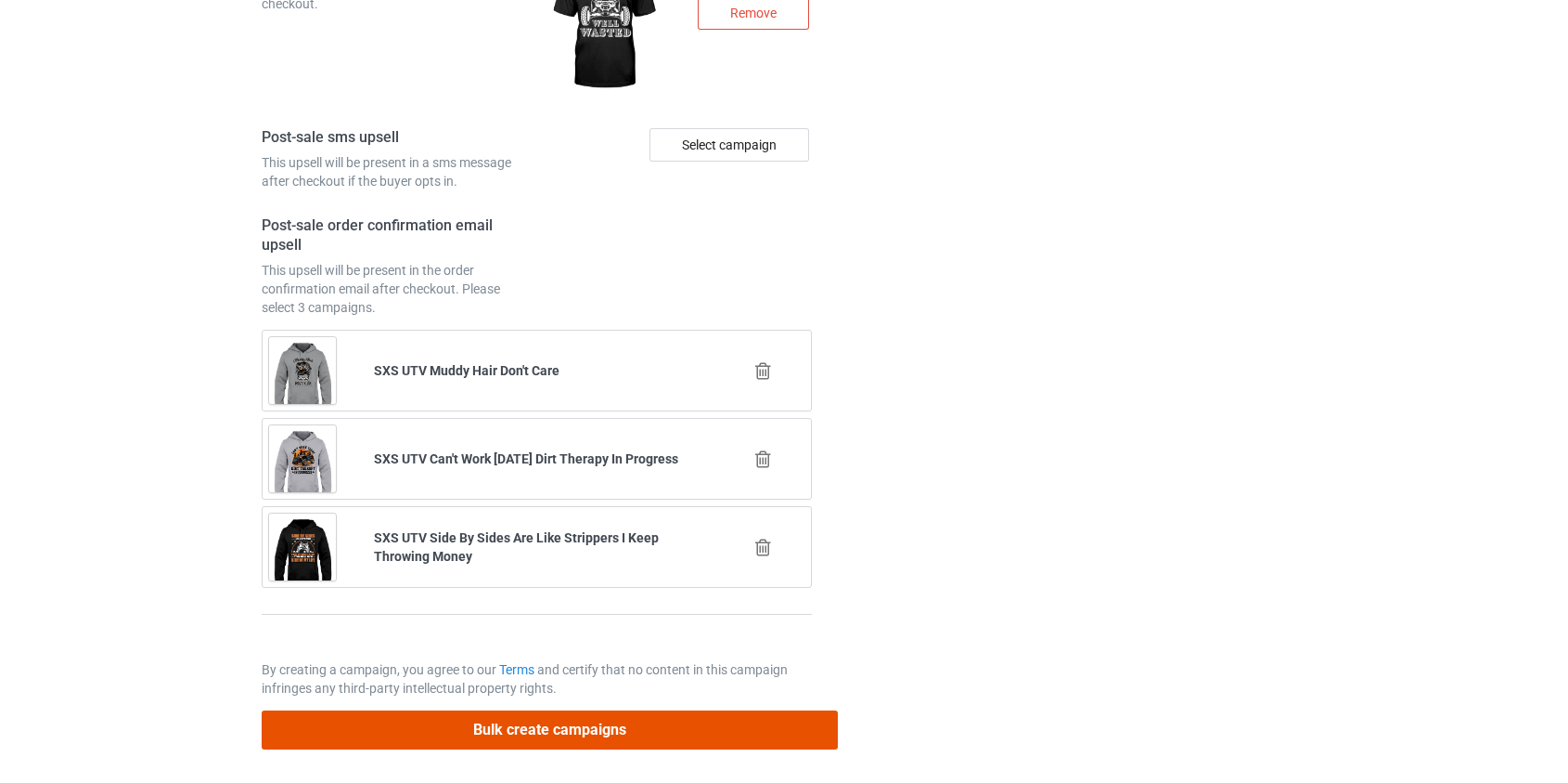
click at [603, 732] on button "Bulk create campaigns" at bounding box center [551, 728] width 577 height 38
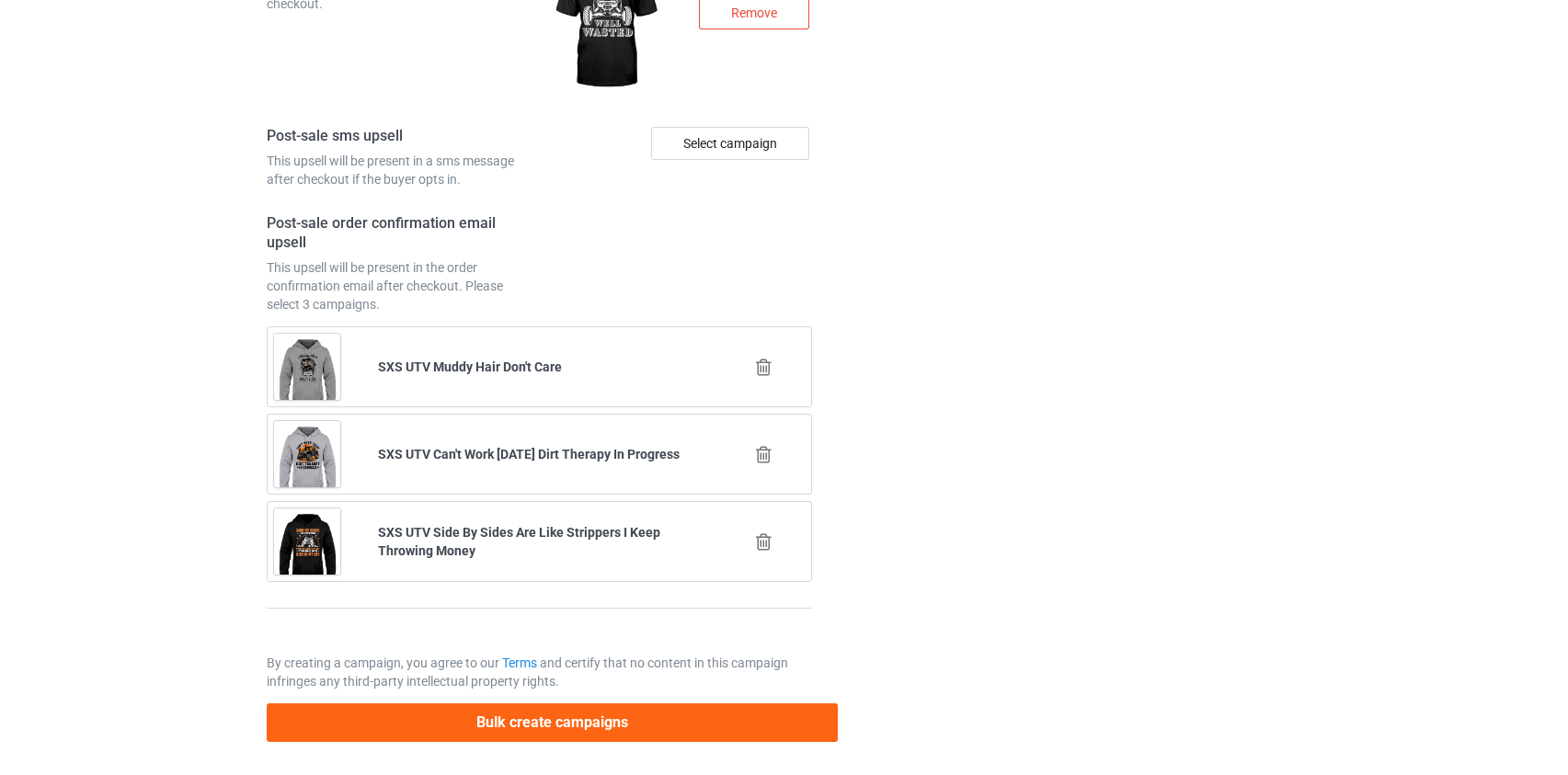
scroll to position [0, 0]
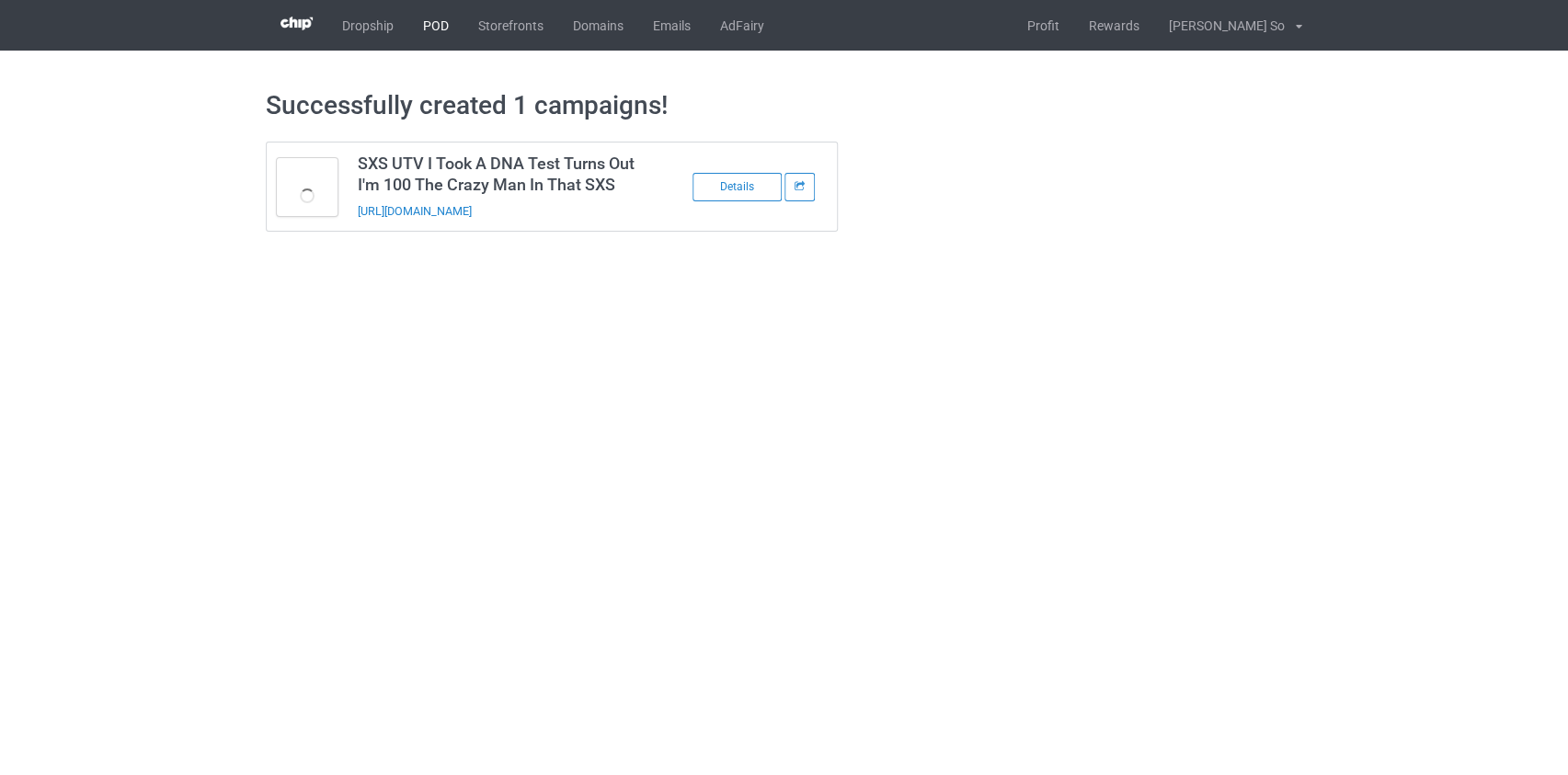
click at [434, 29] on link "POD" at bounding box center [435, 25] width 55 height 50
